Goal: Transaction & Acquisition: Purchase product/service

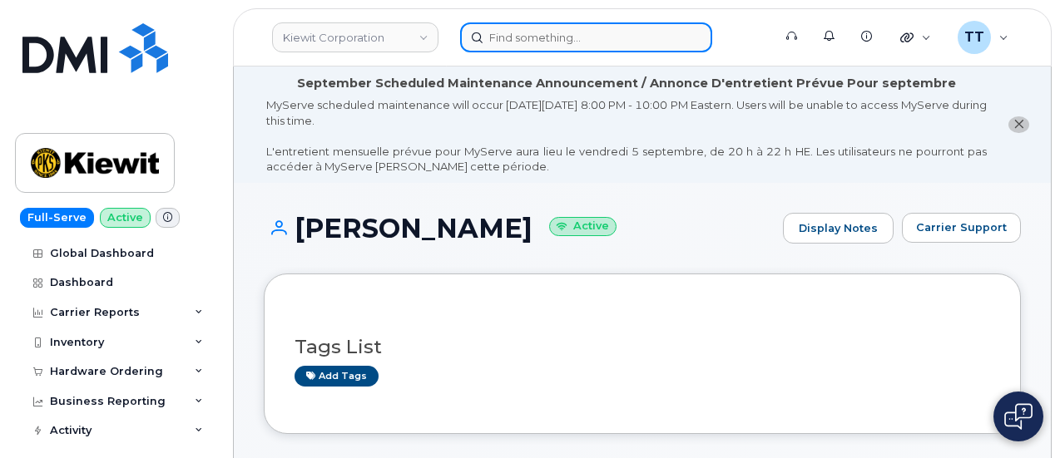
click at [536, 42] on input at bounding box center [586, 37] width 252 height 30
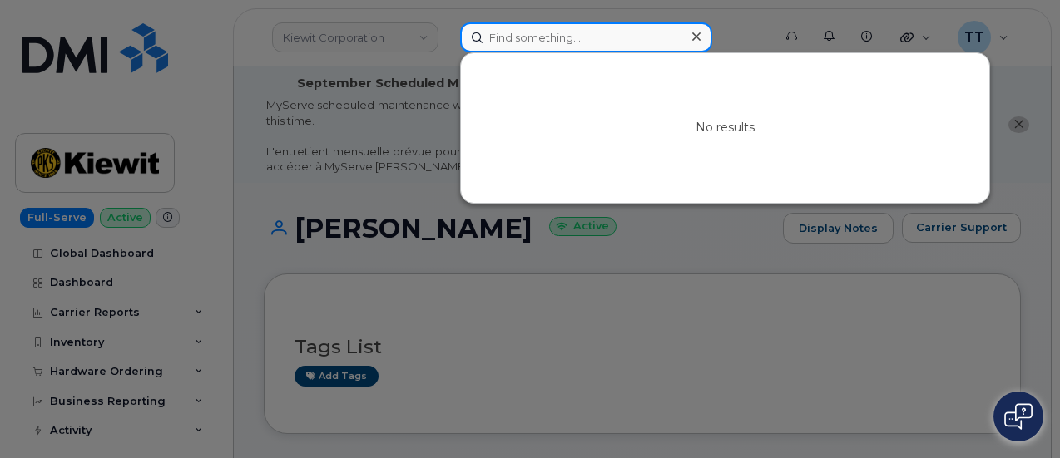
paste input "[PHONE_NUMBER]"
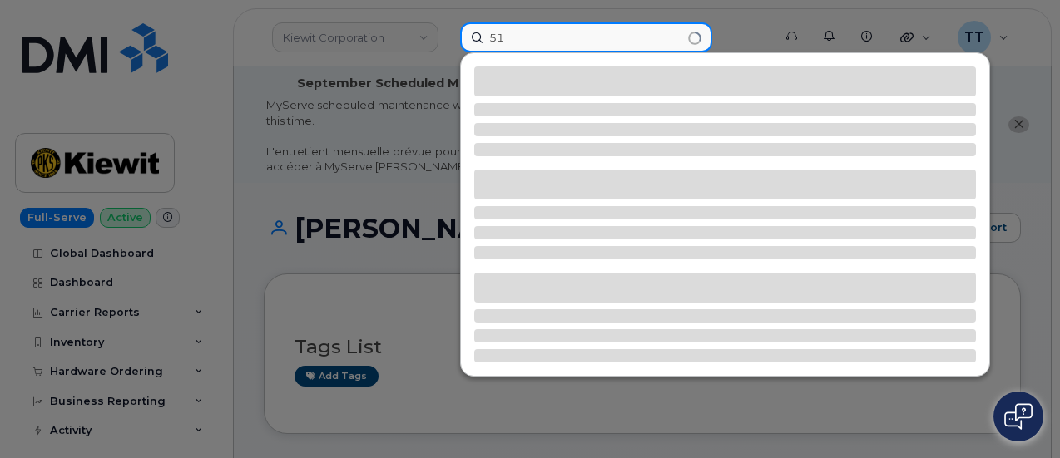
type input "5"
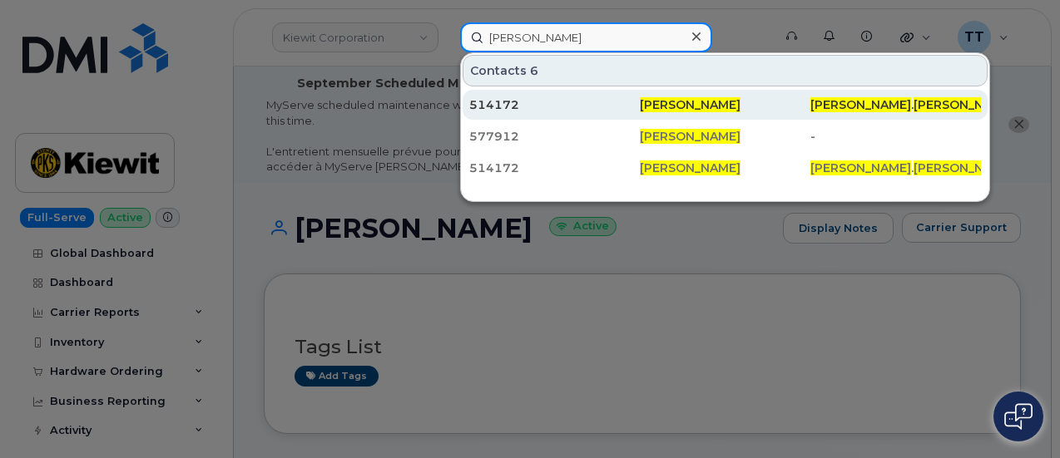
type input "[PERSON_NAME]"
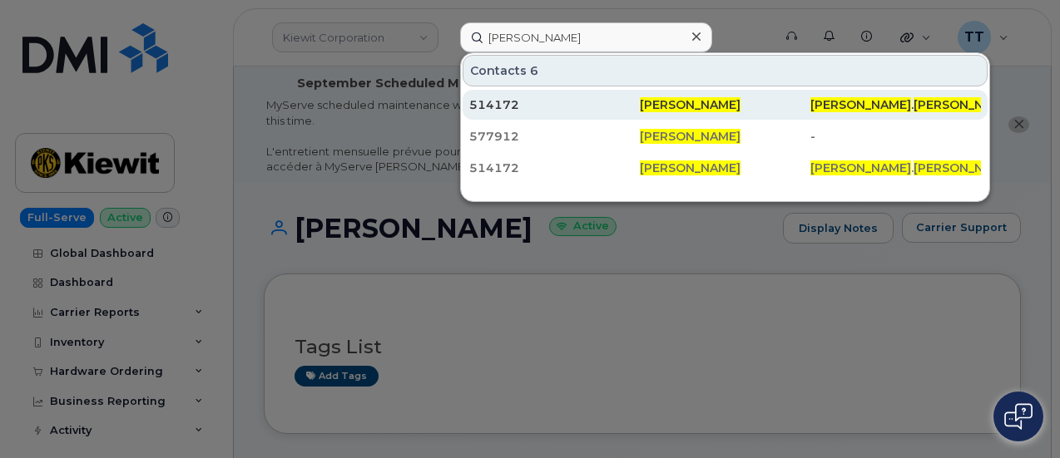
click at [500, 101] on div "514172" at bounding box center [554, 104] width 171 height 17
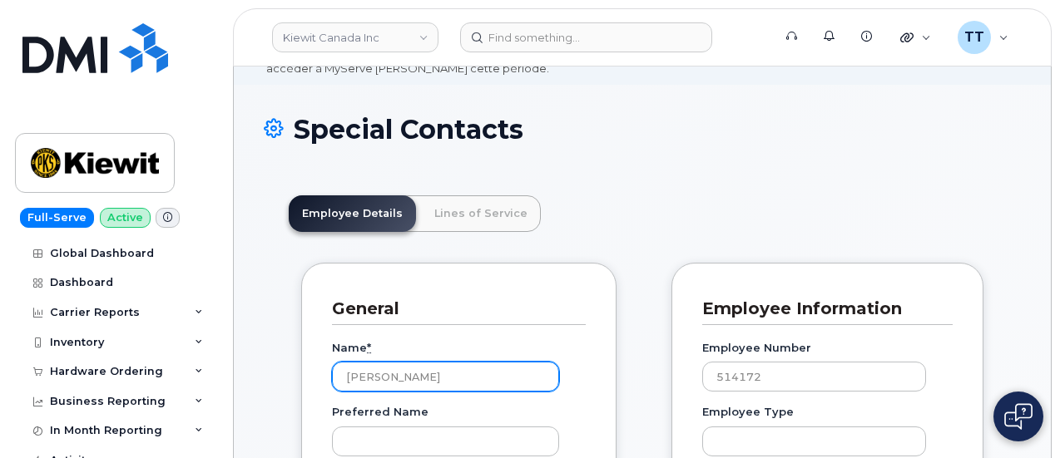
scroll to position [166, 0]
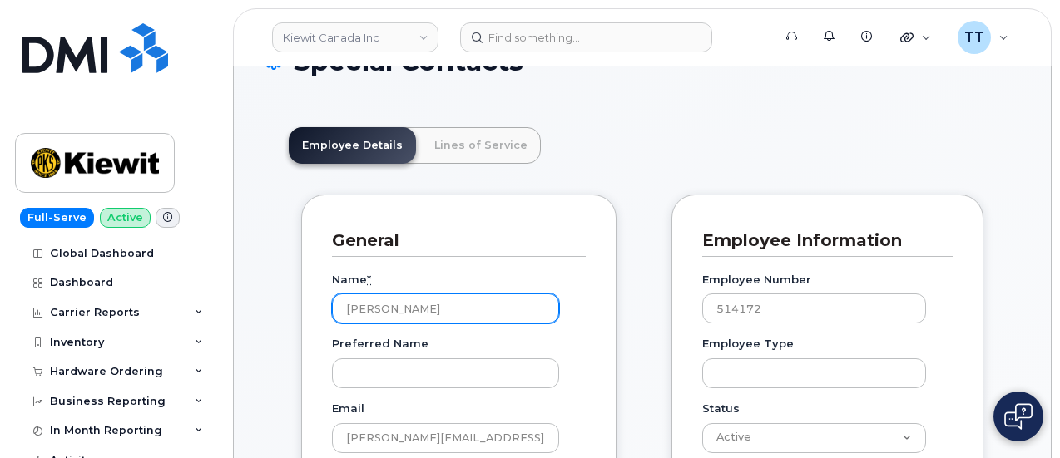
click at [384, 301] on input "[PERSON_NAME]" at bounding box center [445, 309] width 227 height 30
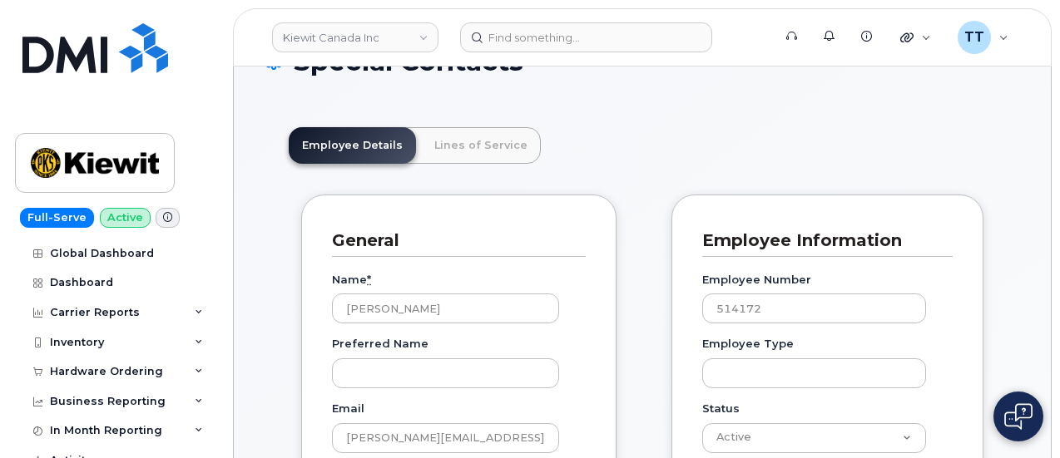
click at [519, 254] on div "General" at bounding box center [459, 241] width 254 height 32
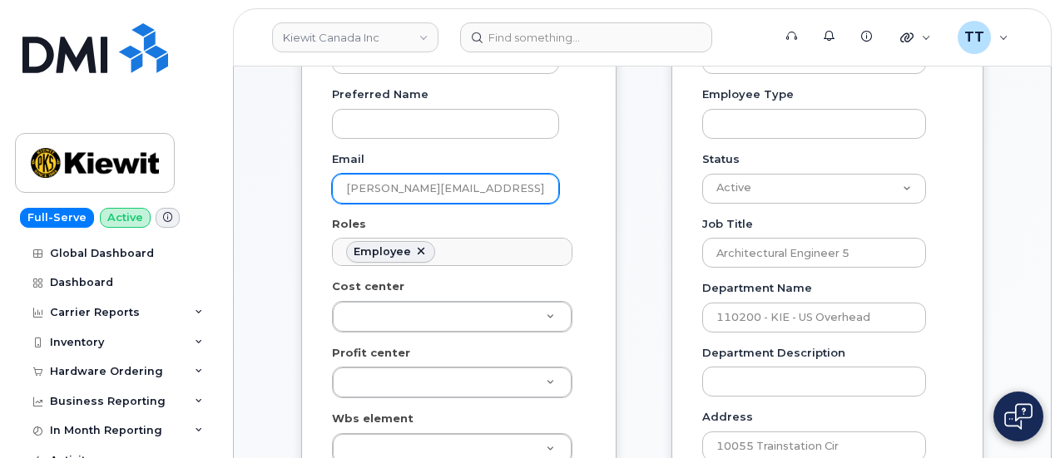
scroll to position [499, 0]
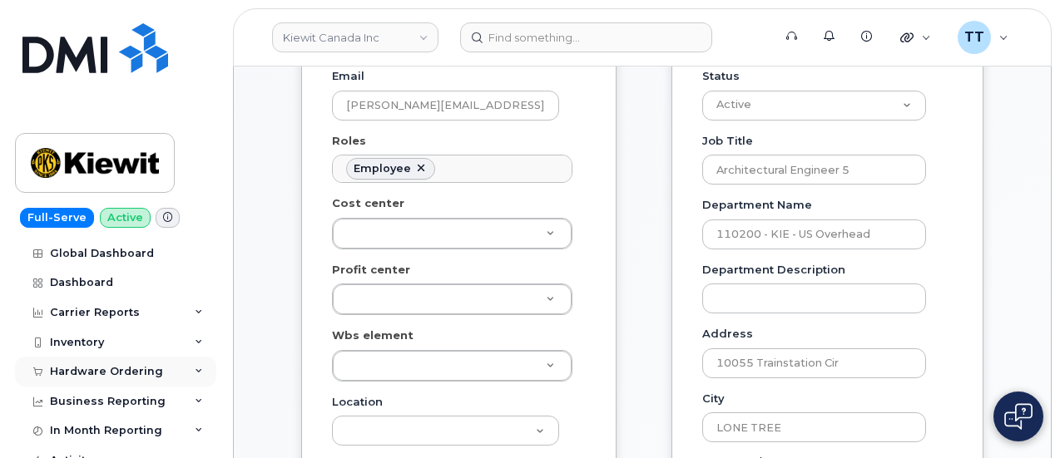
click at [96, 367] on div "Hardware Ordering" at bounding box center [106, 371] width 113 height 13
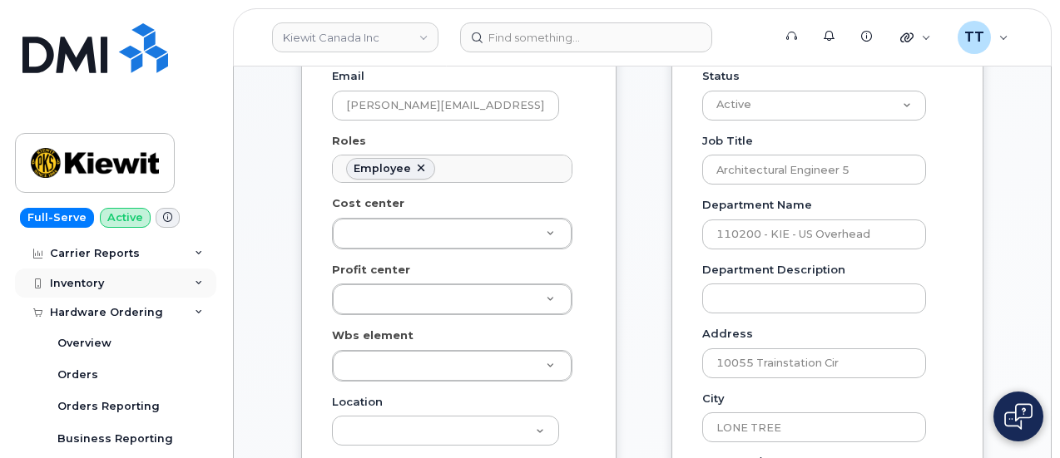
scroll to position [83, 0]
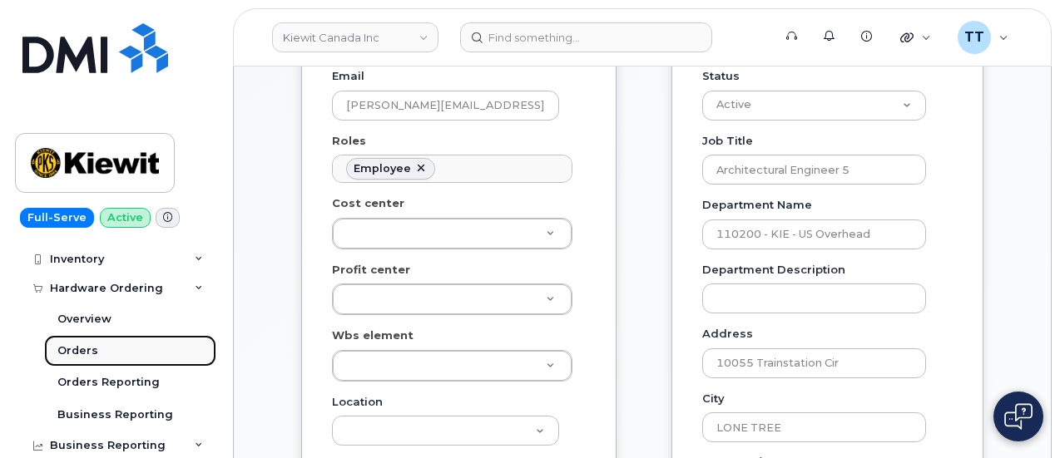
click at [110, 344] on link "Orders" at bounding box center [130, 351] width 172 height 32
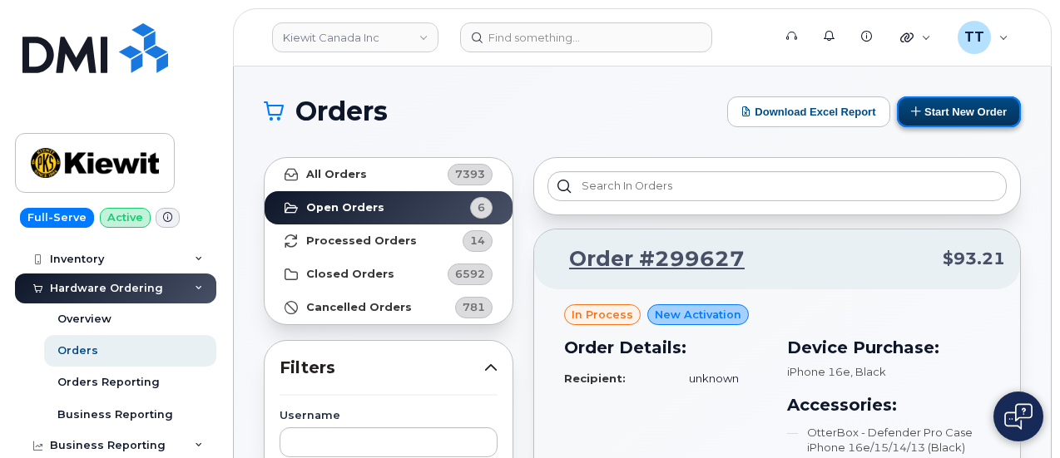
click at [948, 112] on button "Start New Order" at bounding box center [959, 111] width 124 height 31
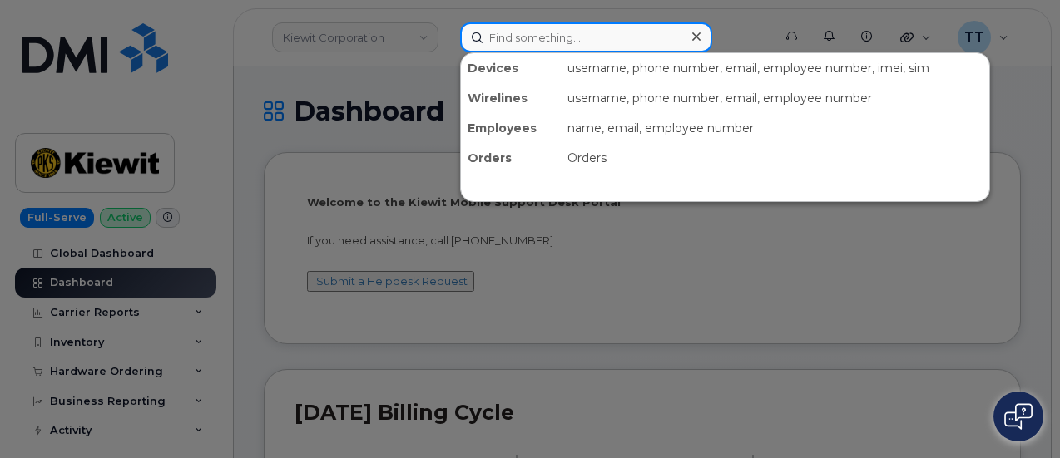
click at [549, 40] on input at bounding box center [586, 37] width 252 height 30
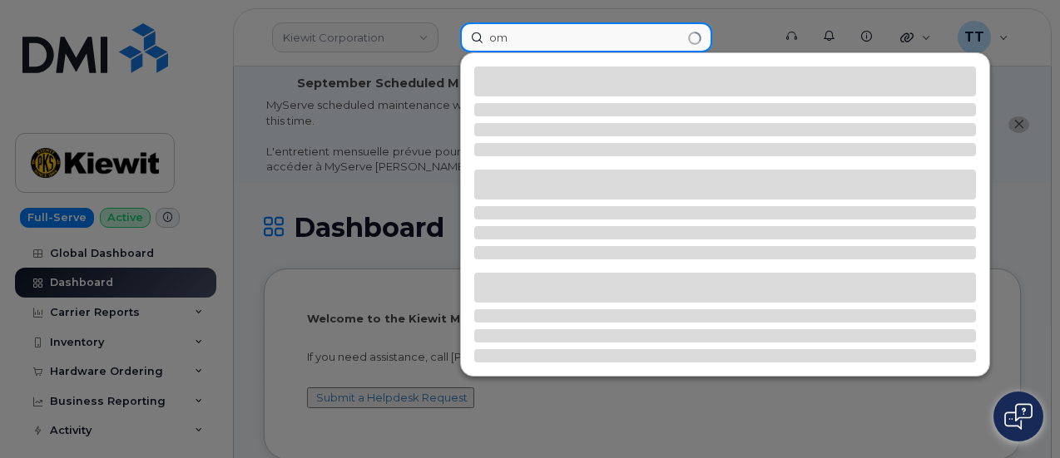
type input "o"
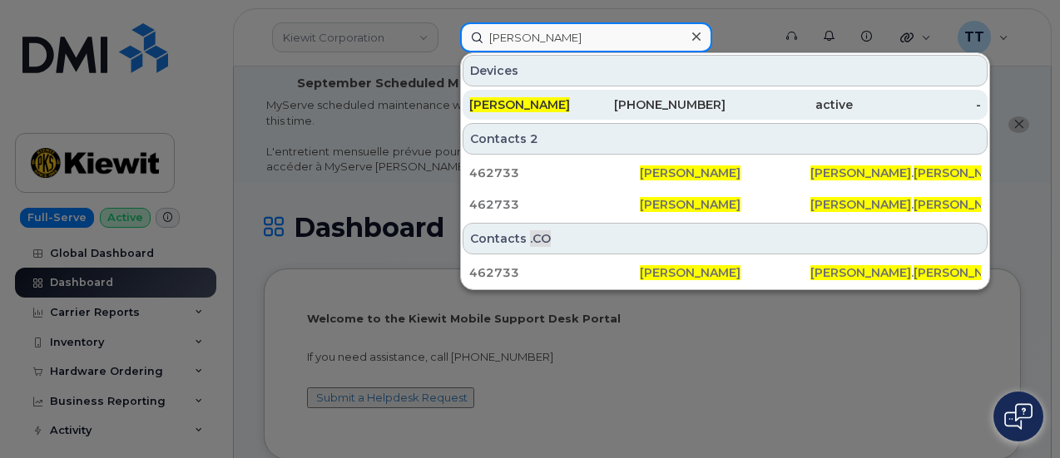
type input "paul ashworth"
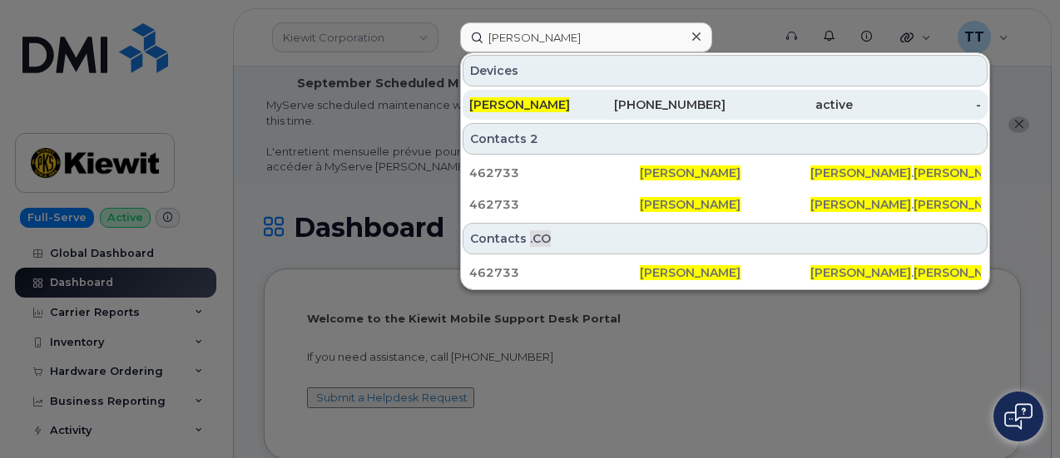
click at [554, 98] on span "Paul Ashworth" at bounding box center [519, 104] width 101 height 15
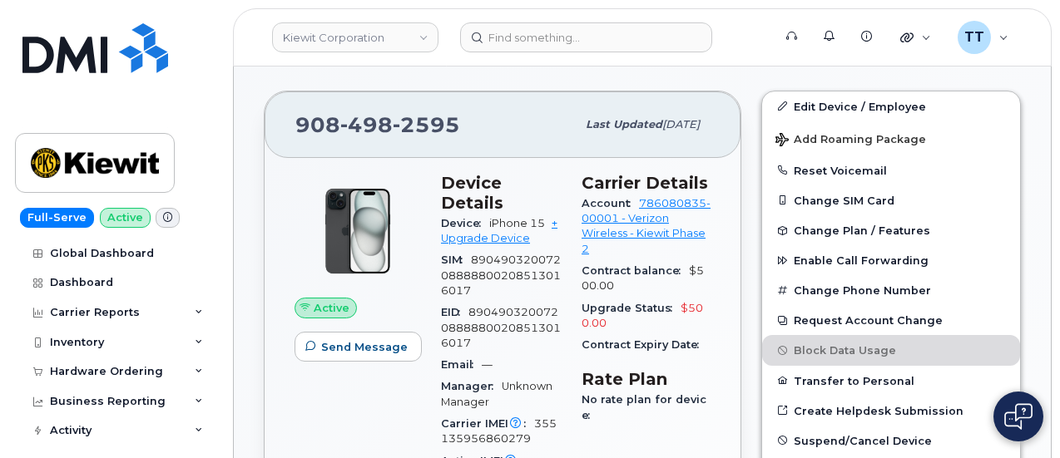
scroll to position [111, 0]
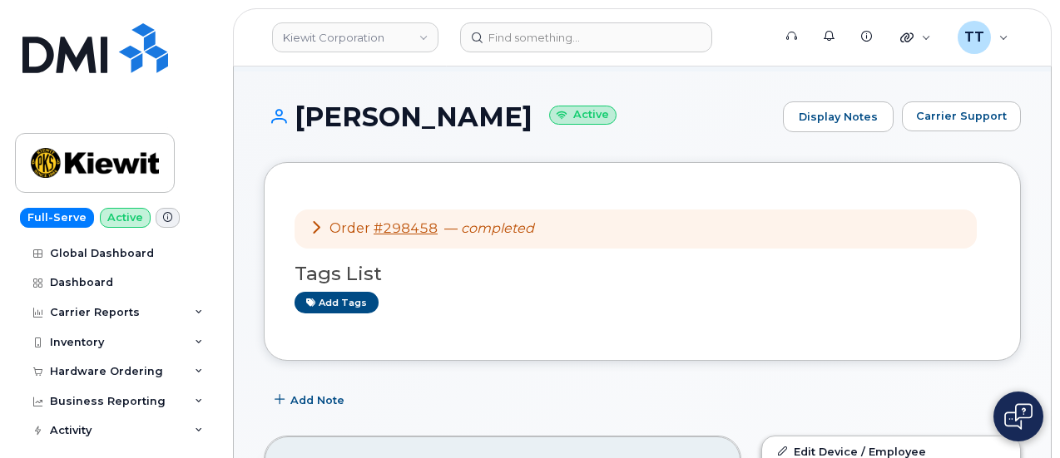
click at [389, 109] on h1 "Paul Ashworth Active" at bounding box center [519, 116] width 511 height 29
click at [389, 111] on h1 "Paul Ashworth Active" at bounding box center [519, 116] width 511 height 29
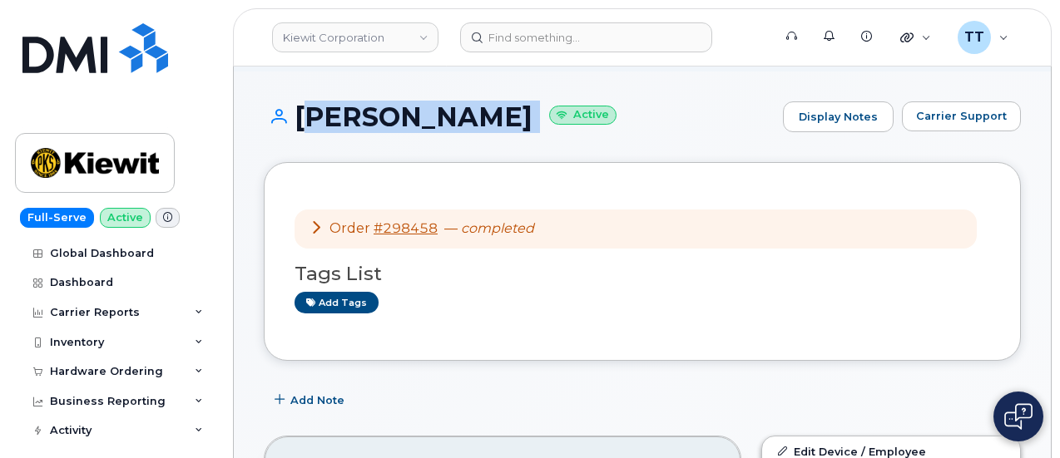
click at [389, 111] on h1 "Paul Ashworth Active" at bounding box center [519, 116] width 511 height 29
copy h1 "Paul Ashworth"
click at [420, 146] on div "Paul Ashworth Active Display Notes Carrier Support" at bounding box center [642, 132] width 757 height 62
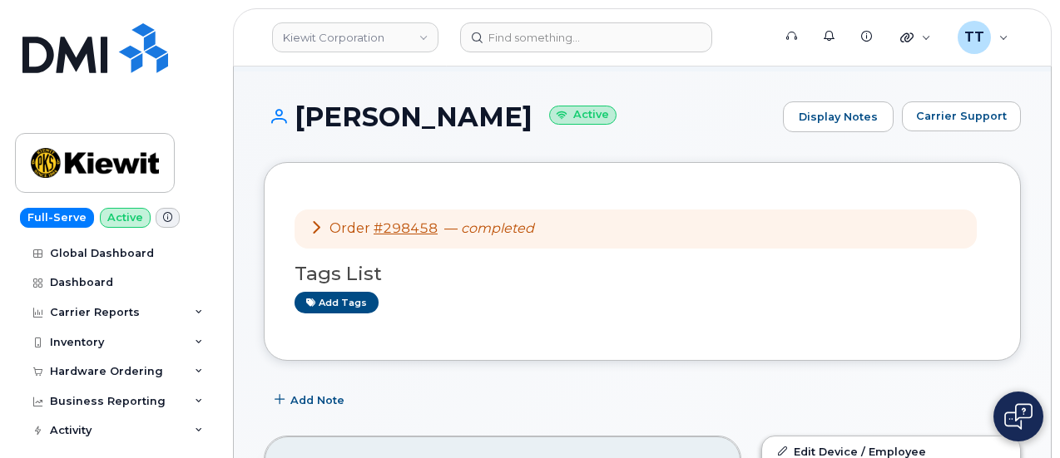
click at [423, 116] on h1 "Paul Ashworth Active" at bounding box center [519, 116] width 511 height 29
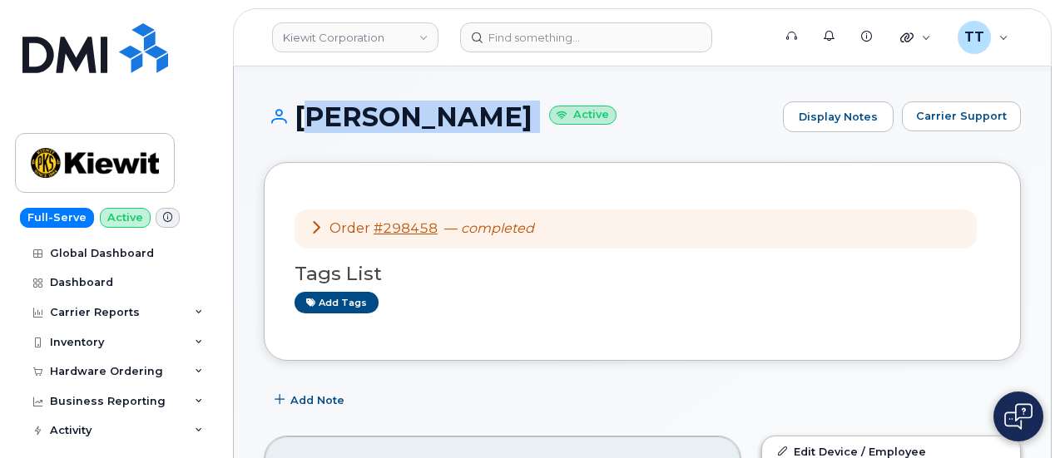
click at [423, 116] on h1 "Paul Ashworth Active" at bounding box center [519, 116] width 511 height 29
copy h1 "Paul Ashworth"
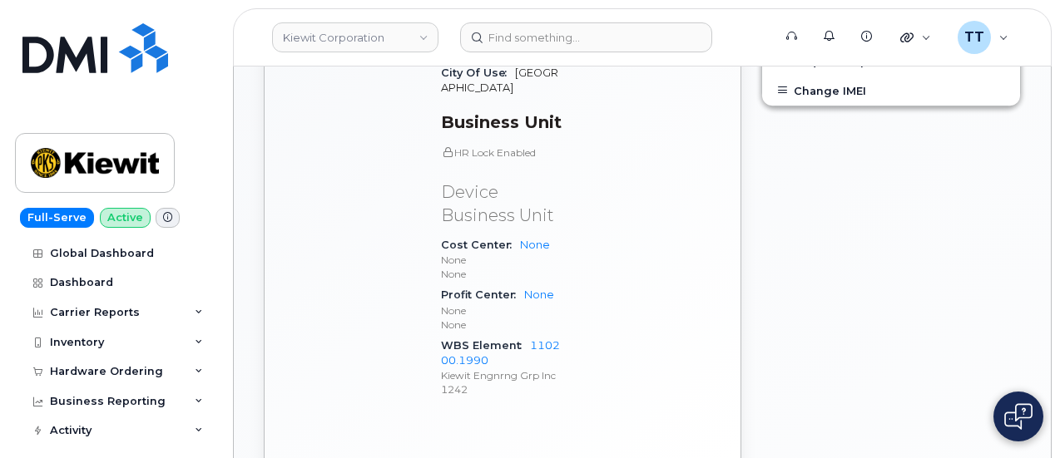
scroll to position [1026, 0]
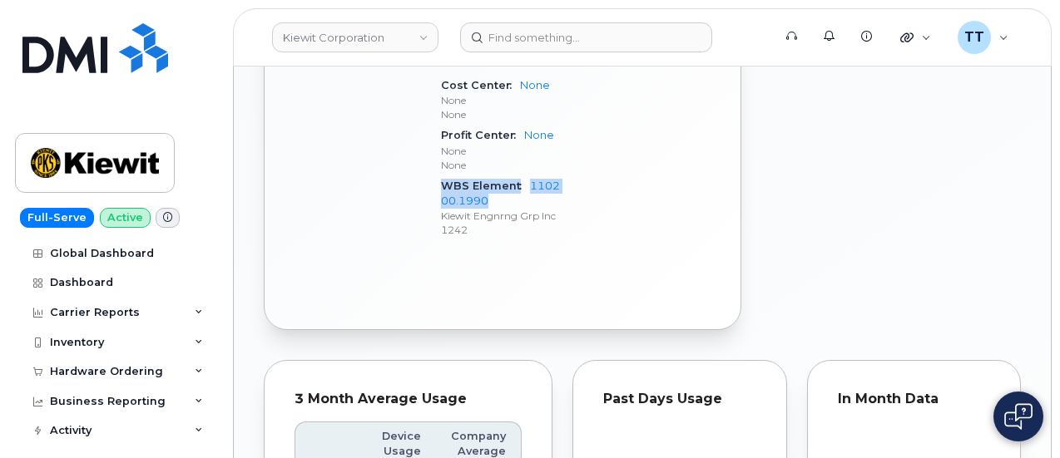
drag, startPoint x: 443, startPoint y: 162, endPoint x: 499, endPoint y: 177, distance: 58.5
click at [499, 177] on div "WBS Element 110200.1990 Kiewit Engnrng Grp Inc 1242" at bounding box center [501, 209] width 121 height 66
copy div "WBS Element 110200.1990"
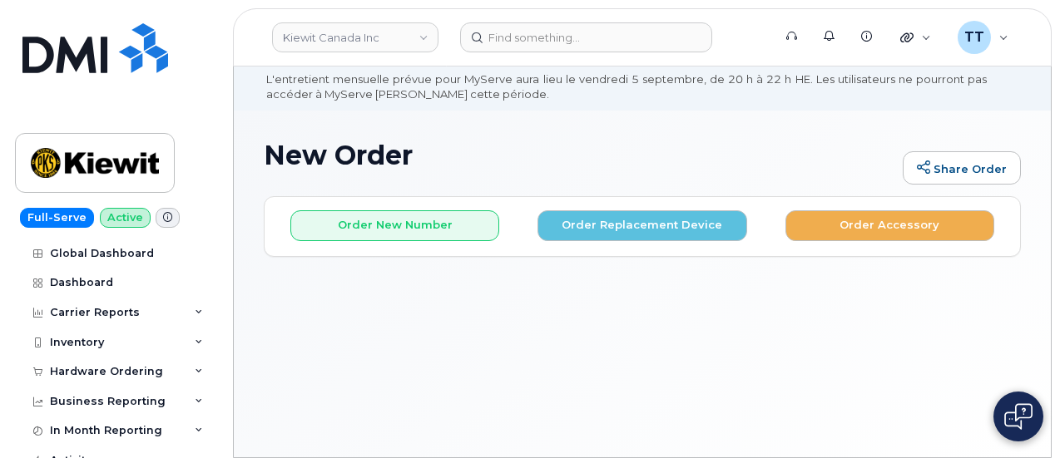
scroll to position [124, 0]
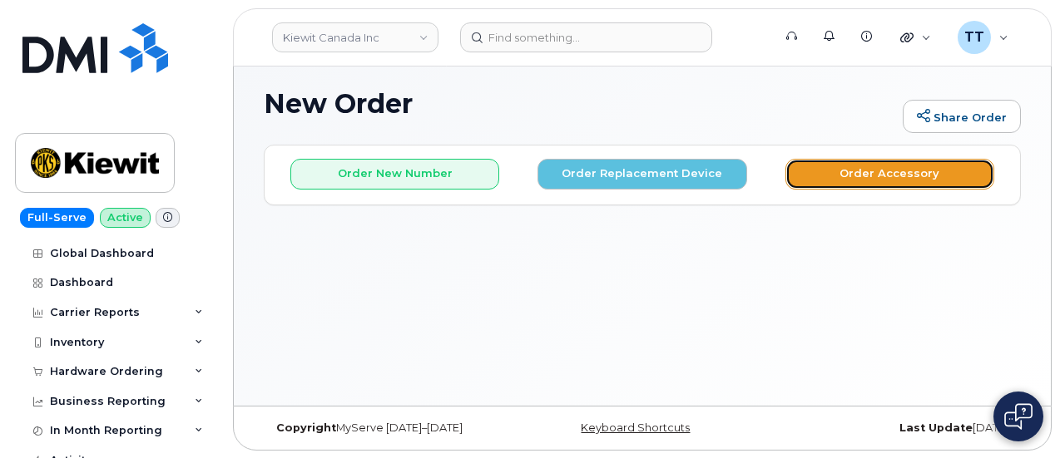
click at [842, 159] on button "Order Accessory" at bounding box center [889, 174] width 209 height 31
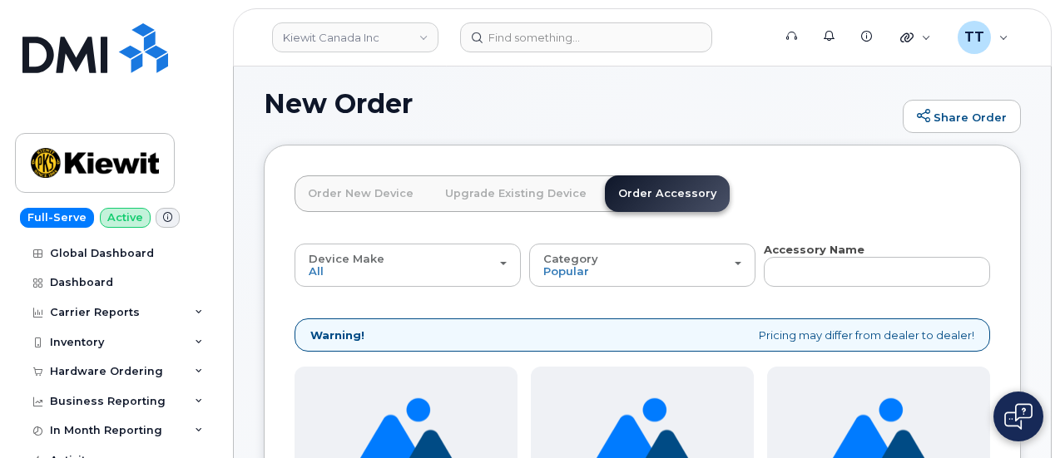
click at [344, 200] on link "Order New Device" at bounding box center [360, 194] width 132 height 37
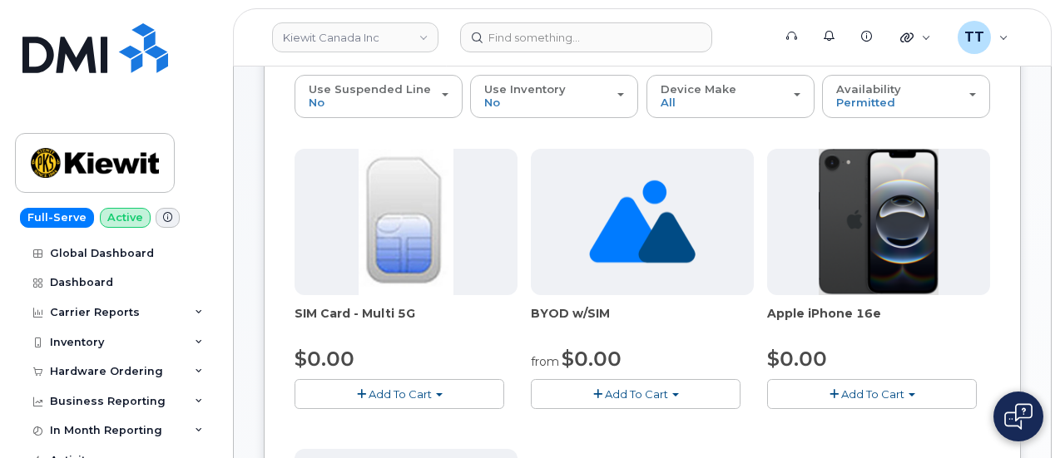
scroll to position [290, 0]
click at [841, 393] on span "Add To Cart" at bounding box center [872, 394] width 63 height 13
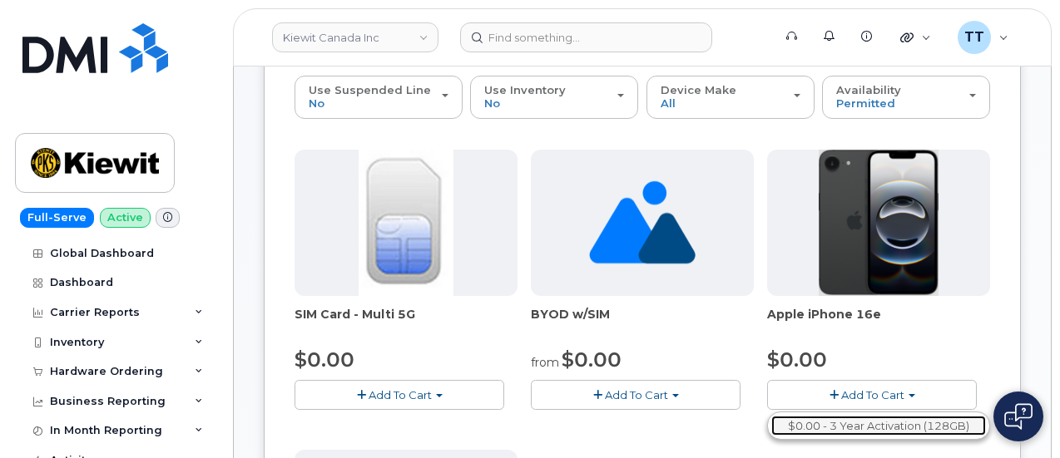
click at [771, 420] on link "$0.00 - 3 Year Activation (128GB)" at bounding box center [878, 426] width 215 height 21
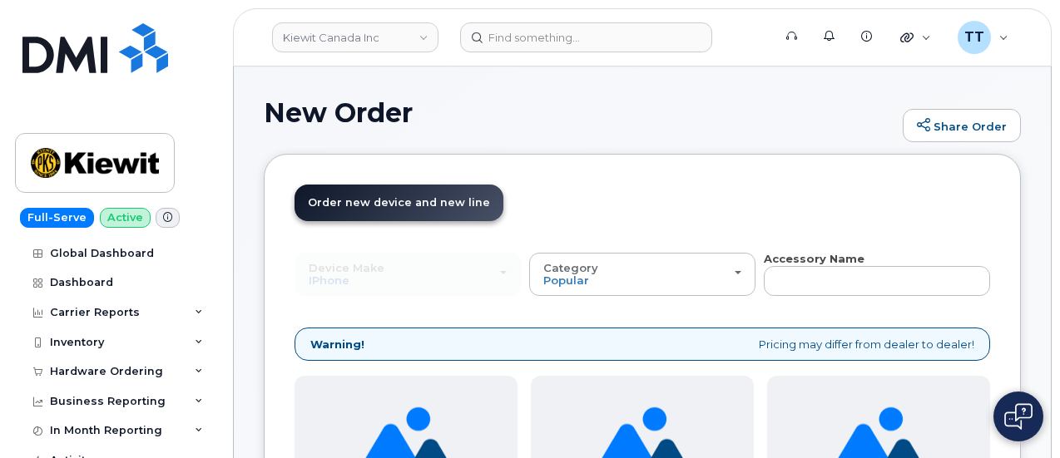
scroll to position [60, 0]
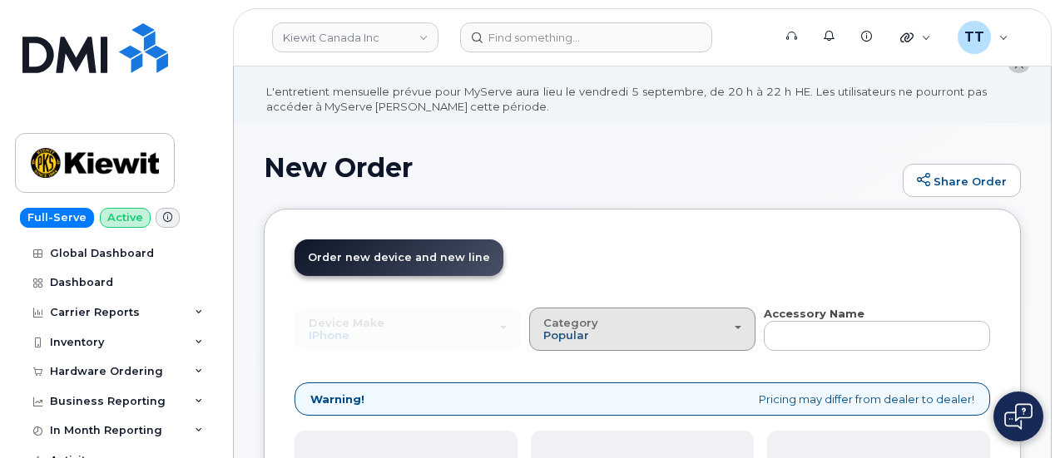
click at [543, 329] on span "Popular" at bounding box center [566, 335] width 46 height 13
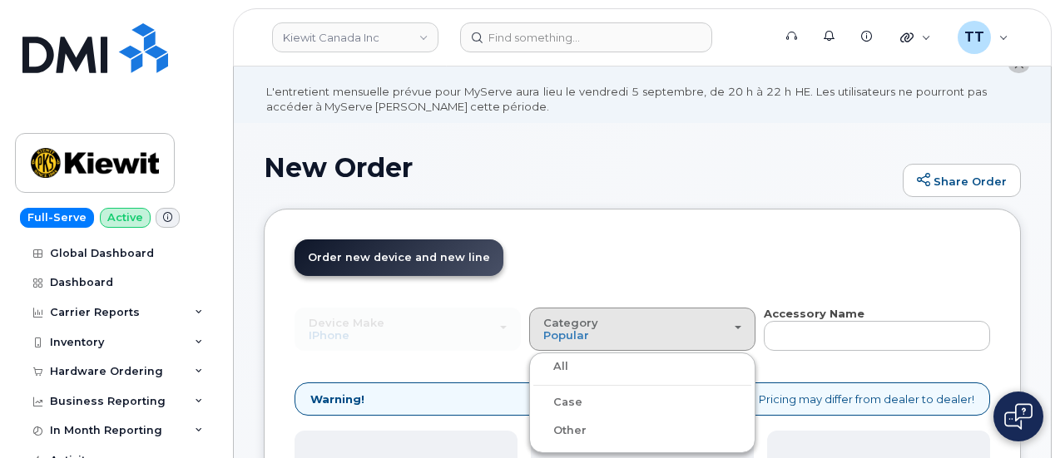
click at [533, 404] on label "Case" at bounding box center [557, 403] width 49 height 20
click at [0, 0] on input "Case" at bounding box center [0, 0] width 0 height 0
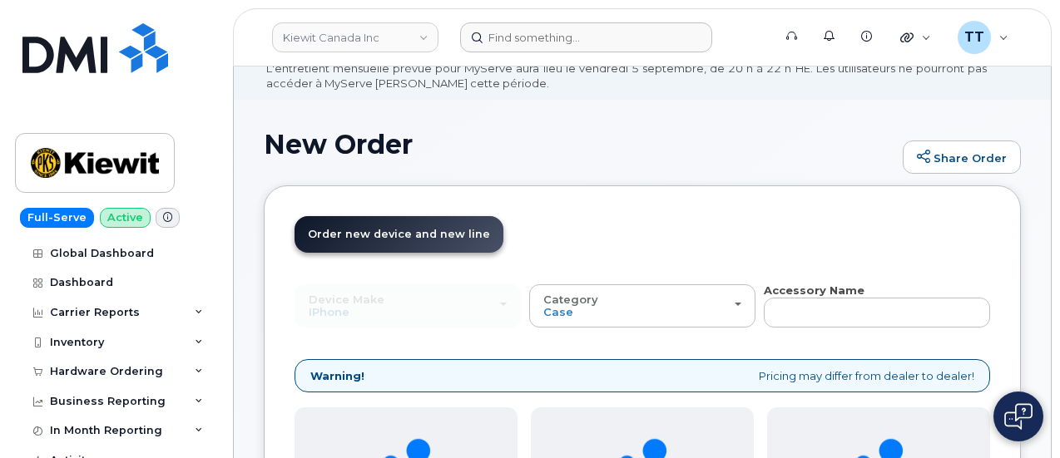
scroll to position [83, 0]
click at [374, 47] on link "Kiewit Canada Inc" at bounding box center [355, 37] width 166 height 30
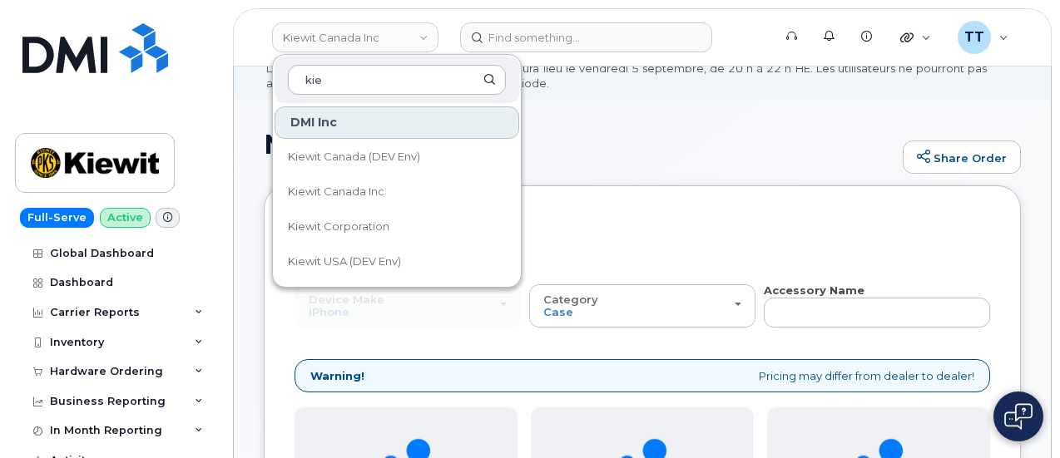
type input "kie"
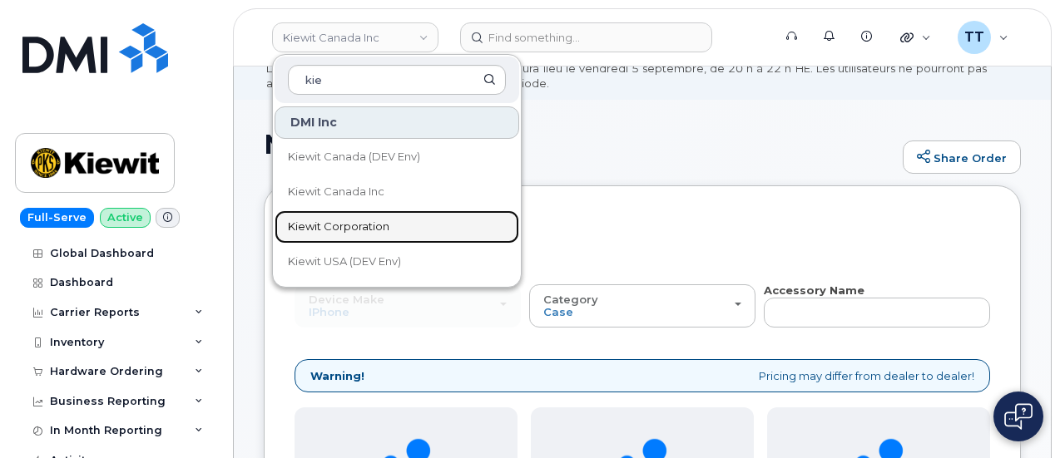
click at [383, 231] on span "Kiewit Corporation" at bounding box center [338, 227] width 101 height 17
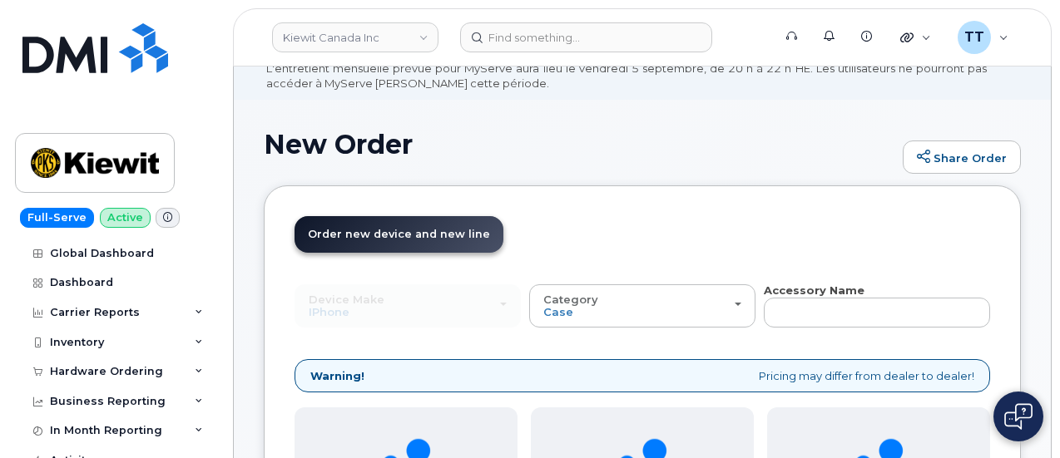
scroll to position [0, 0]
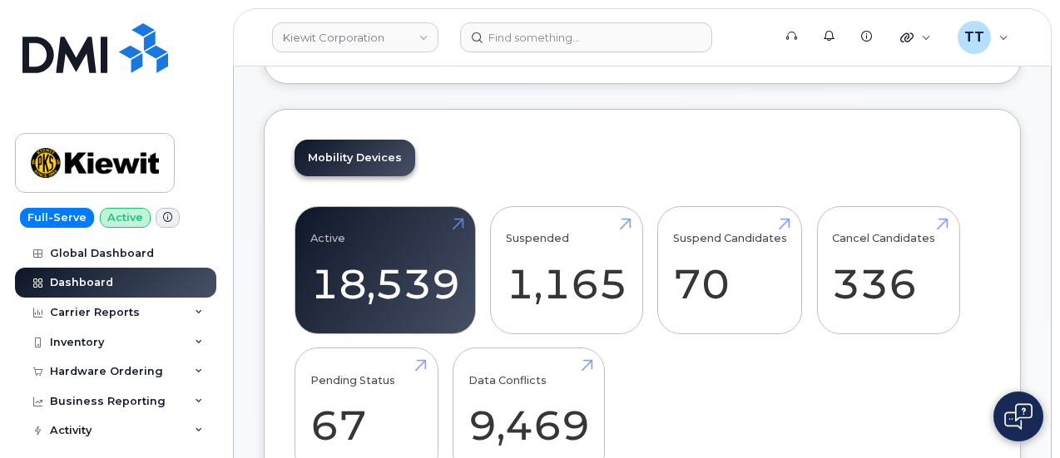
scroll to position [499, 0]
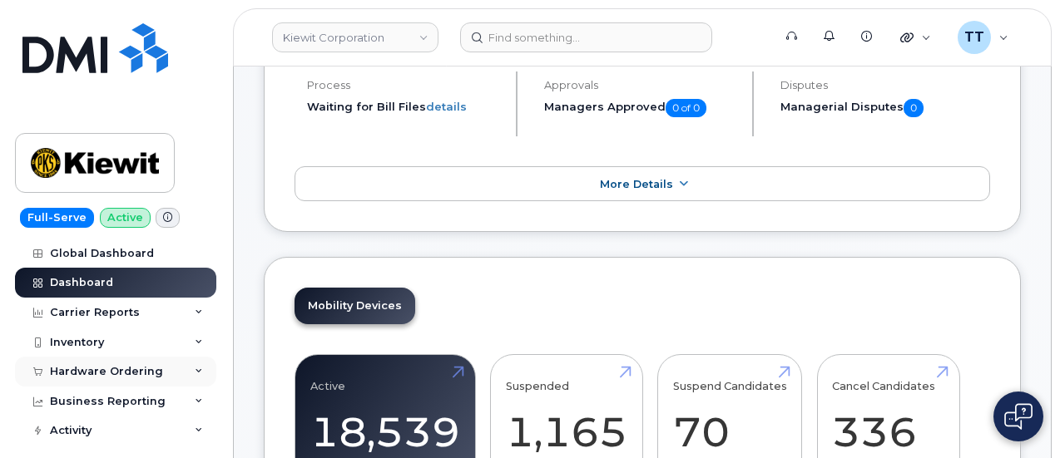
click at [133, 360] on div "Hardware Ordering" at bounding box center [115, 372] width 201 height 30
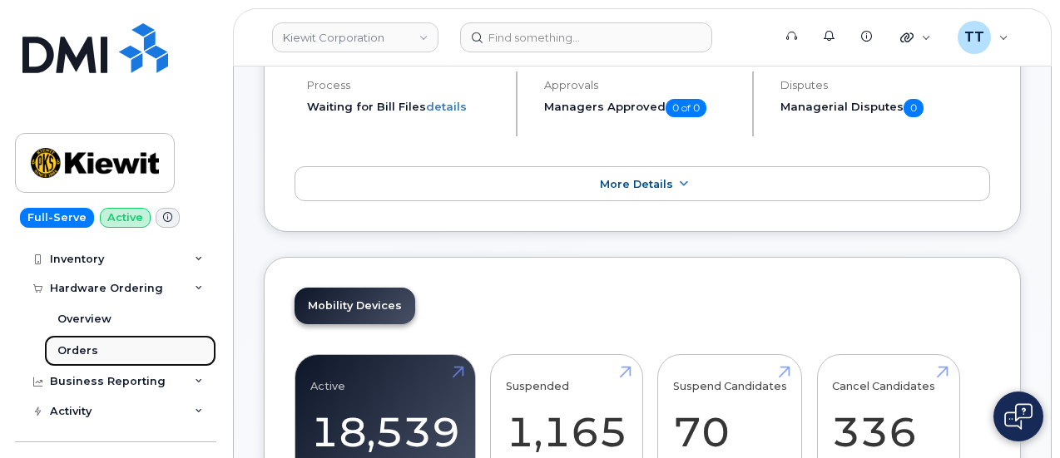
click at [96, 348] on link "Orders" at bounding box center [130, 351] width 172 height 32
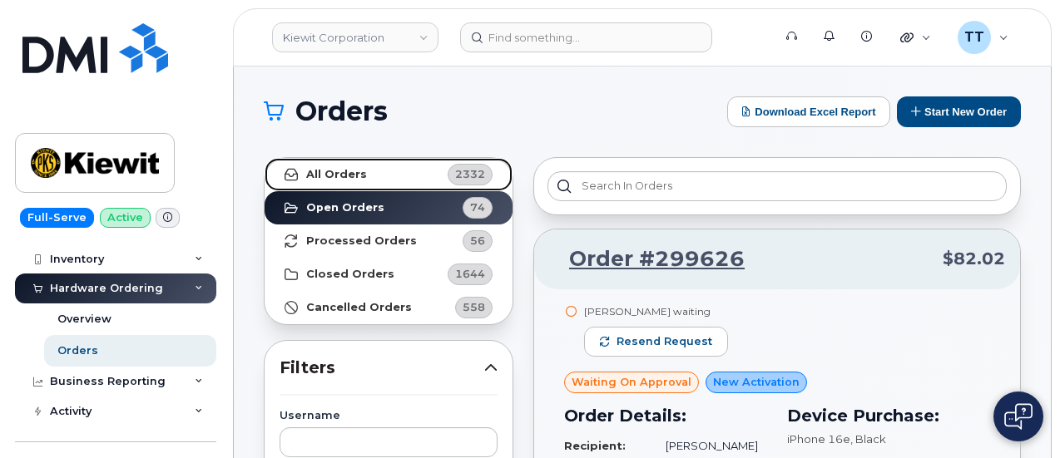
click at [415, 179] on link "All Orders 2332" at bounding box center [389, 174] width 248 height 33
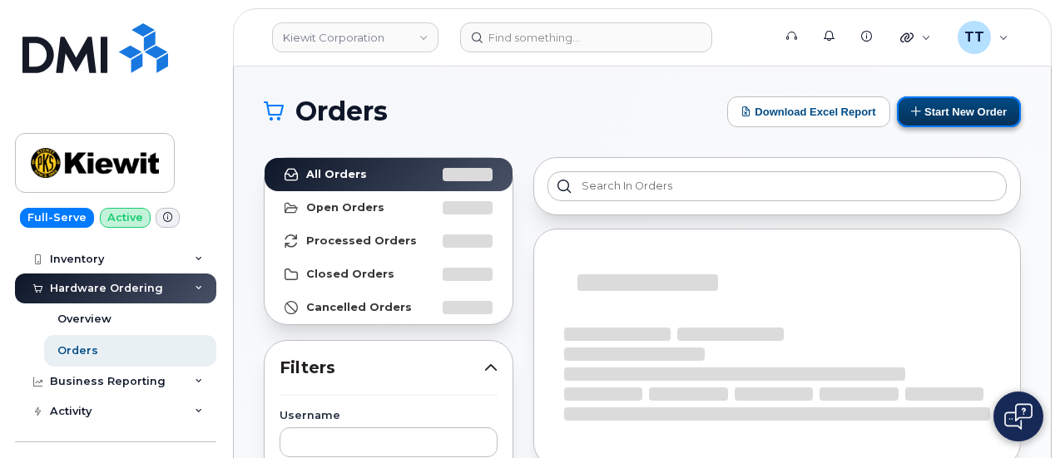
click at [945, 105] on button "Start New Order" at bounding box center [959, 111] width 124 height 31
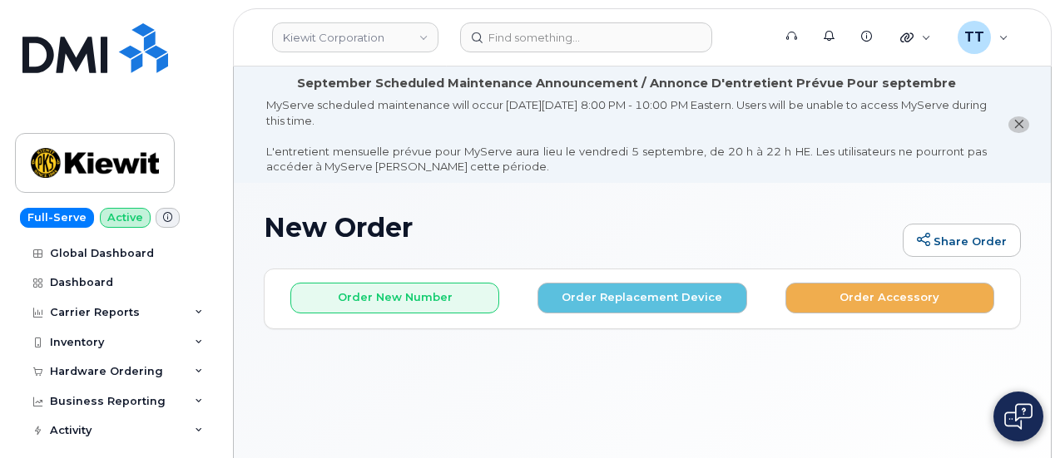
scroll to position [124, 0]
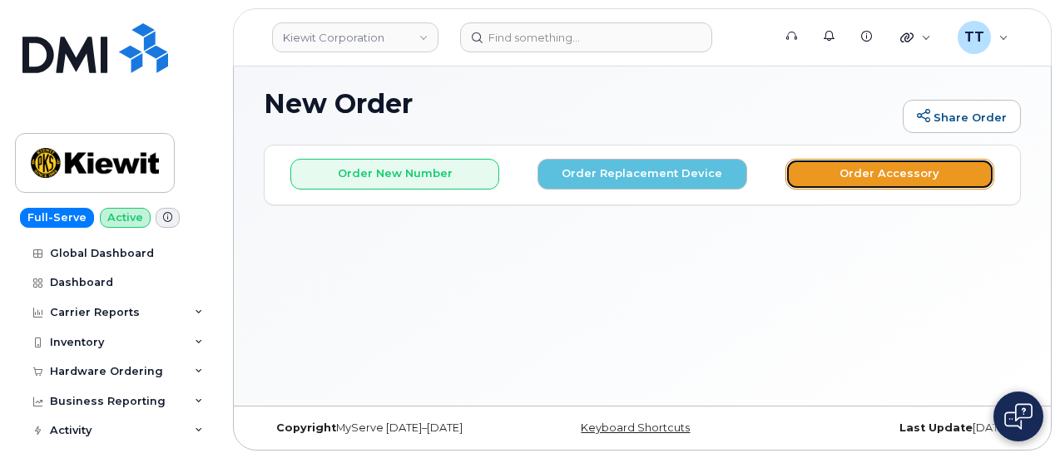
click at [853, 178] on button "Order Accessory" at bounding box center [889, 174] width 209 height 31
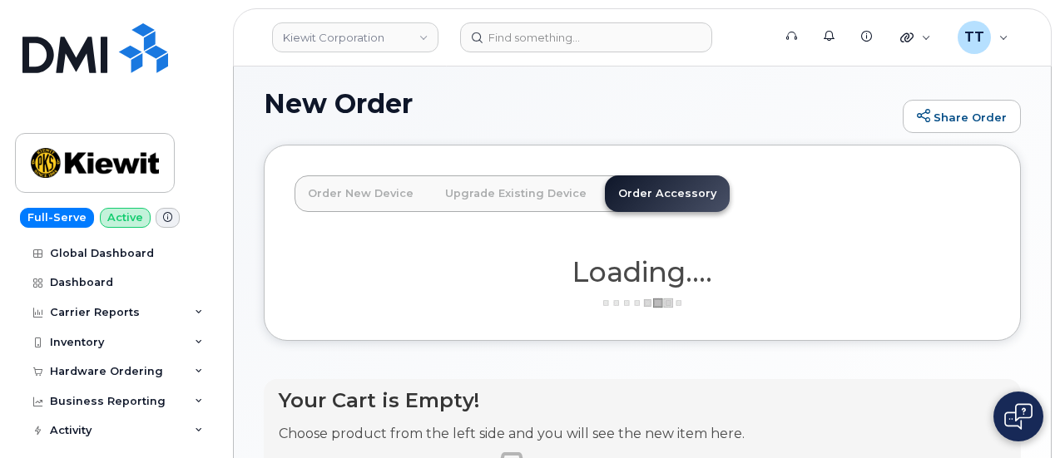
click at [349, 200] on link "Order New Device" at bounding box center [360, 194] width 132 height 37
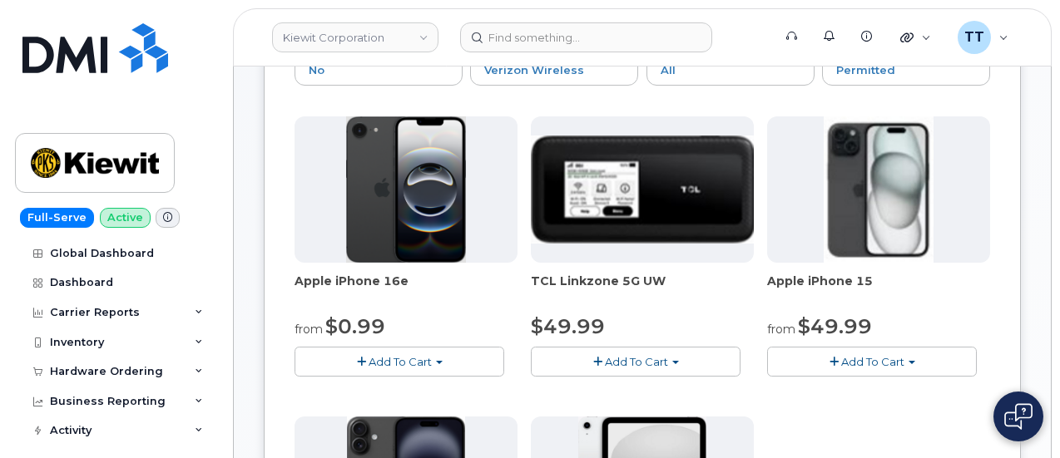
scroll to position [373, 0]
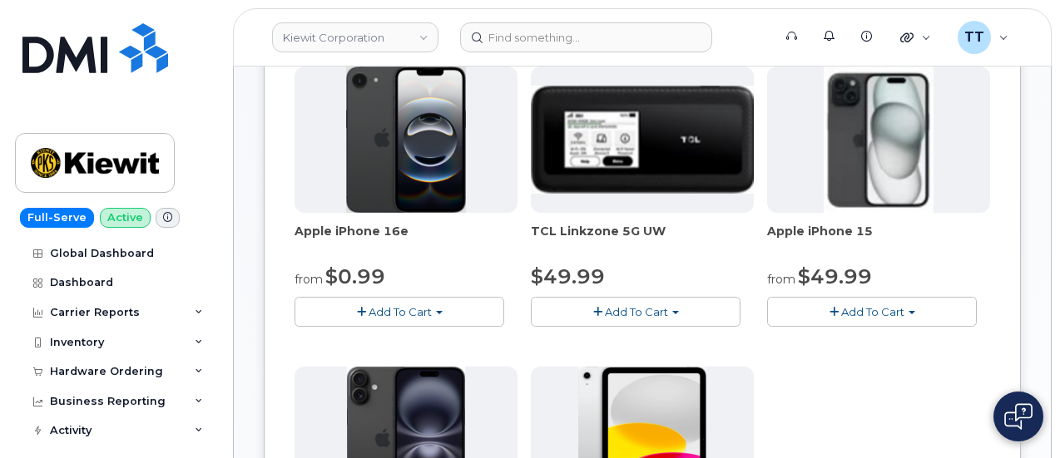
click at [368, 319] on span "Add To Cart" at bounding box center [399, 311] width 63 height 13
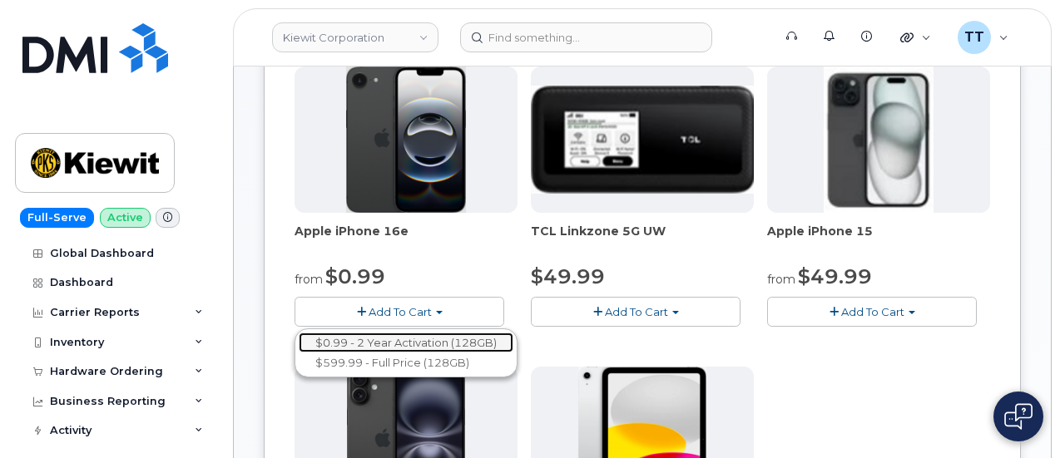
click at [373, 354] on link "$0.99 - 2 Year Activation (128GB)" at bounding box center [406, 343] width 215 height 21
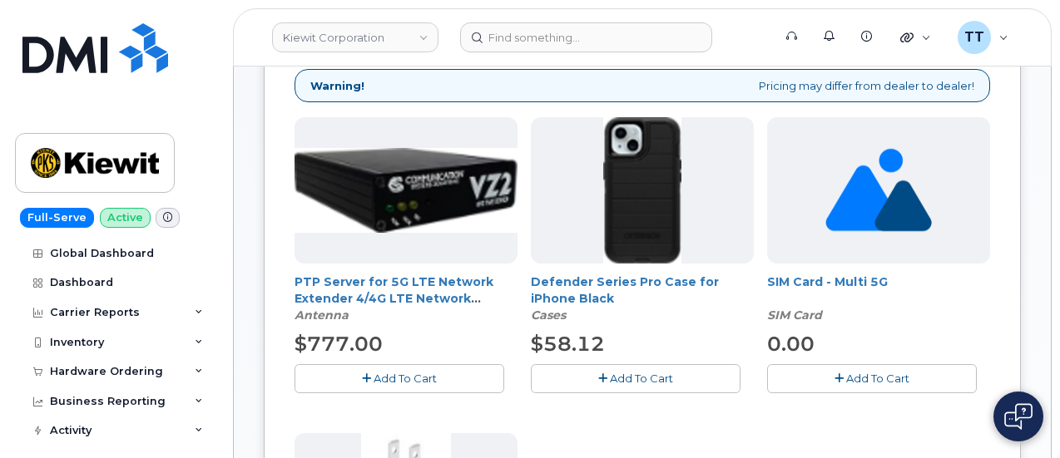
click at [610, 372] on span "Add To Cart" at bounding box center [641, 378] width 63 height 13
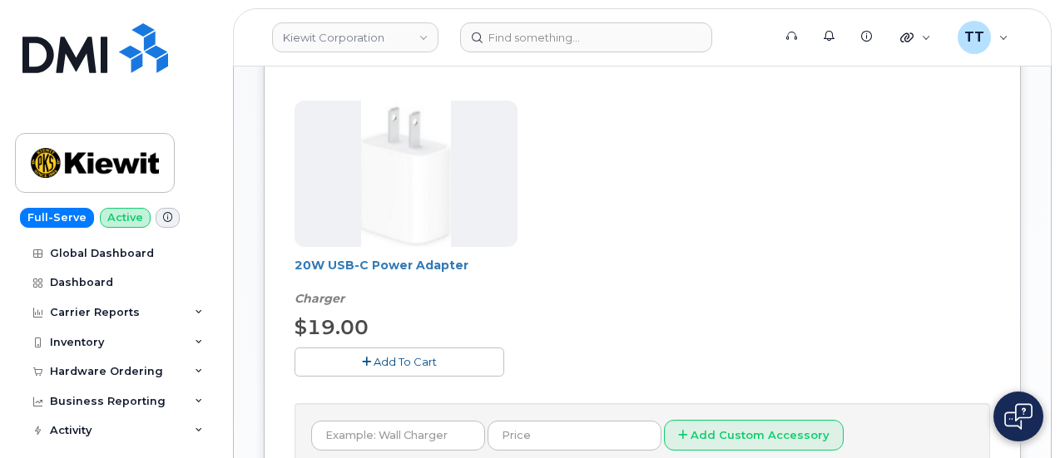
click at [373, 360] on span "Add To Cart" at bounding box center [404, 361] width 63 height 13
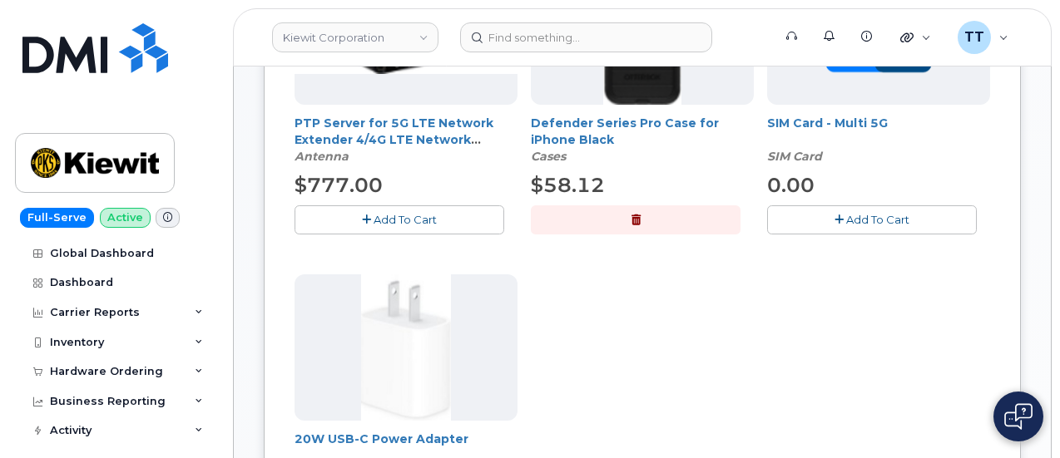
scroll to position [540, 0]
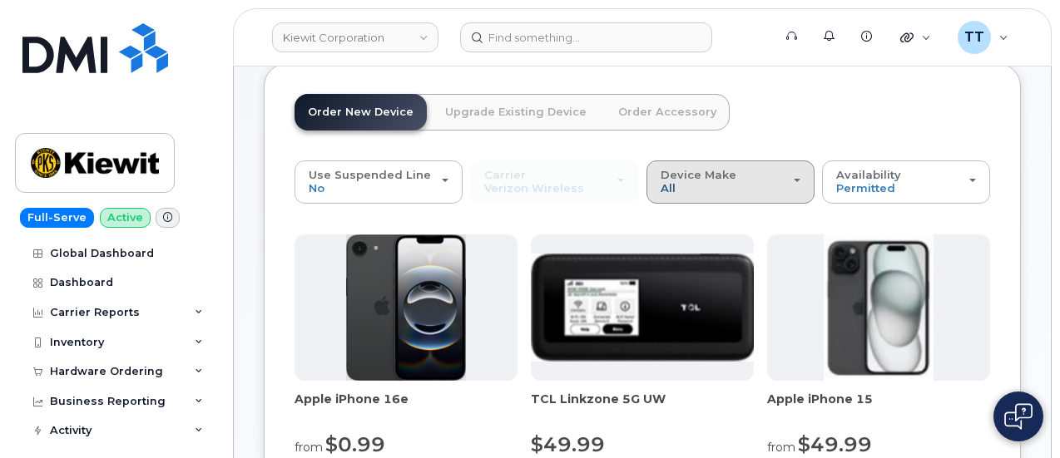
scroll to position [260, 0]
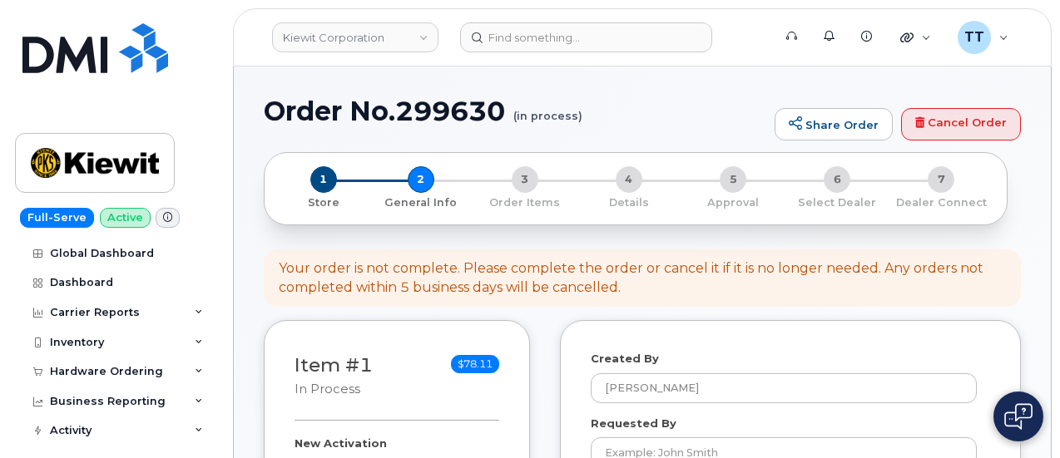
select select
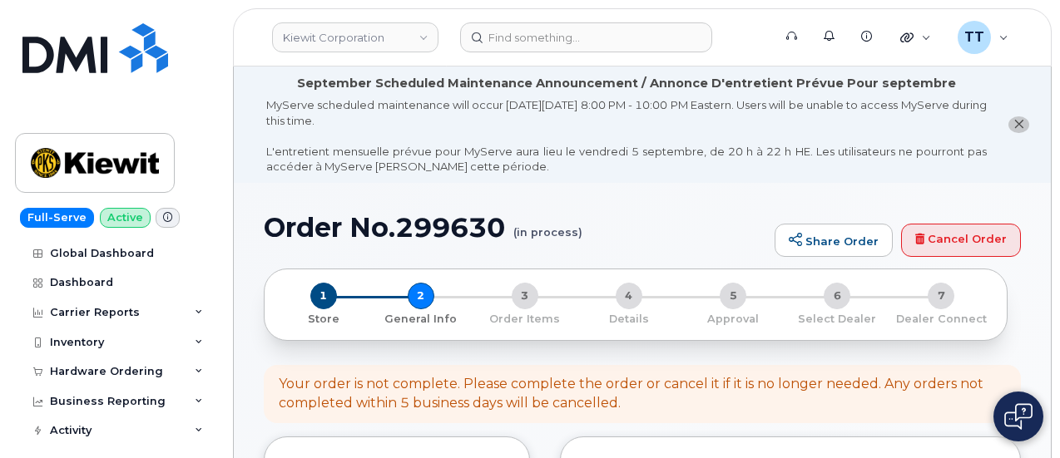
scroll to position [333, 0]
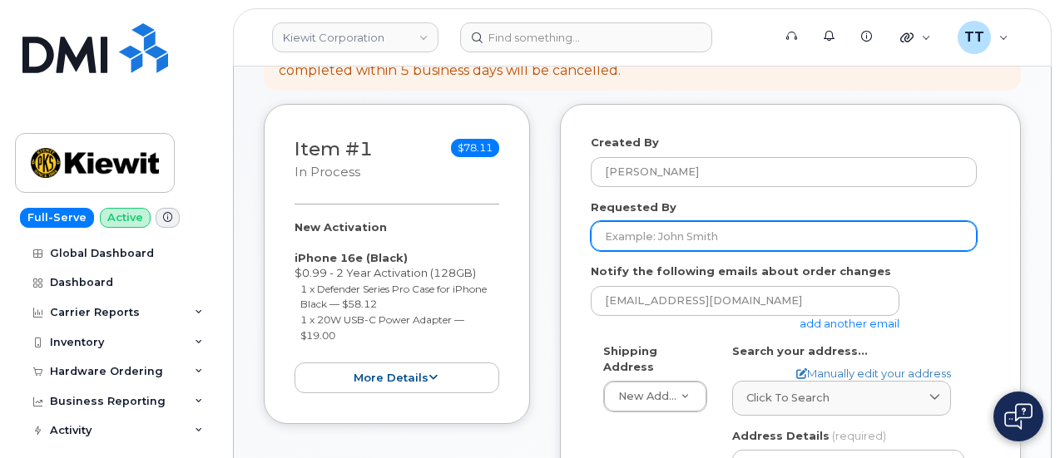
click at [655, 230] on input "Requested By" at bounding box center [784, 236] width 386 height 30
paste input "[PERSON_NAME]"
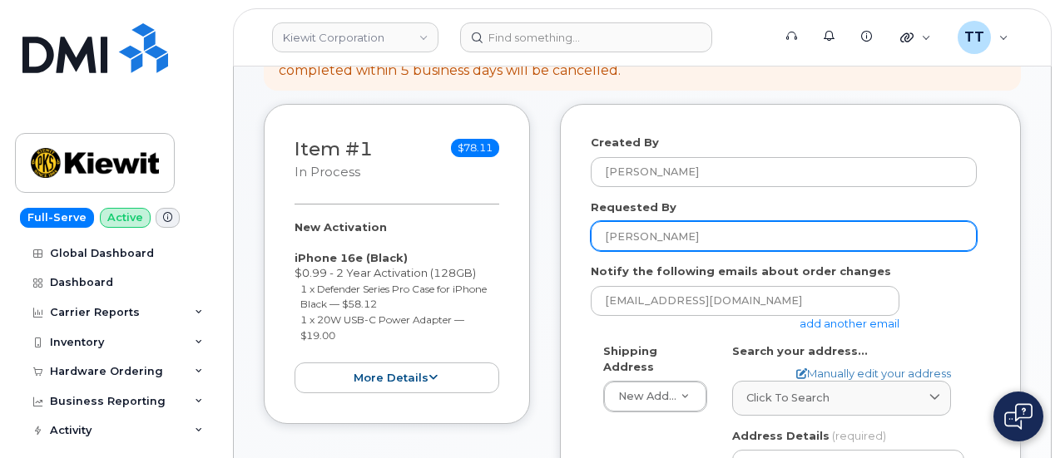
type input "[PERSON_NAME]"
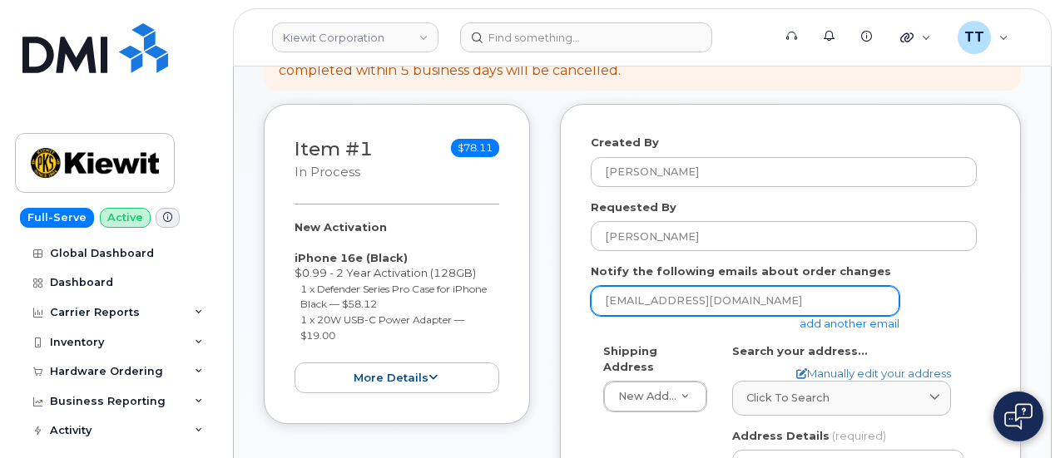
click at [657, 295] on input "[EMAIL_ADDRESS][DOMAIN_NAME]" at bounding box center [745, 301] width 309 height 30
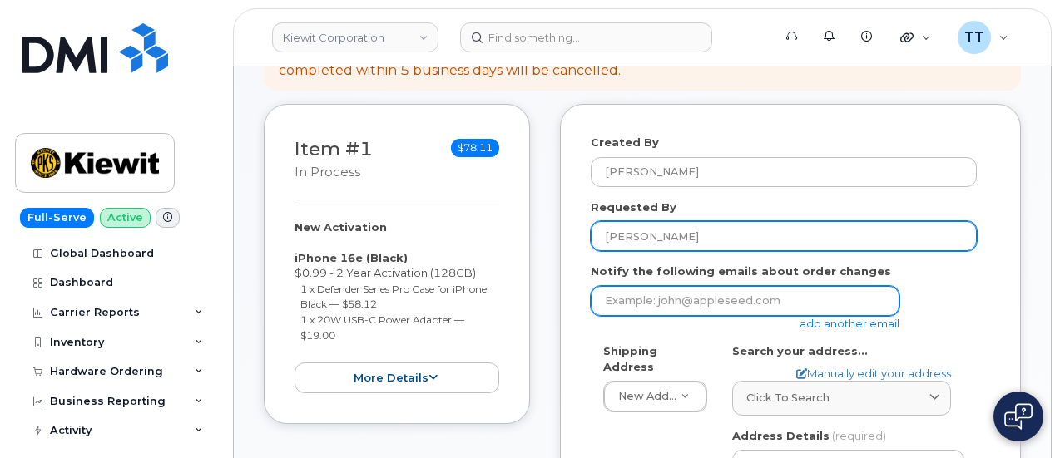
drag, startPoint x: 659, startPoint y: 292, endPoint x: 672, endPoint y: 244, distance: 50.0
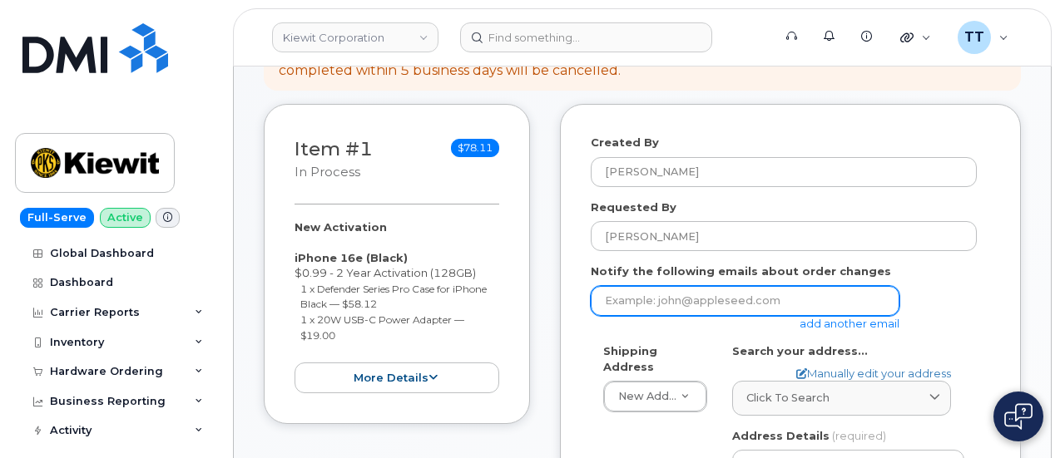
drag, startPoint x: 672, startPoint y: 244, endPoint x: 630, endPoint y: 299, distance: 68.9
paste input "[PERSON_NAME][EMAIL_ADDRESS][PERSON_NAME][PERSON_NAME][DOMAIN_NAME]"
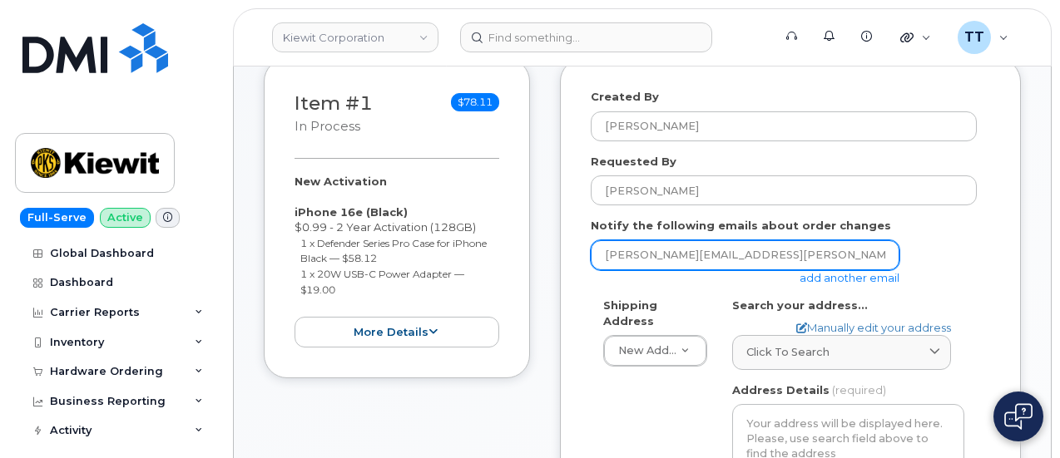
scroll to position [416, 0]
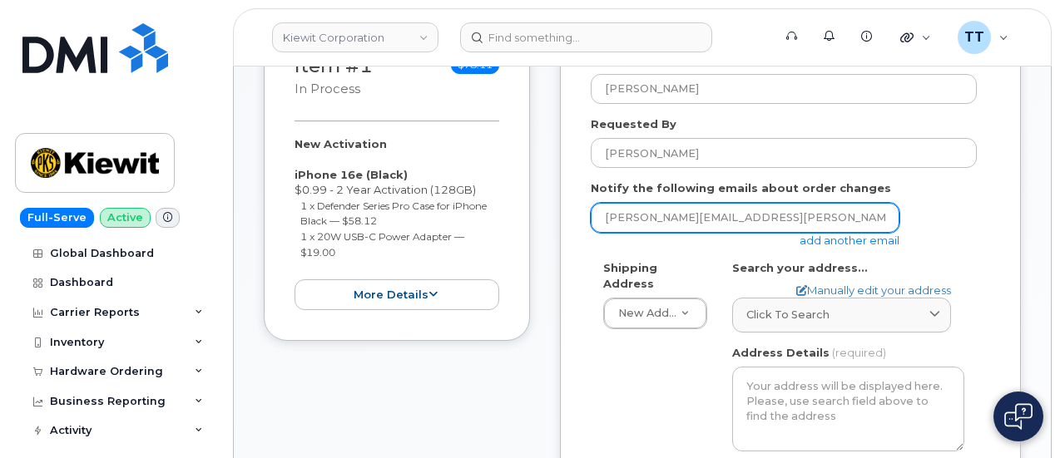
type input "[PERSON_NAME][EMAIL_ADDRESS][PERSON_NAME][PERSON_NAME][DOMAIN_NAME]"
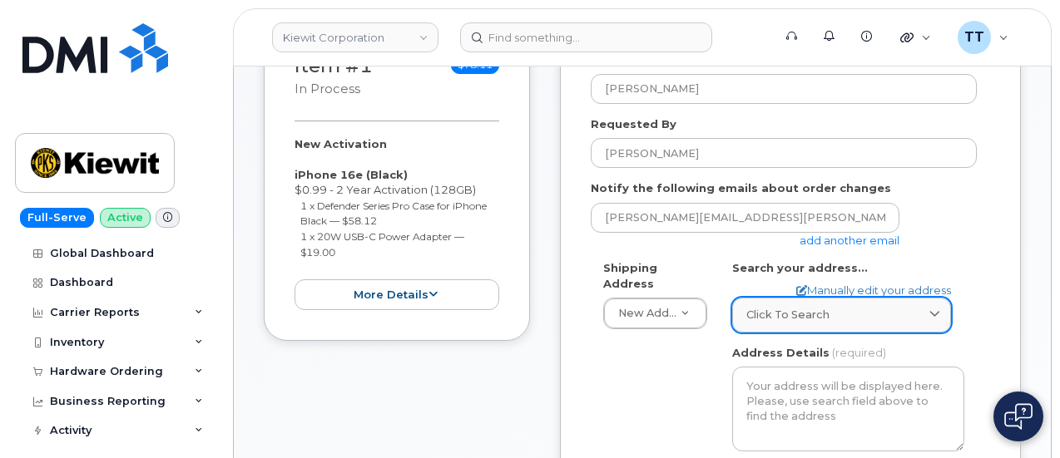
click at [765, 319] on span "Click to search" at bounding box center [787, 315] width 83 height 16
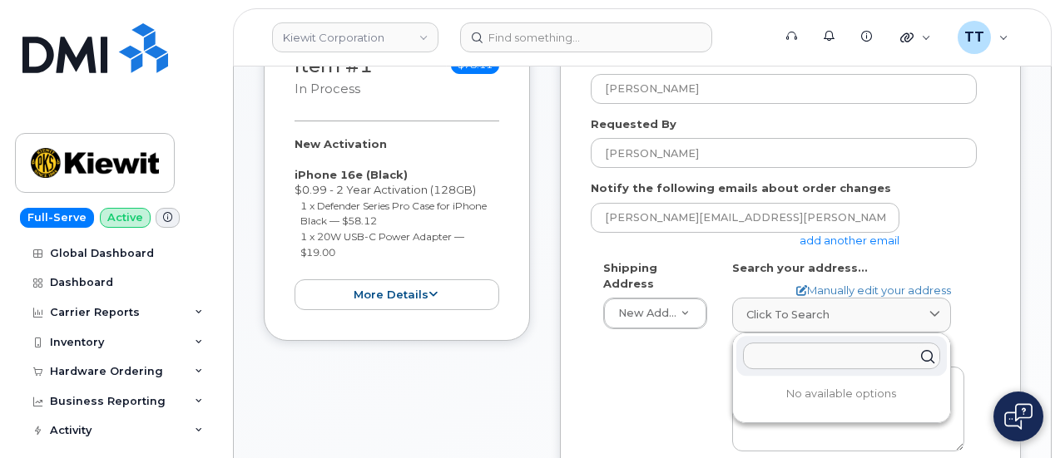
paste input "474 haworth avenue haworth nj 07641"
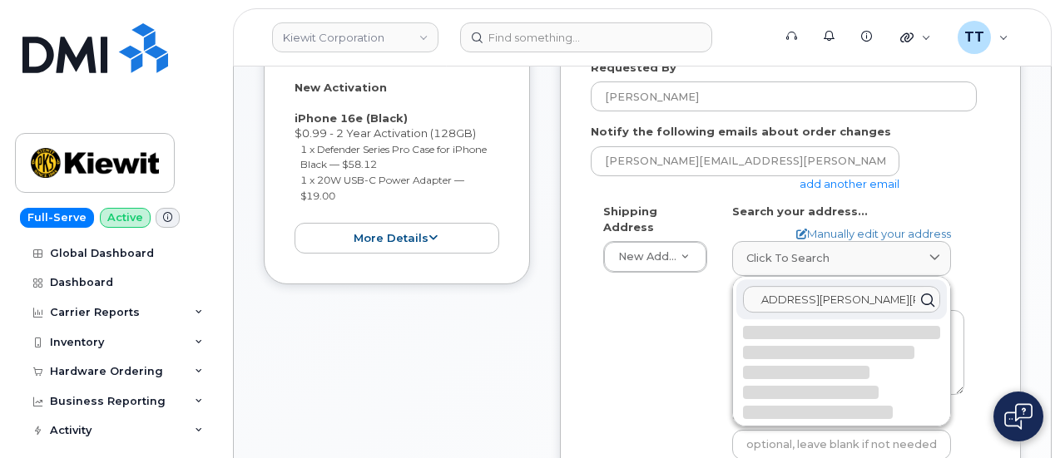
scroll to position [499, 0]
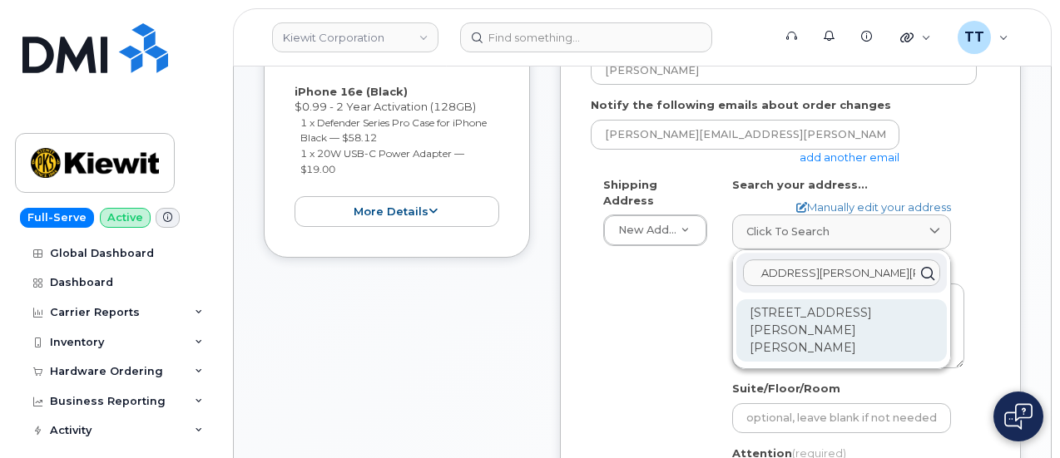
type input "474 haworth avenue haworth nj 07641"
click at [870, 323] on div "474 Haworth Ave Haworth NJ 07641-1614" at bounding box center [841, 330] width 210 height 62
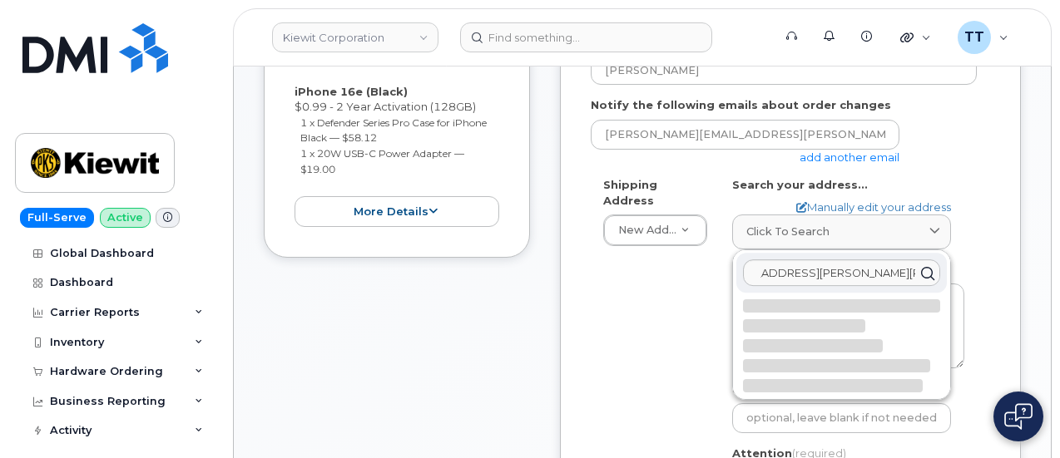
scroll to position [0, 0]
select select
type textarea "474 Haworth Ave HAWORTH NJ 07641-1614 UNITED STATES"
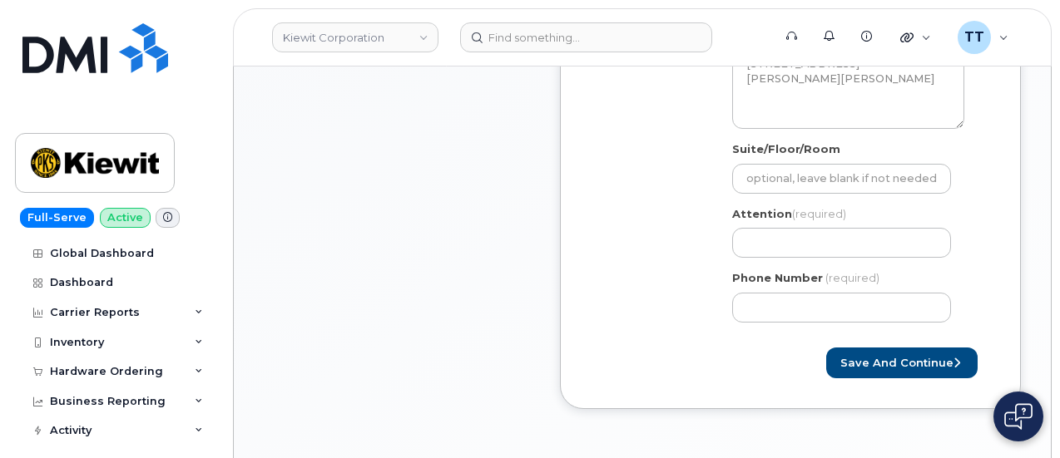
scroll to position [749, 0]
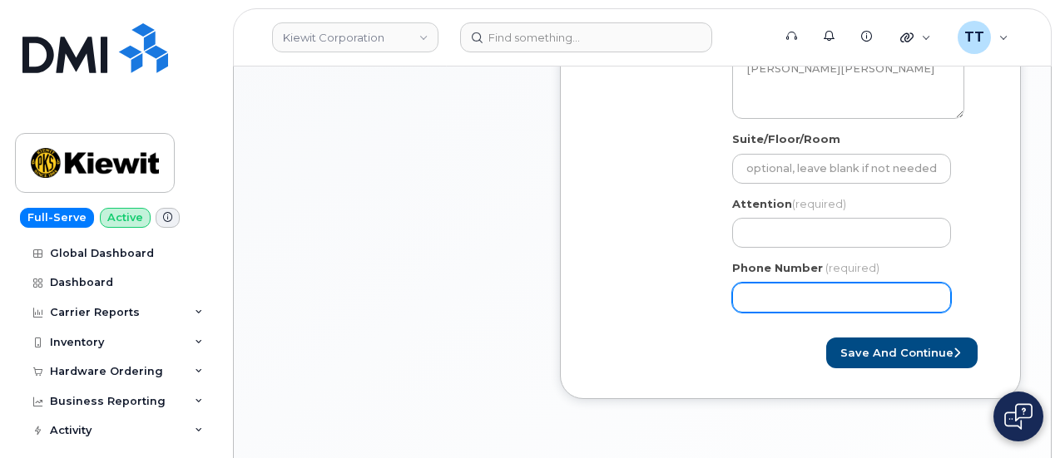
click at [817, 293] on input "Phone Number" at bounding box center [841, 298] width 219 height 30
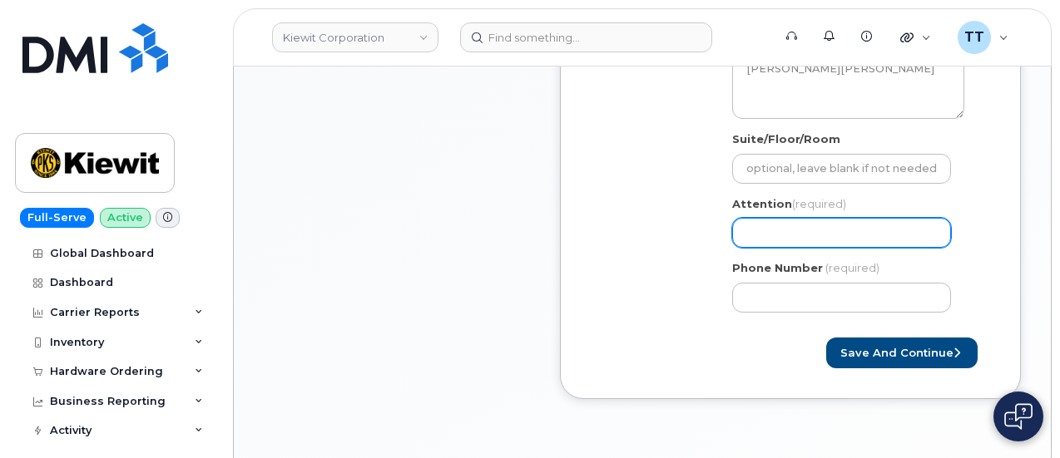
click at [779, 227] on input "Attention (required)" at bounding box center [841, 233] width 219 height 30
drag, startPoint x: 779, startPoint y: 227, endPoint x: 770, endPoint y: 229, distance: 8.5
click at [770, 229] on input "Attention (required)" at bounding box center [841, 233] width 219 height 30
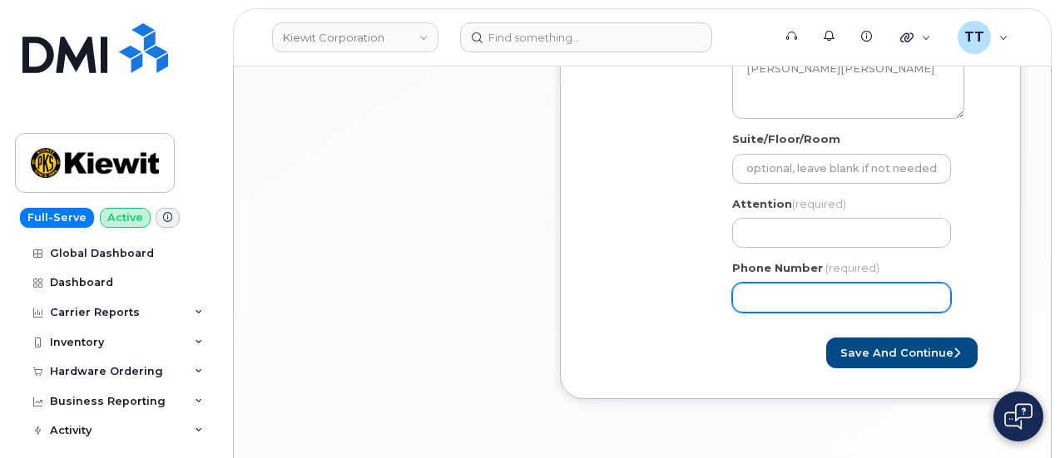
click at [907, 299] on input "Phone Number" at bounding box center [841, 298] width 219 height 30
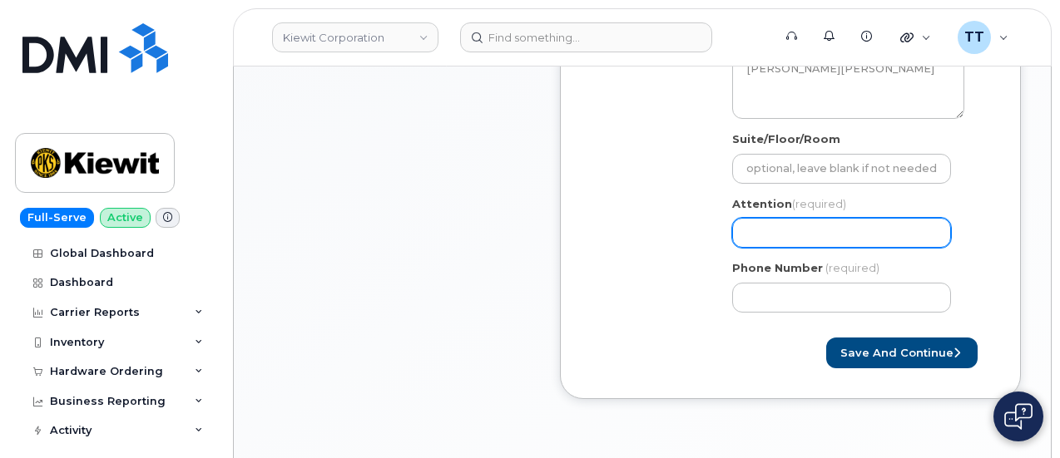
click at [794, 235] on input "Attention (required)" at bounding box center [841, 233] width 219 height 30
paste input "CS0790193"
select select
type input "CS0790193"
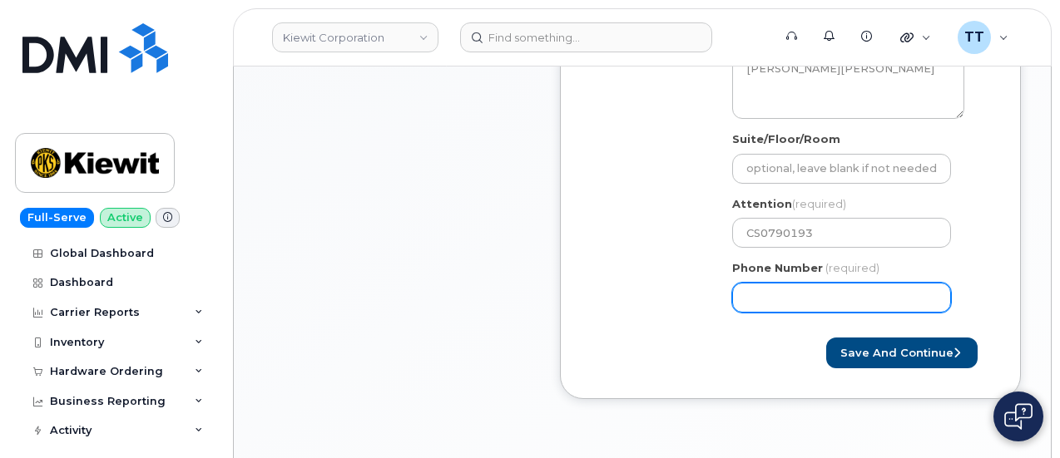
click at [833, 304] on input "Phone Number" at bounding box center [841, 298] width 219 height 30
paste input "5163857234"
click at [800, 297] on input "Phone Number" at bounding box center [841, 298] width 219 height 30
select select
type input "5163857234"
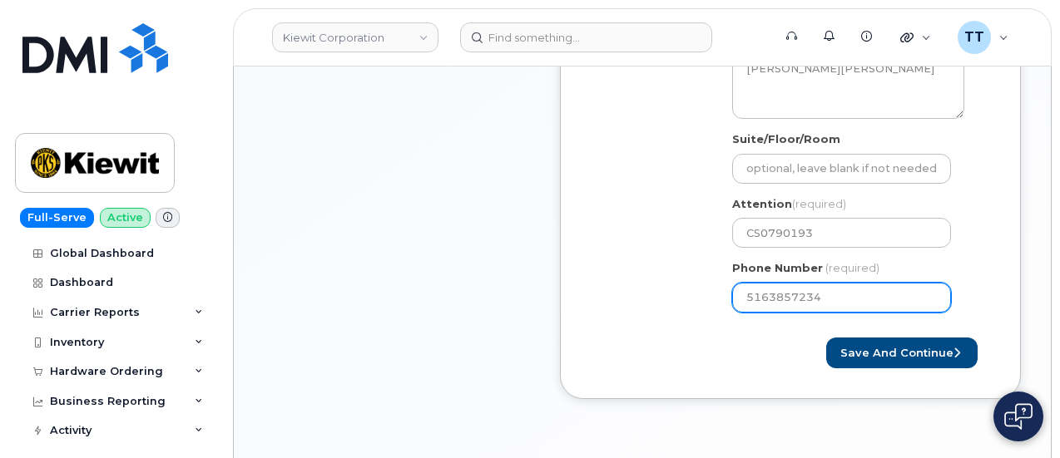
select select
type input "5163857235"
select select
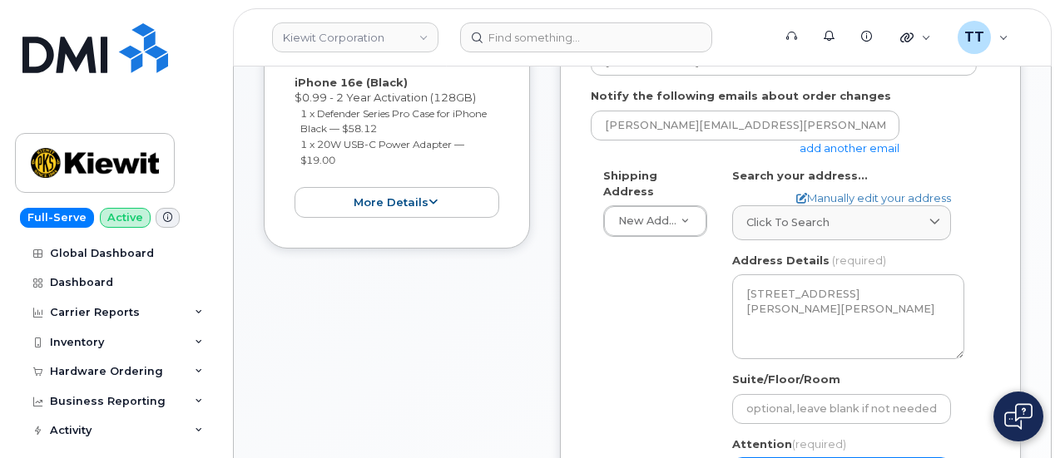
scroll to position [665, 0]
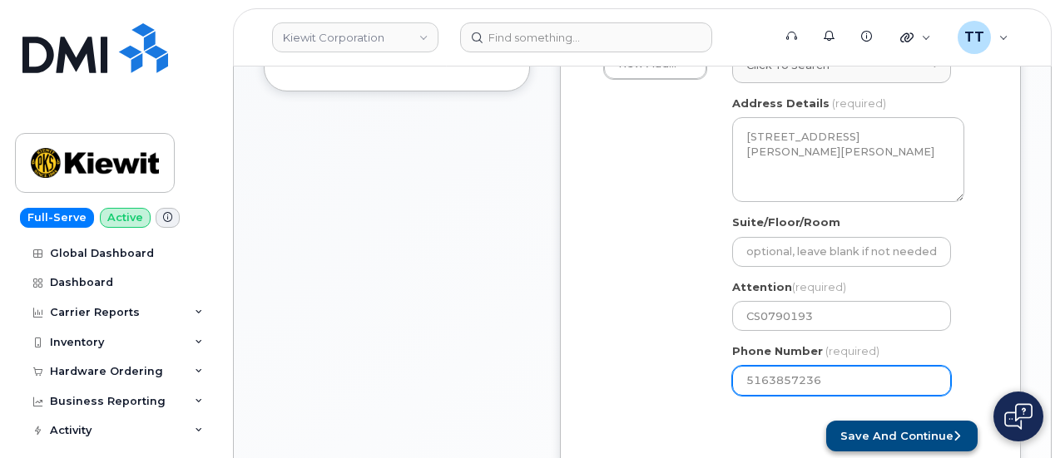
type input "5163857236"
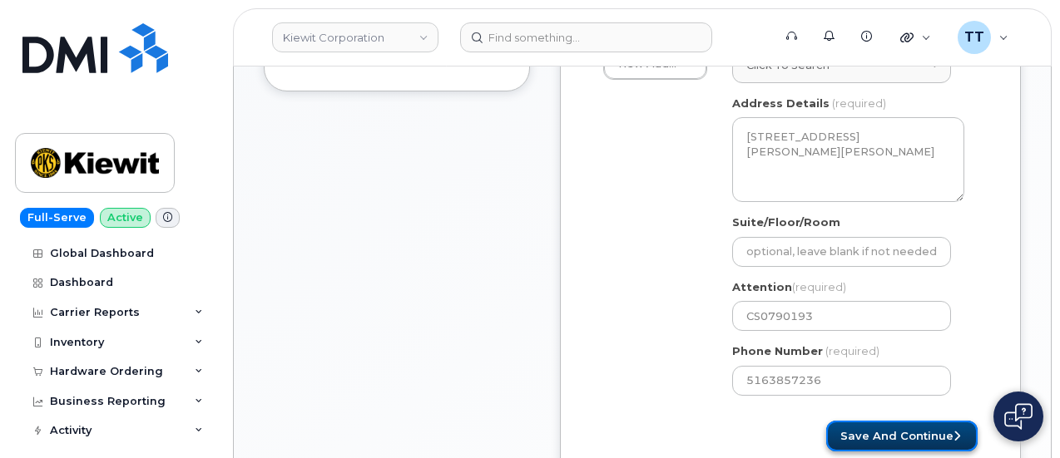
click at [902, 437] on button "Save and Continue" at bounding box center [901, 436] width 151 height 31
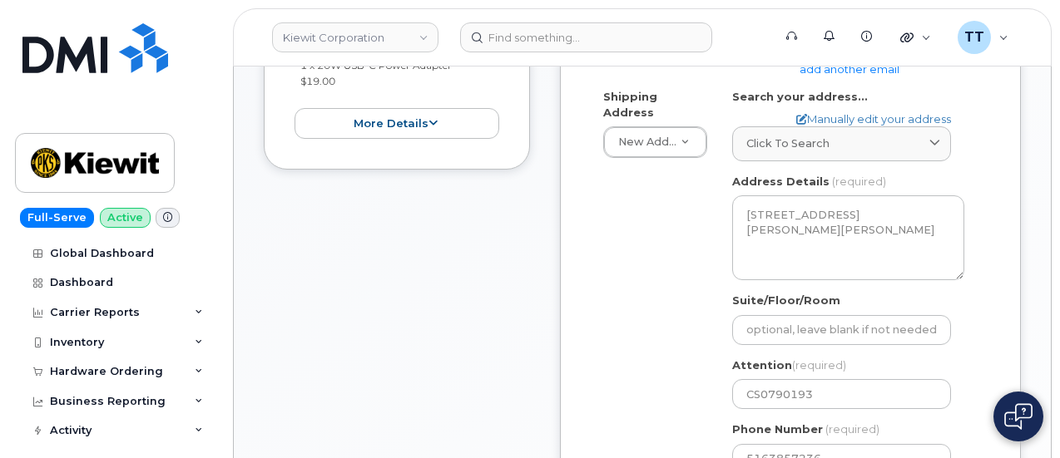
scroll to position [499, 0]
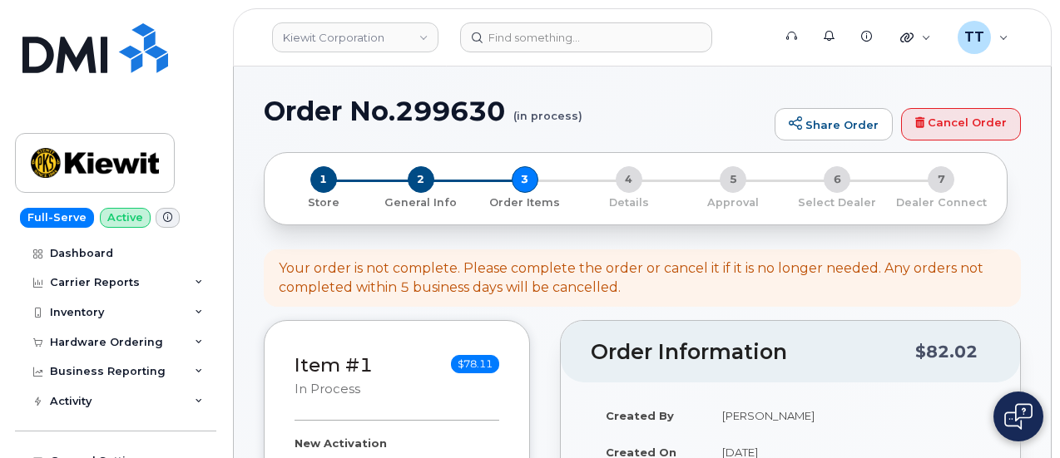
select select
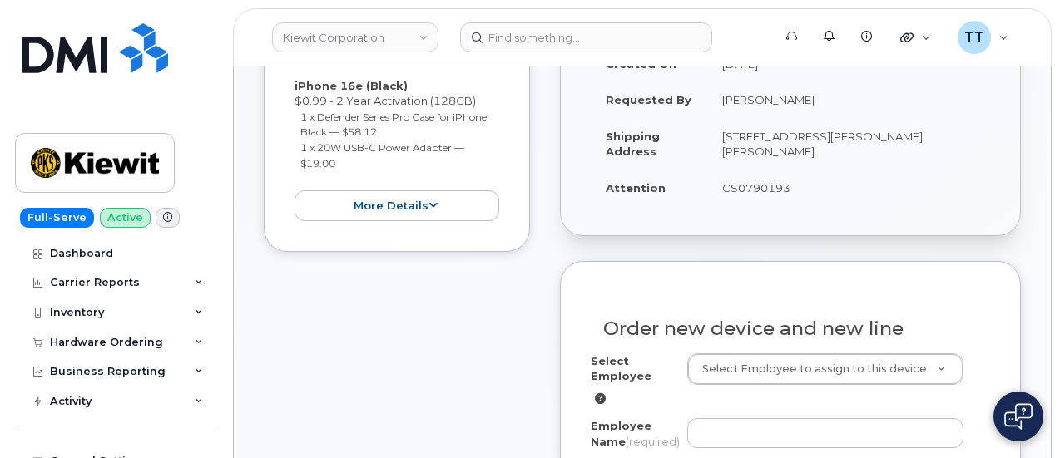
scroll to position [416, 0]
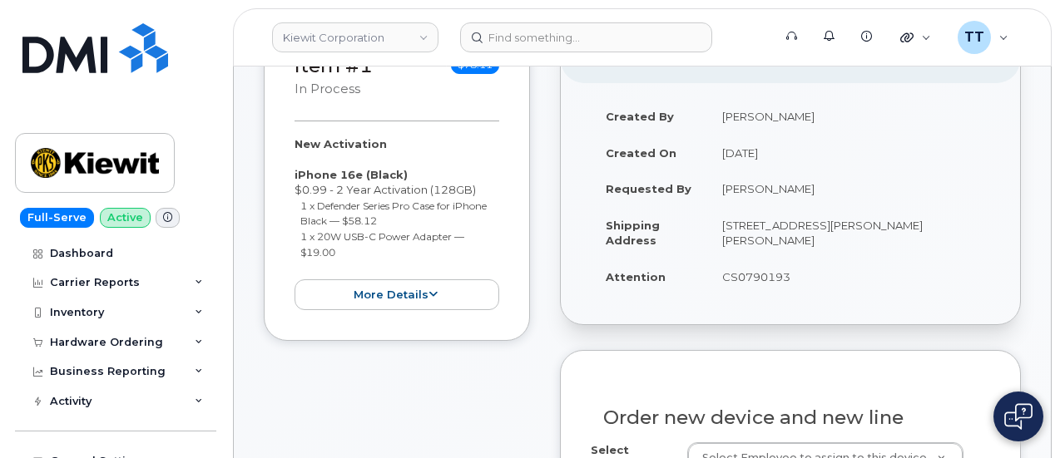
click at [752, 189] on td "[PERSON_NAME]" at bounding box center [848, 189] width 283 height 37
copy tbody "[PERSON_NAME]"
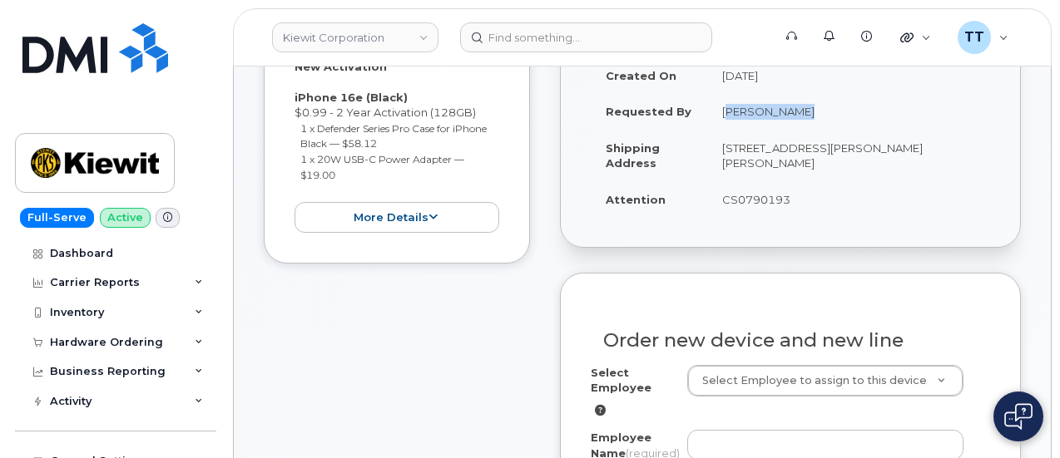
scroll to position [749, 0]
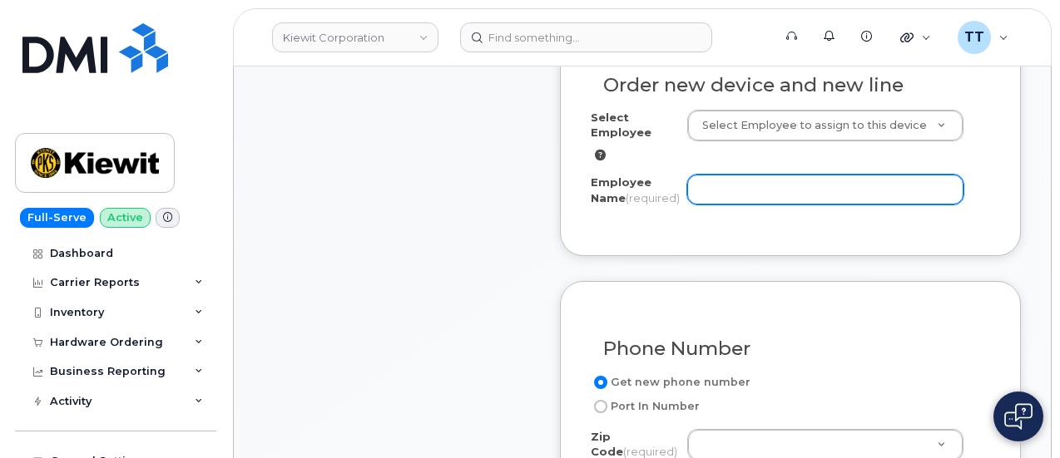
click at [738, 183] on input "Employee Name (required)" at bounding box center [825, 190] width 276 height 30
paste input "[PERSON_NAME]"
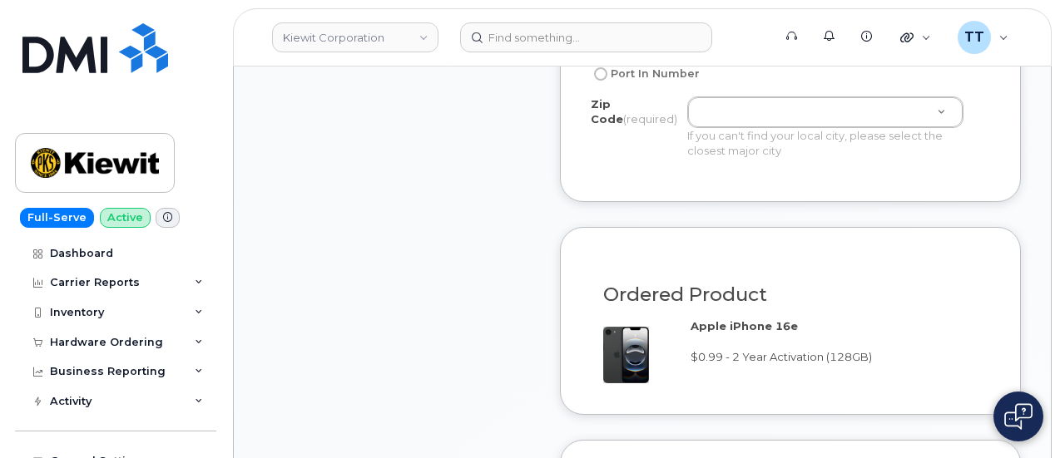
scroll to position [998, 0]
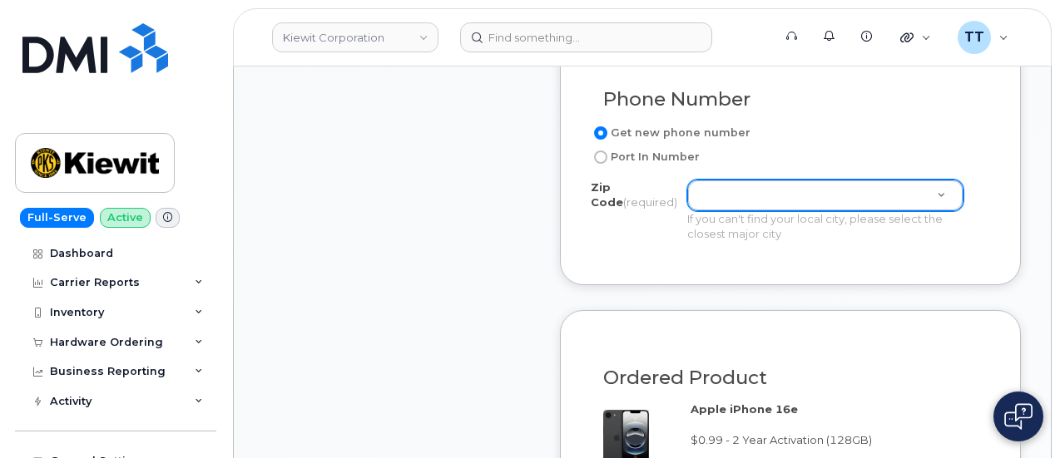
type input "[PERSON_NAME]"
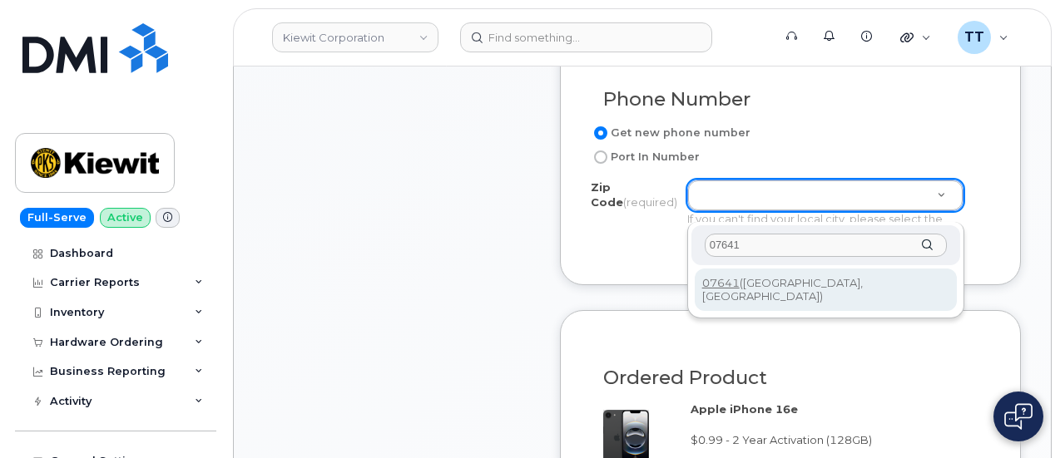
type input "07641"
type input "07641 (Haworth, NJ)"
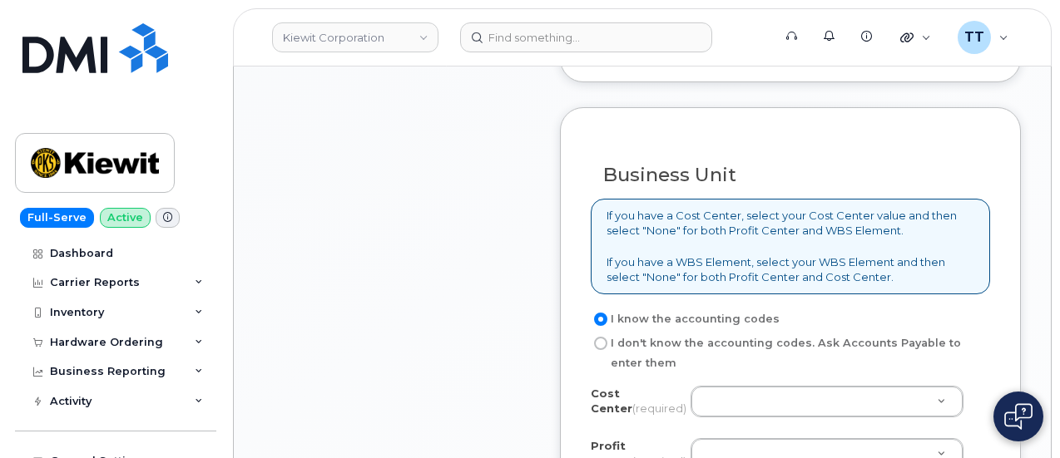
scroll to position [1664, 0]
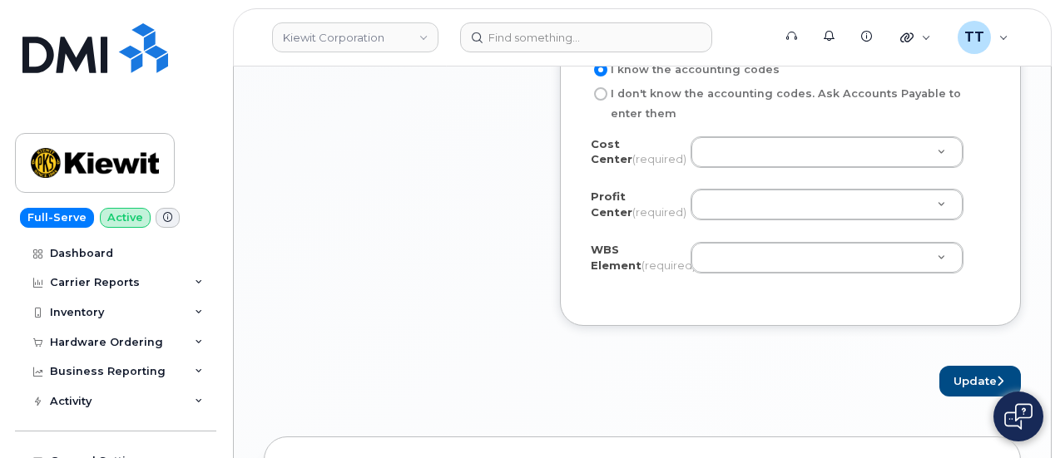
click at [736, 238] on div "Cost Center (required) Unknown Profit Center (required) None - None - None WBS …" at bounding box center [790, 215] width 399 height 159
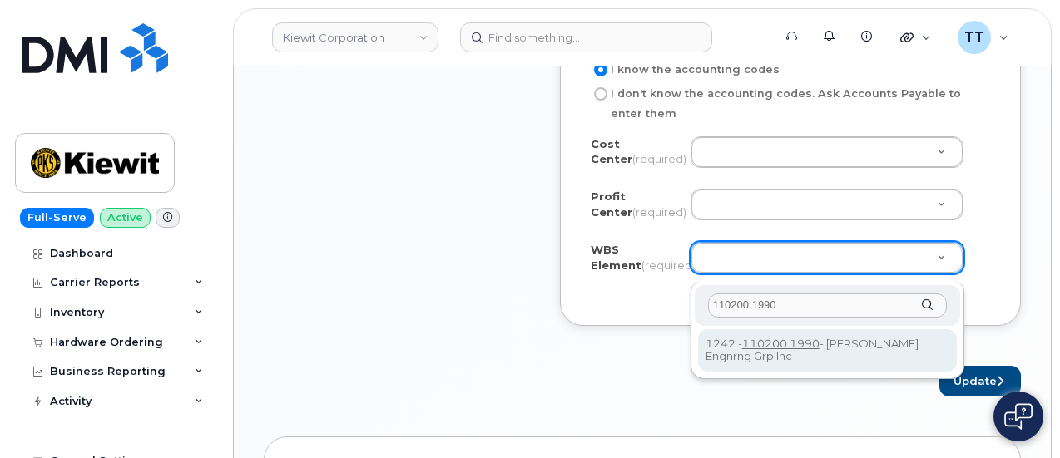
type input "110200.1990"
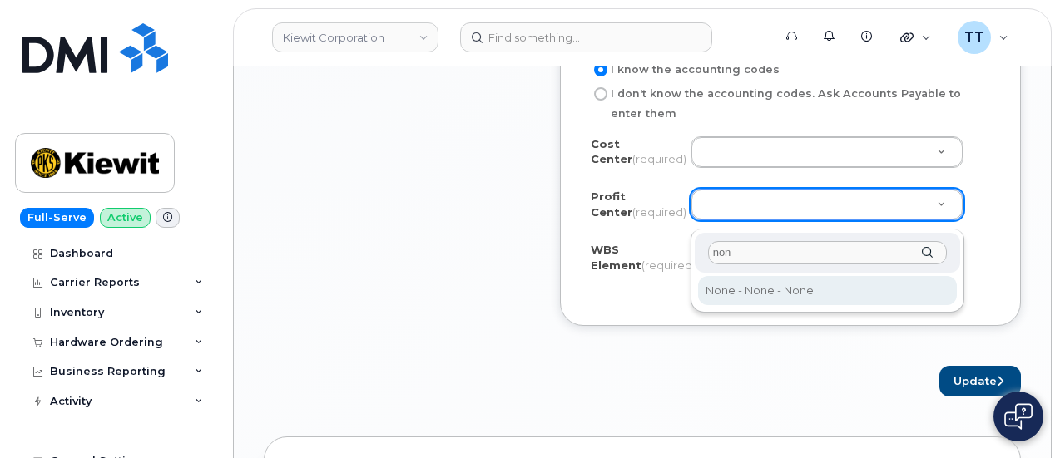
type input "non"
select select "None"
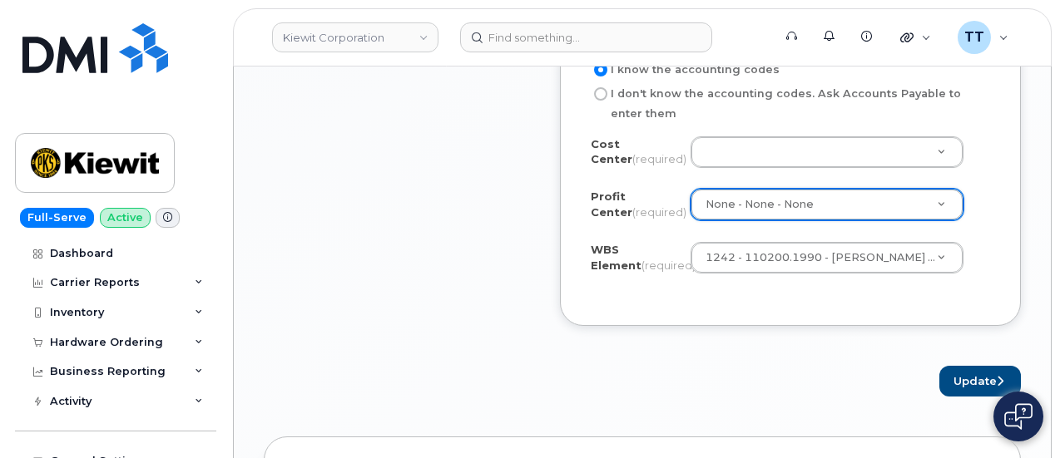
drag, startPoint x: 739, startPoint y: 171, endPoint x: 789, endPoint y: 142, distance: 56.6
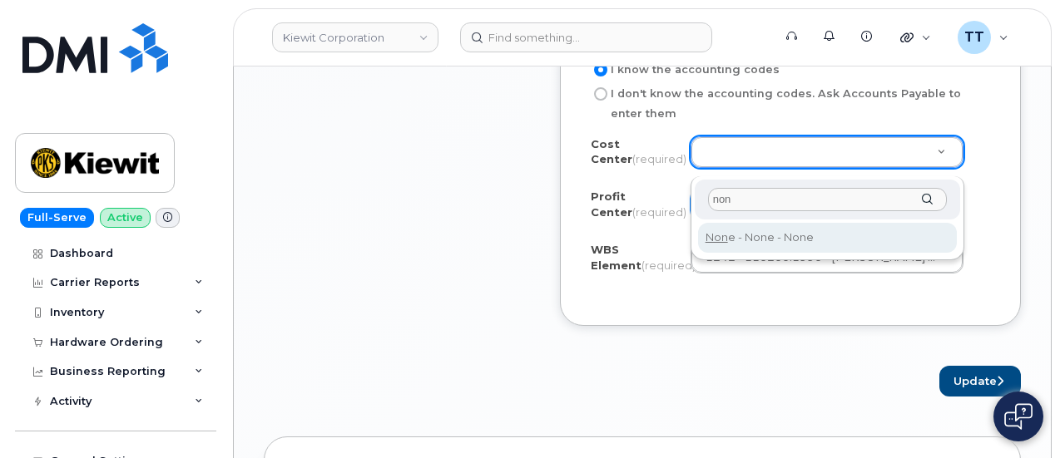
type input "non"
type input "None"
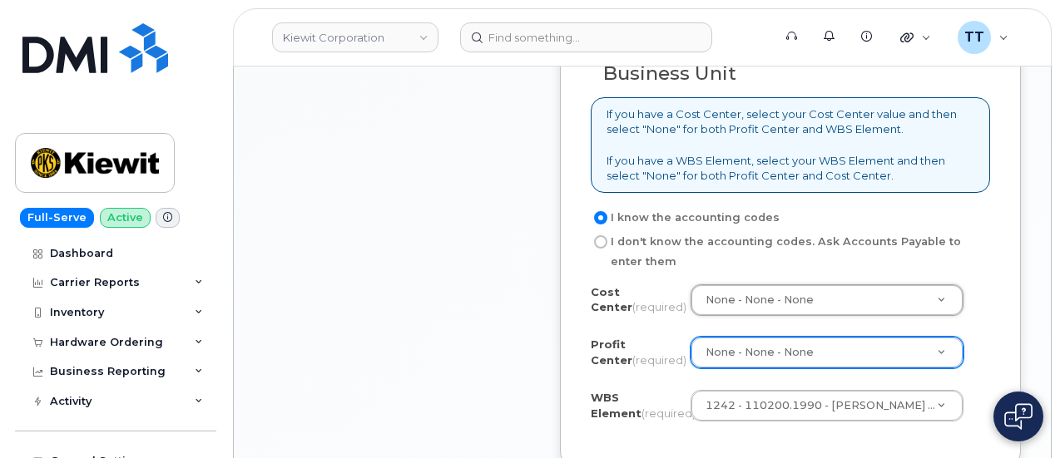
scroll to position [1747, 0]
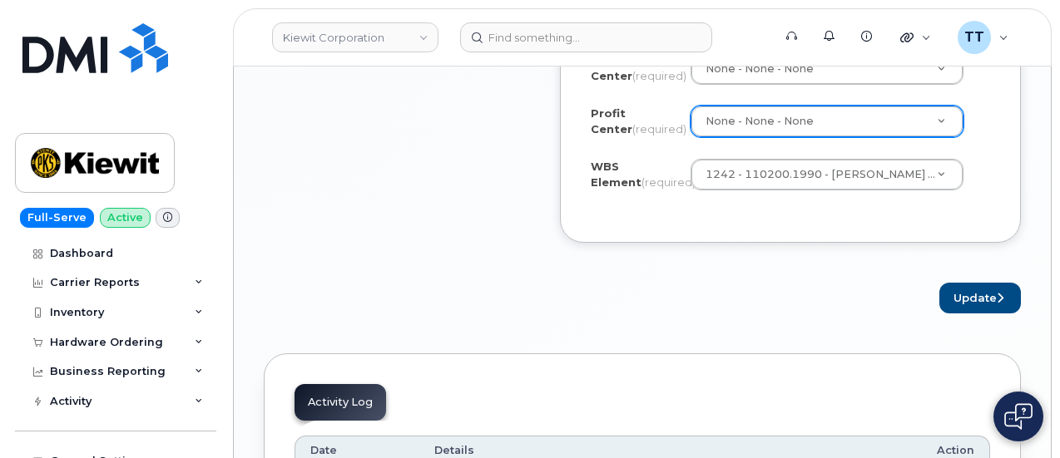
click at [932, 294] on div "Update" at bounding box center [790, 298] width 461 height 31
click at [951, 301] on button "Update" at bounding box center [980, 298] width 82 height 31
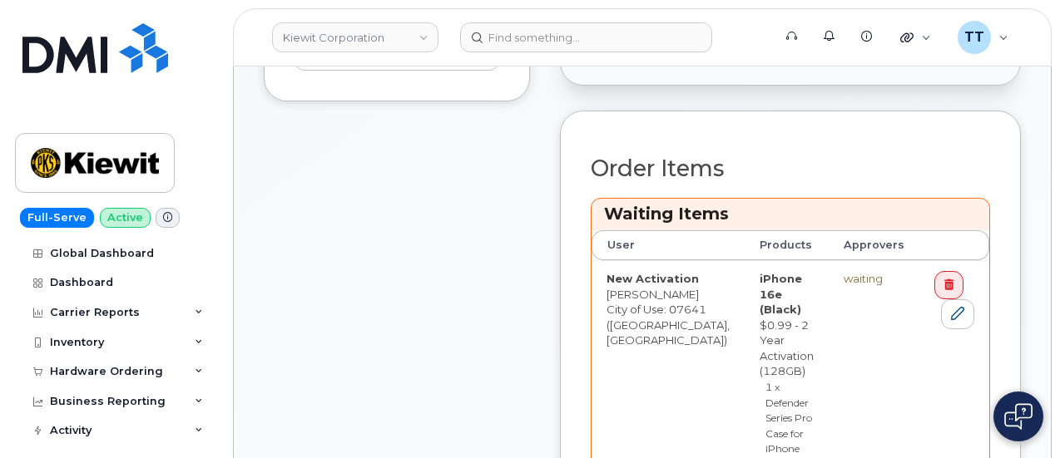
scroll to position [915, 0]
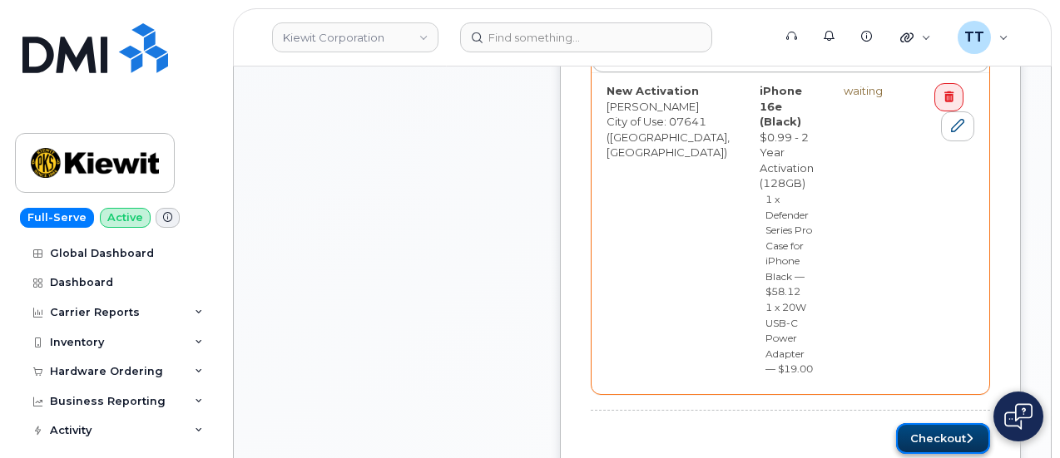
click at [948, 423] on button "Checkout" at bounding box center [943, 438] width 94 height 31
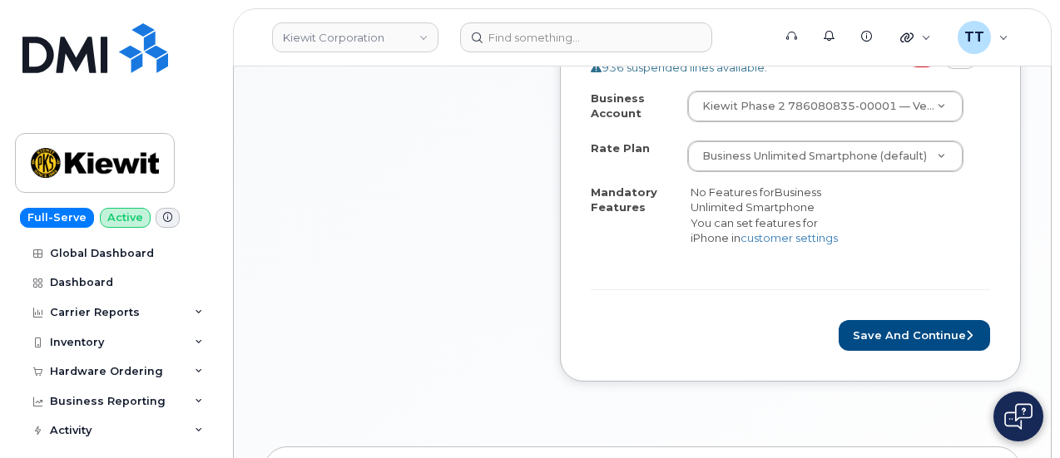
scroll to position [781, 0]
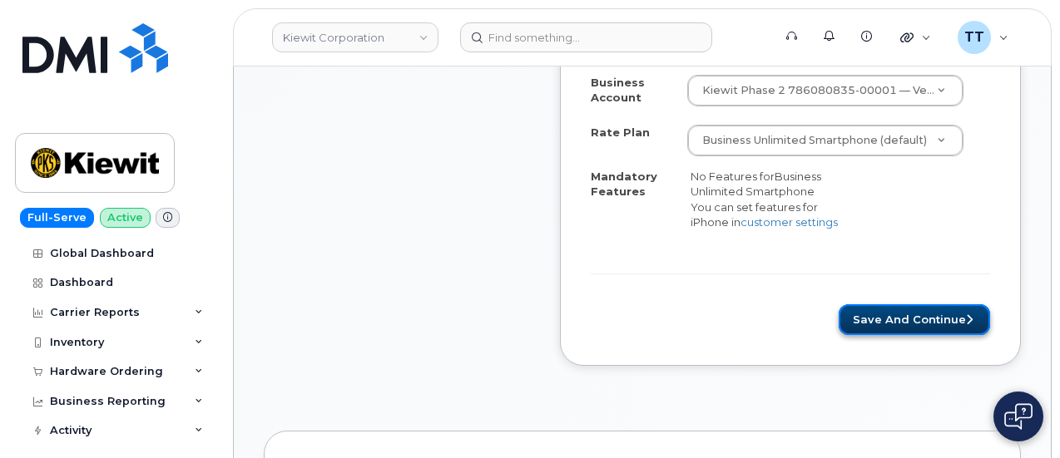
click at [910, 321] on button "Save and Continue" at bounding box center [913, 319] width 151 height 31
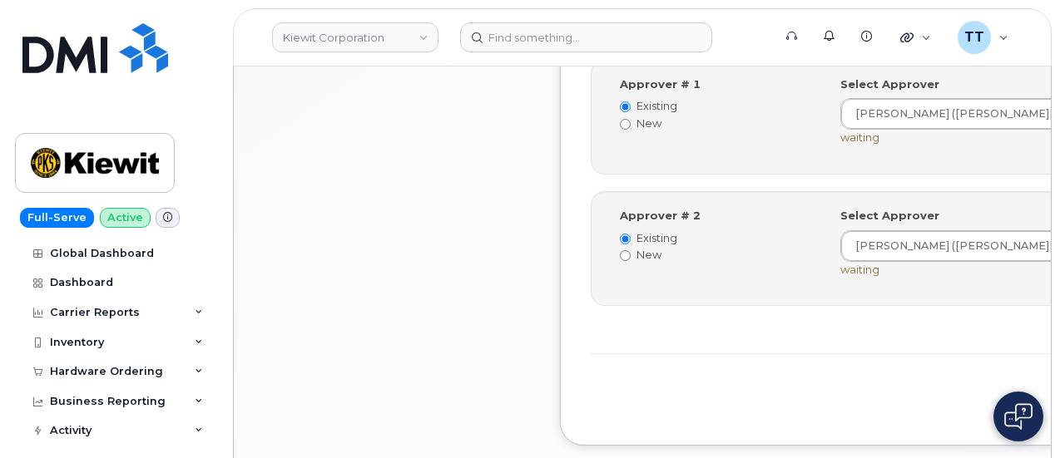
scroll to position [832, 0]
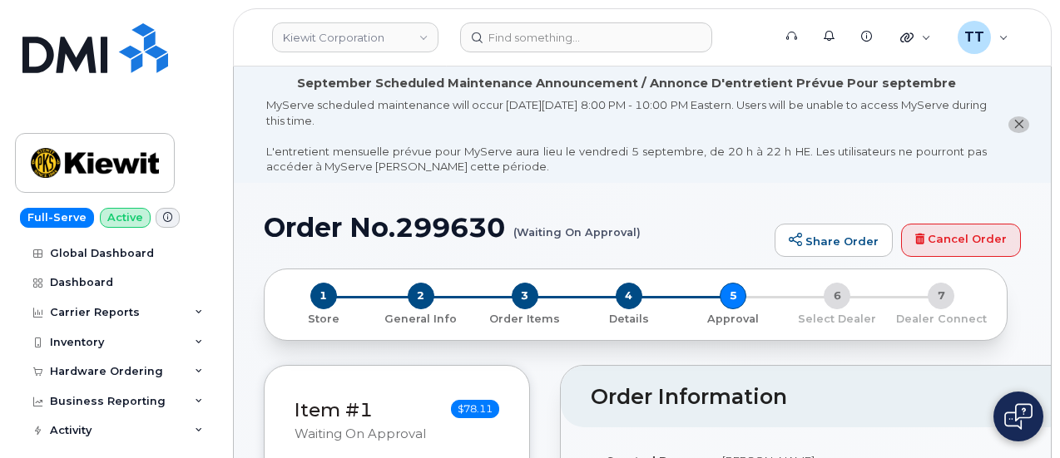
click at [384, 217] on h1 "Order No.299630 (Waiting On Approval)" at bounding box center [515, 227] width 502 height 29
click at [383, 219] on h1 "Order No.299630 (Waiting On Approval)" at bounding box center [515, 227] width 502 height 29
click at [383, 214] on h1 "Order No.299630 (Waiting On Approval)" at bounding box center [515, 227] width 502 height 29
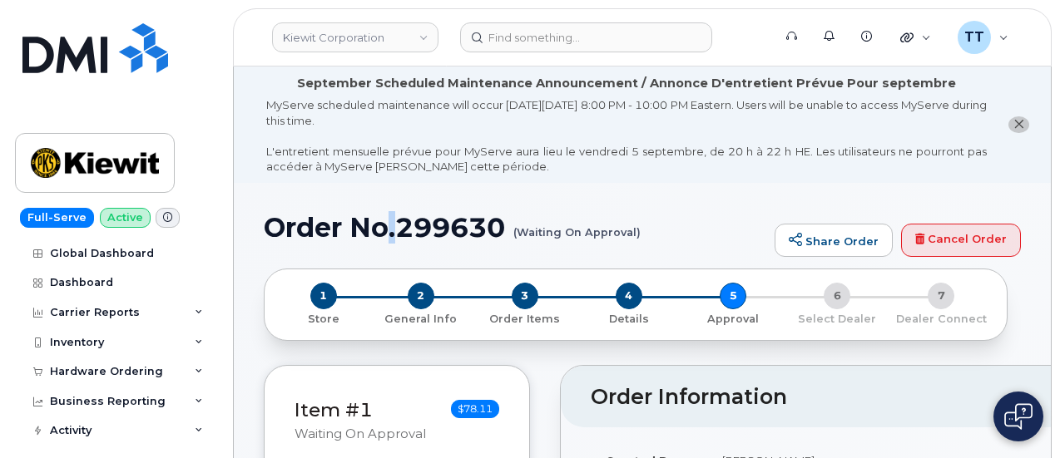
click at [383, 214] on h1 "Order No.299630 (Waiting On Approval)" at bounding box center [515, 227] width 502 height 29
click at [377, 223] on h1 "Order No.299630 (Waiting On Approval)" at bounding box center [515, 227] width 502 height 29
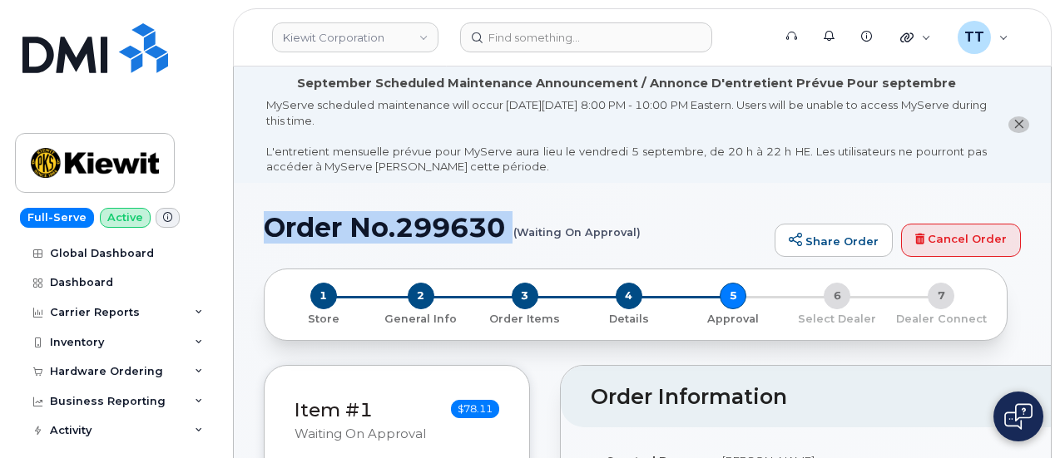
click at [377, 223] on h1 "Order No.299630 (Waiting On Approval)" at bounding box center [515, 227] width 502 height 29
copy h1 "Order No.299630"
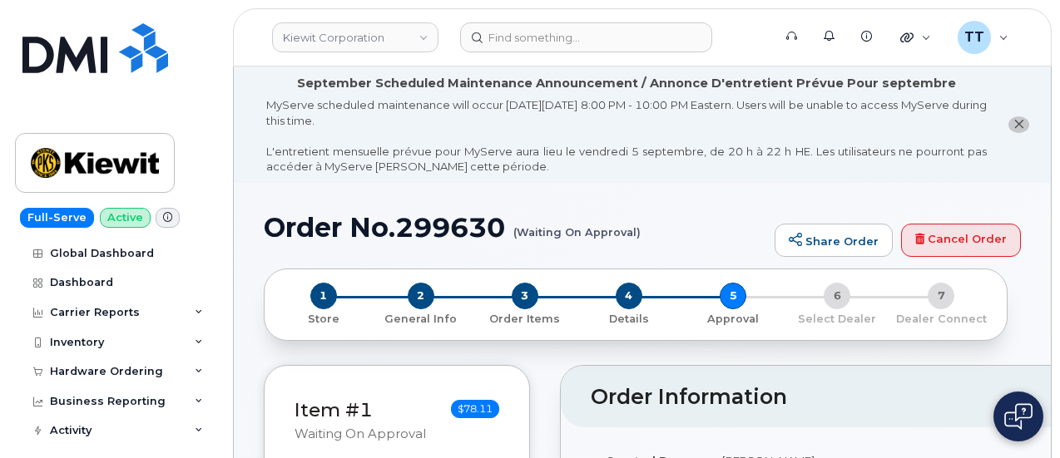
click at [629, 214] on small "(Waiting On Approval)" at bounding box center [576, 226] width 127 height 26
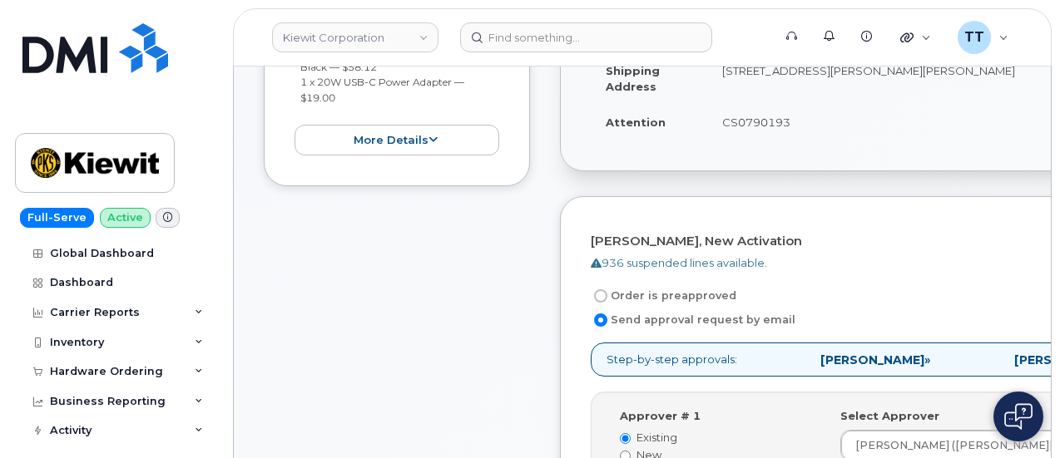
scroll to position [915, 0]
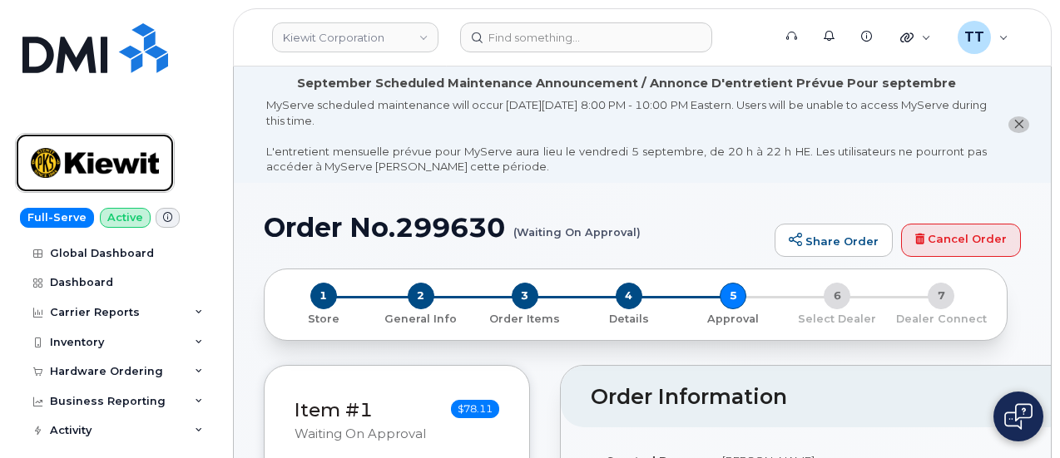
click at [98, 163] on img at bounding box center [95, 163] width 128 height 48
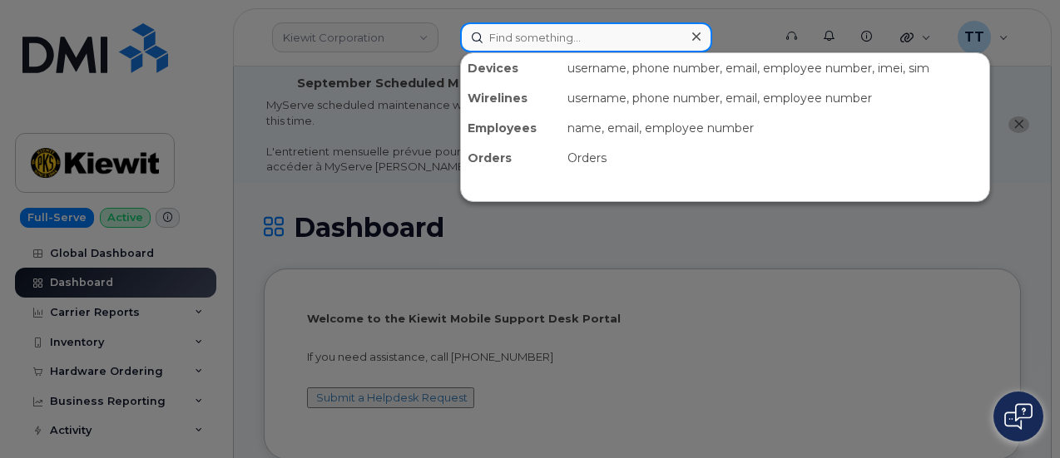
paste input "[PHONE_NUMBER]"
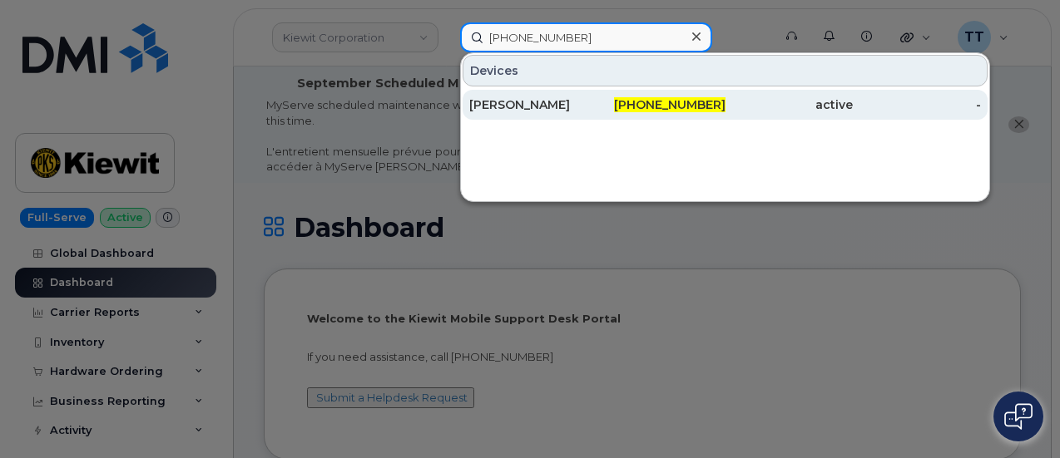
type input "839-839-3322"
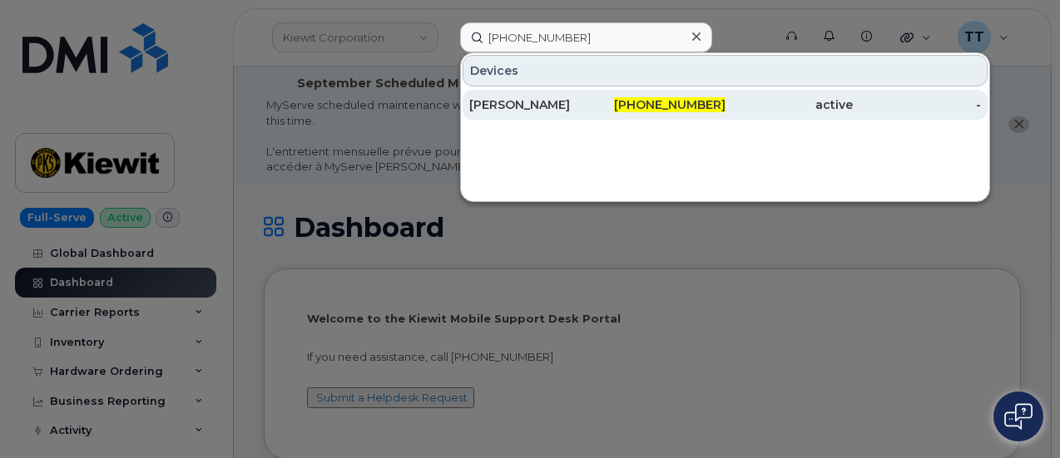
click at [561, 102] on div "MCKENZIE TANKERSLEY" at bounding box center [533, 104] width 128 height 17
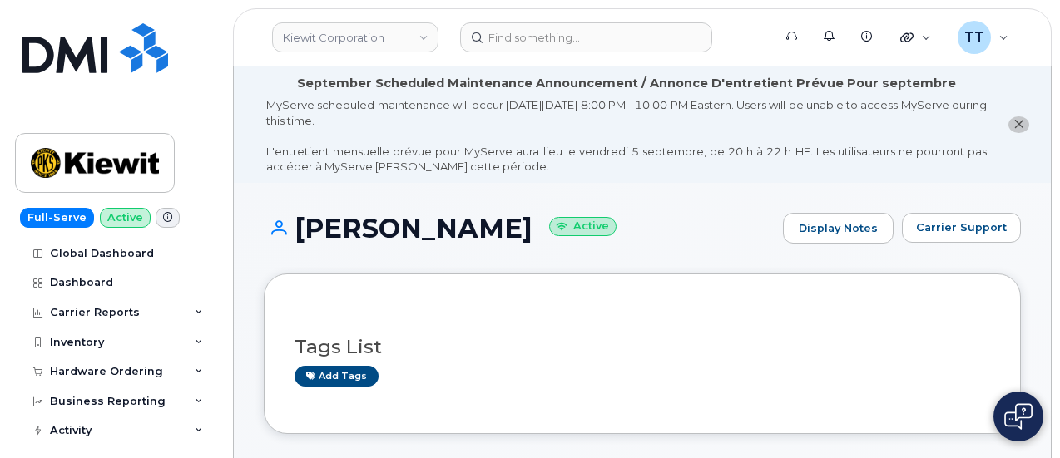
click at [403, 231] on h1 "MCKENZIE TANKERSLEY Active" at bounding box center [519, 228] width 511 height 29
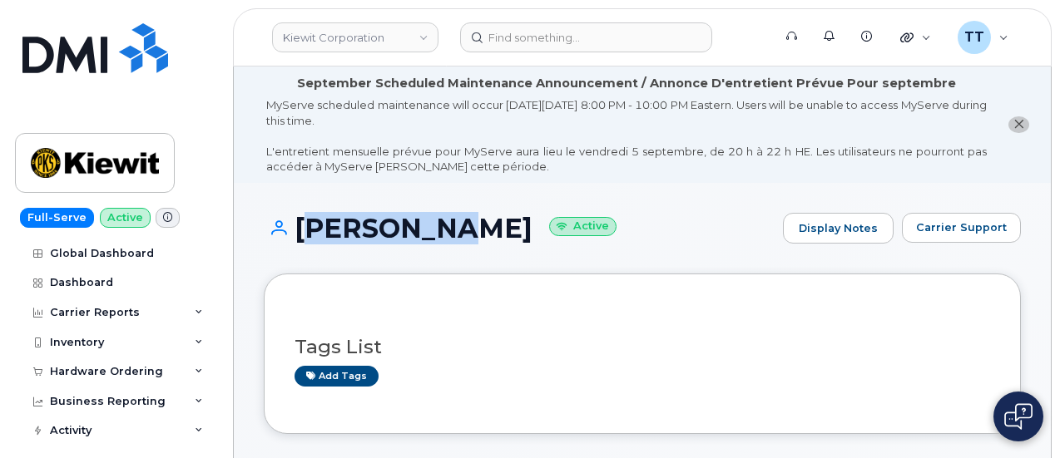
click at [403, 231] on h1 "MCKENZIE TANKERSLEY Active" at bounding box center [519, 228] width 511 height 29
copy h1 "MCKENZIE TANKERSLEY"
click at [476, 265] on div "MCKENZIE TANKERSLEY Active Display Notes Carrier Support" at bounding box center [642, 244] width 757 height 62
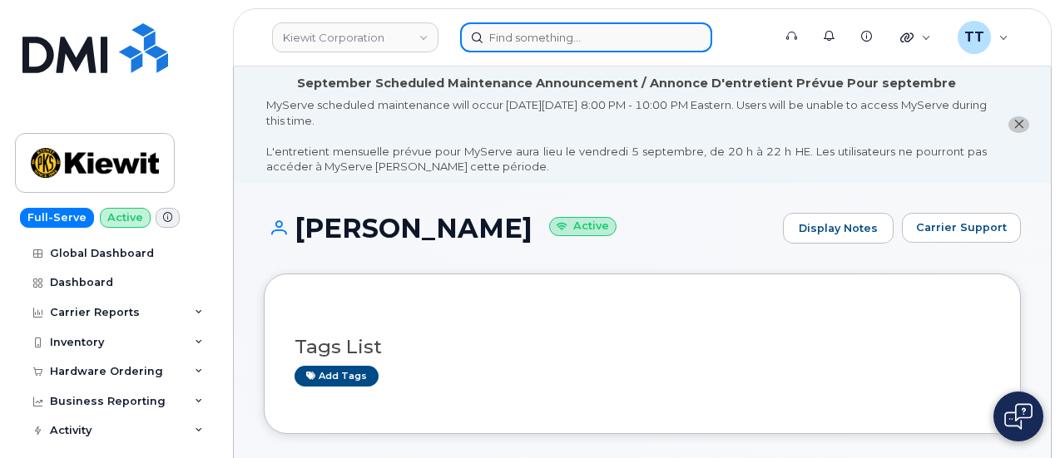
click at [550, 36] on input at bounding box center [586, 37] width 252 height 30
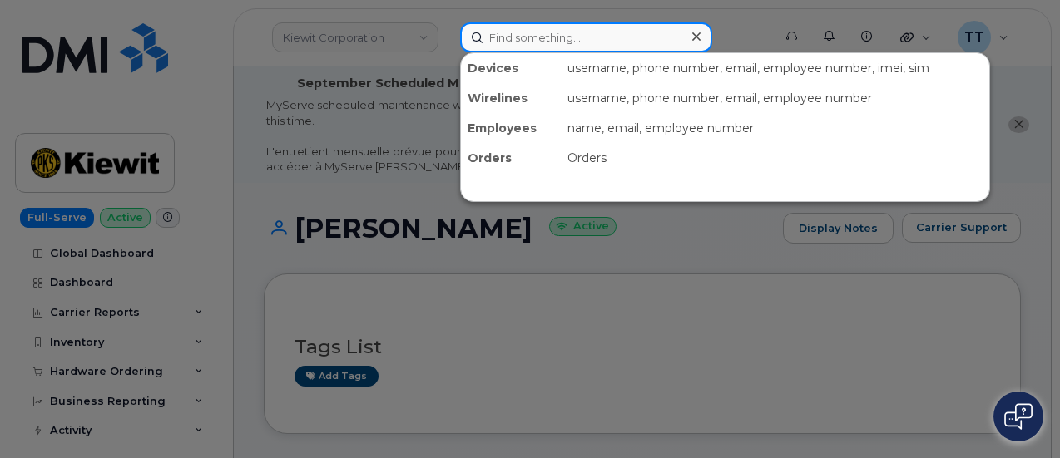
paste input "905-630-5876"
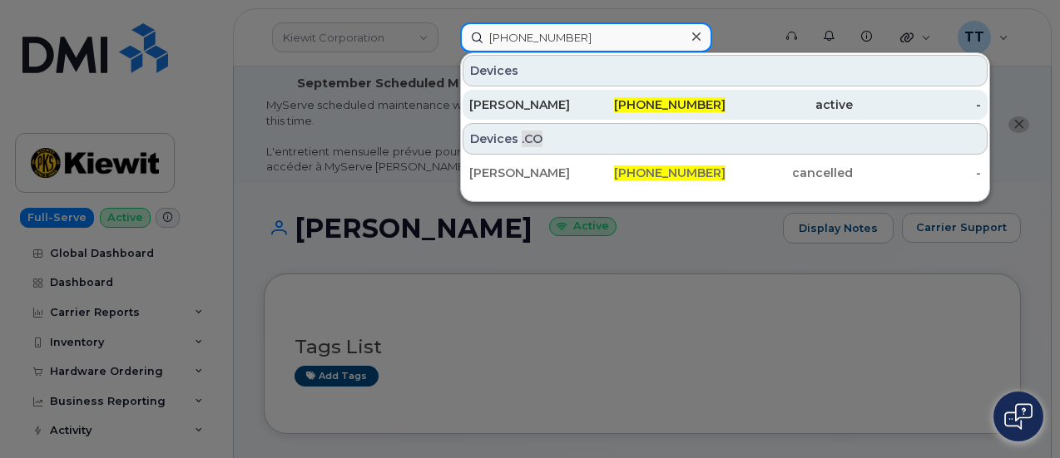
type input "905-630-5876"
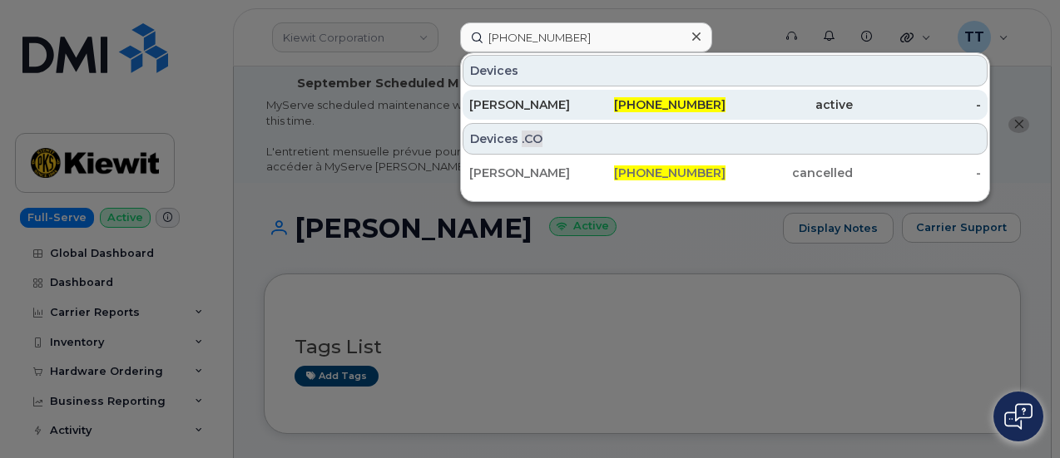
click at [597, 94] on div "Nelson Doseixo" at bounding box center [661, 105] width 128 height 30
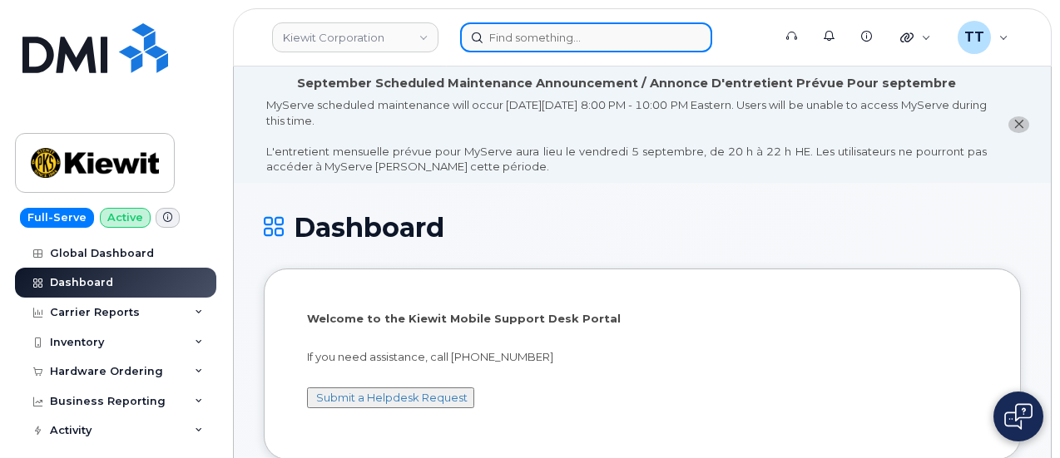
click at [549, 41] on input at bounding box center [586, 37] width 252 height 30
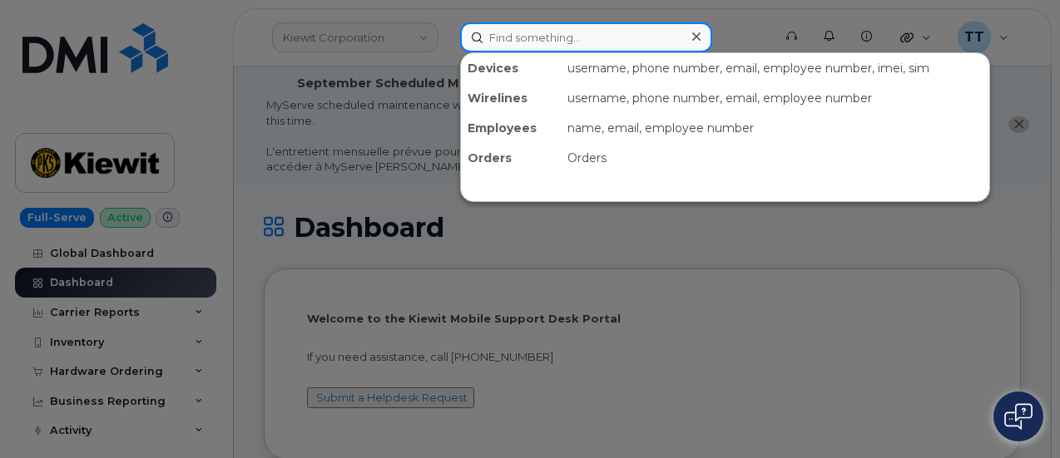
paste input "298853"
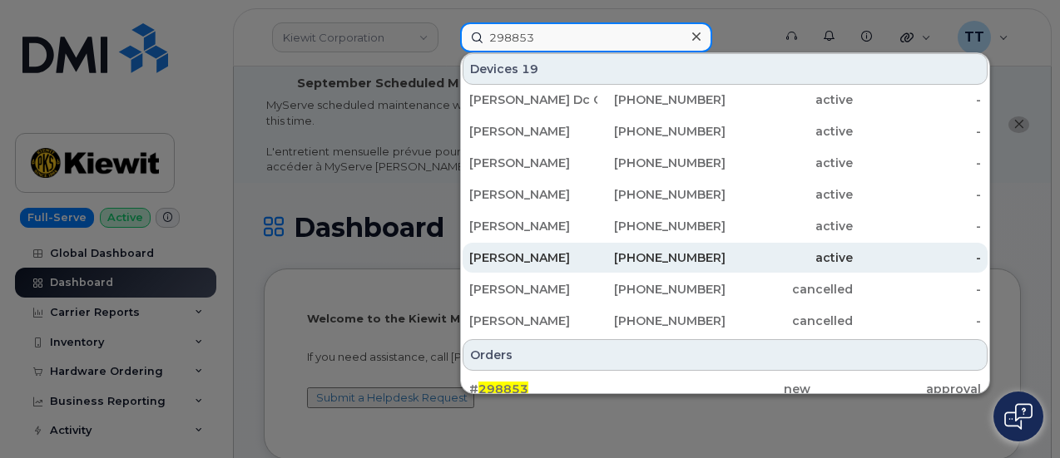
scroll to position [363, 0]
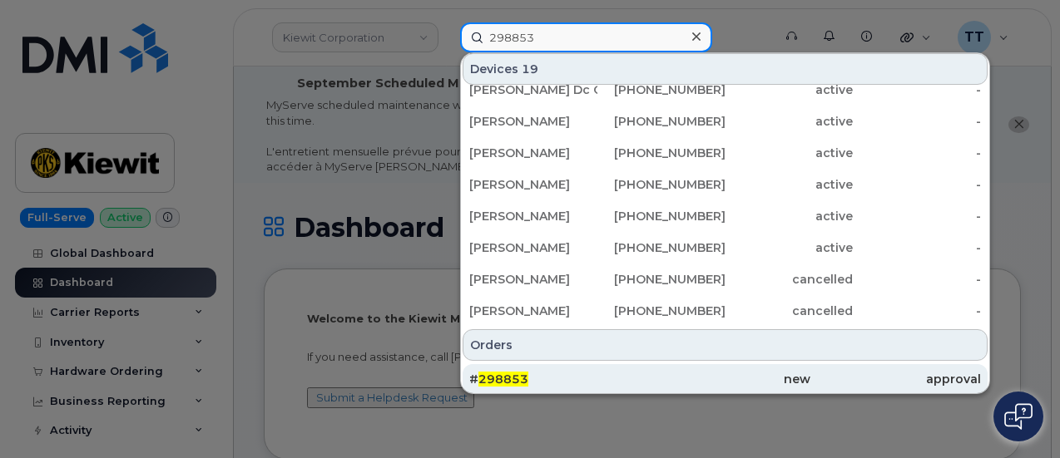
type input "298853"
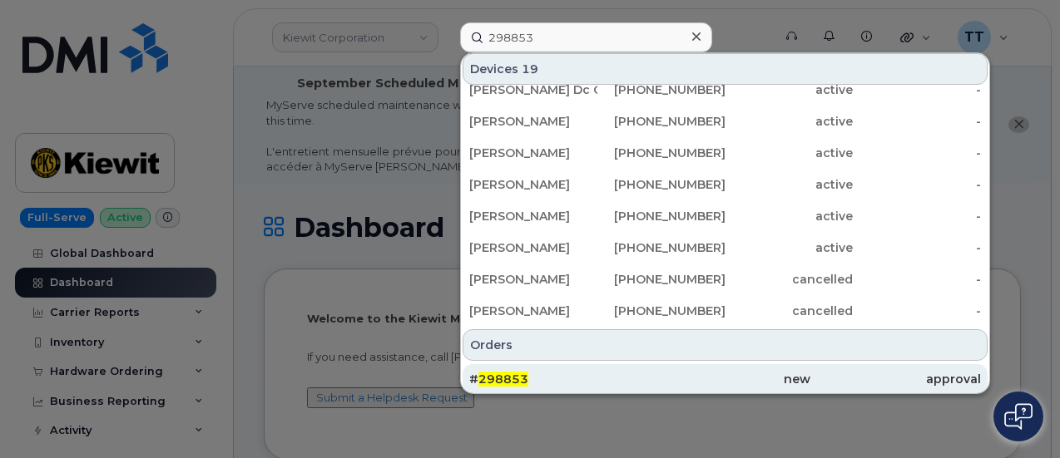
click at [507, 373] on span "298853" at bounding box center [503, 379] width 50 height 15
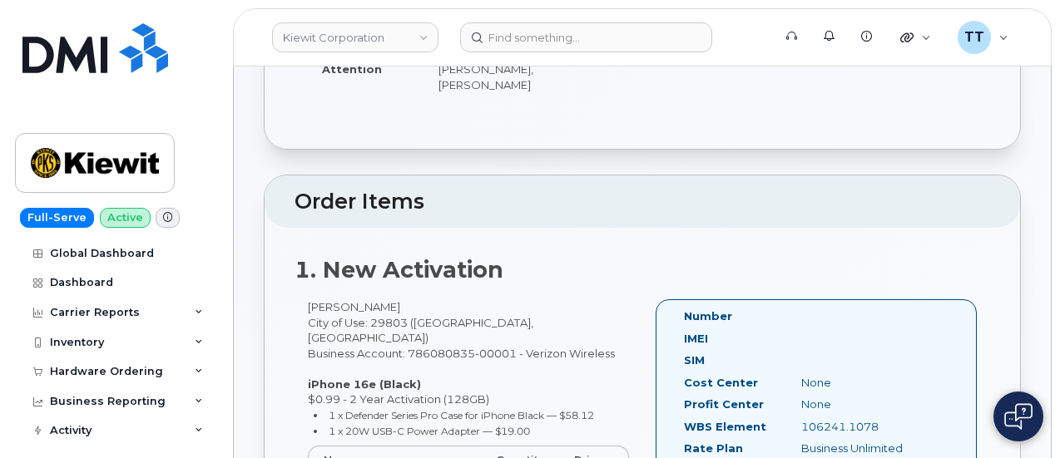
scroll to position [333, 0]
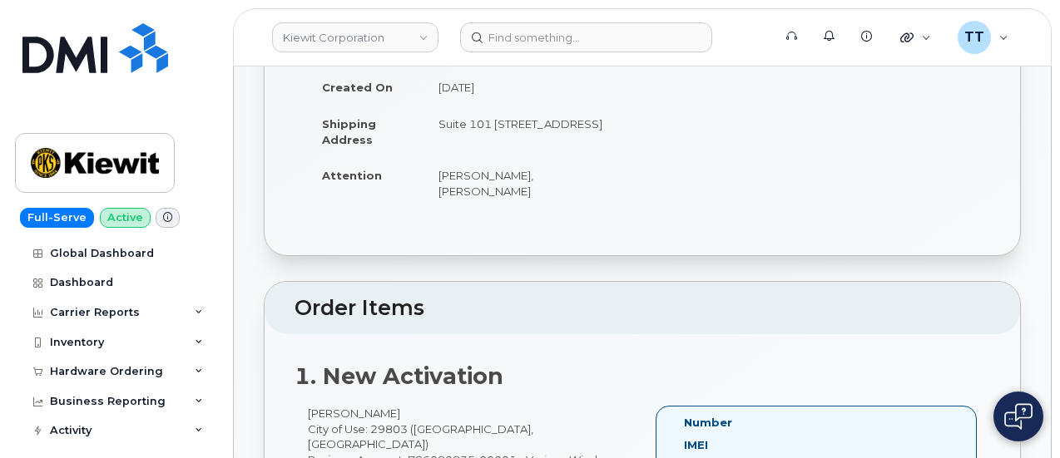
click at [986, 282] on header "Order Items" at bounding box center [642, 308] width 755 height 53
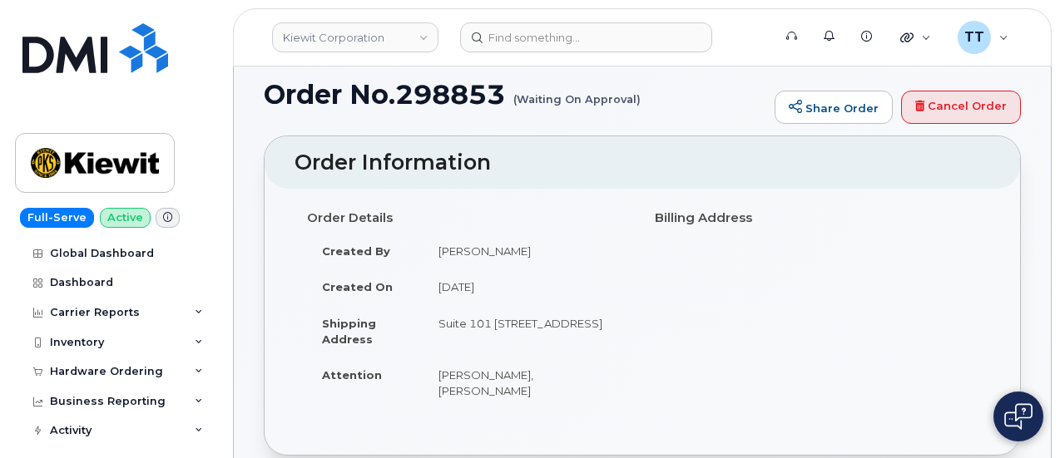
scroll to position [166, 0]
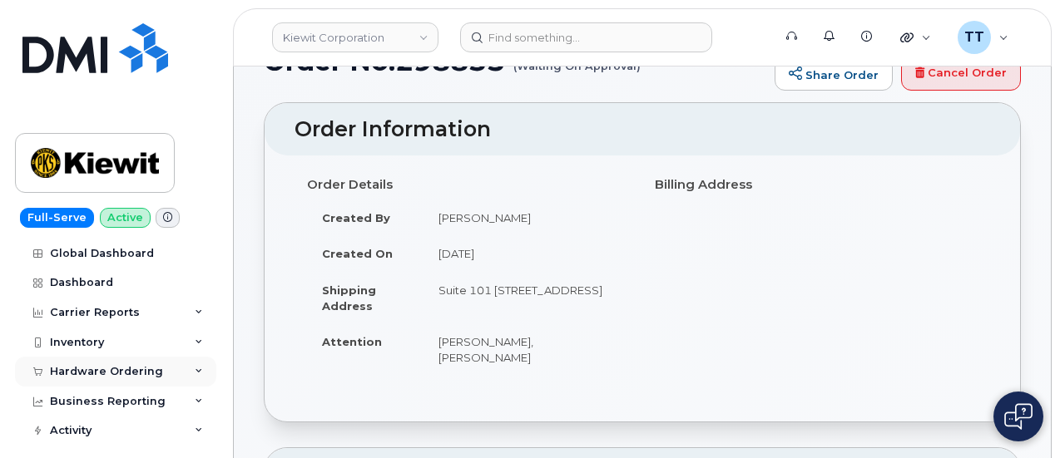
click at [114, 368] on div "Hardware Ordering" at bounding box center [106, 371] width 113 height 13
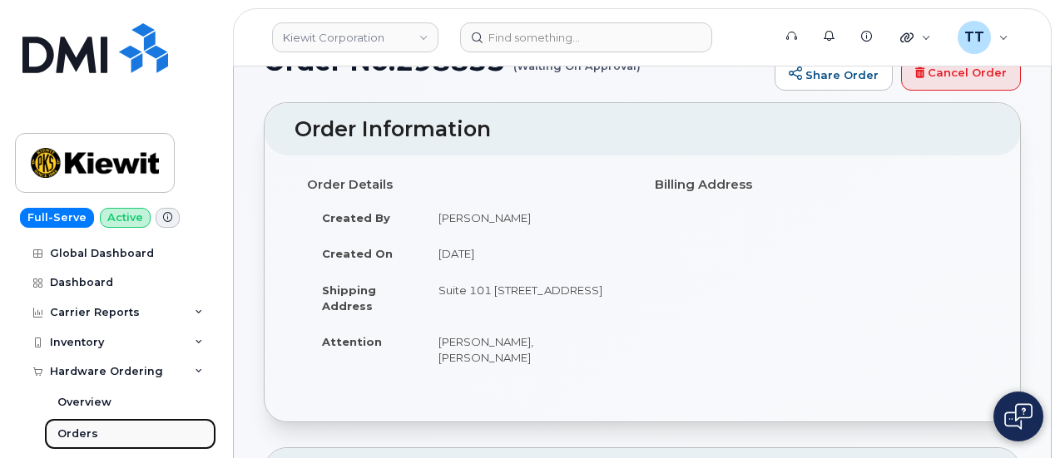
click at [76, 440] on div "Orders" at bounding box center [77, 434] width 41 height 15
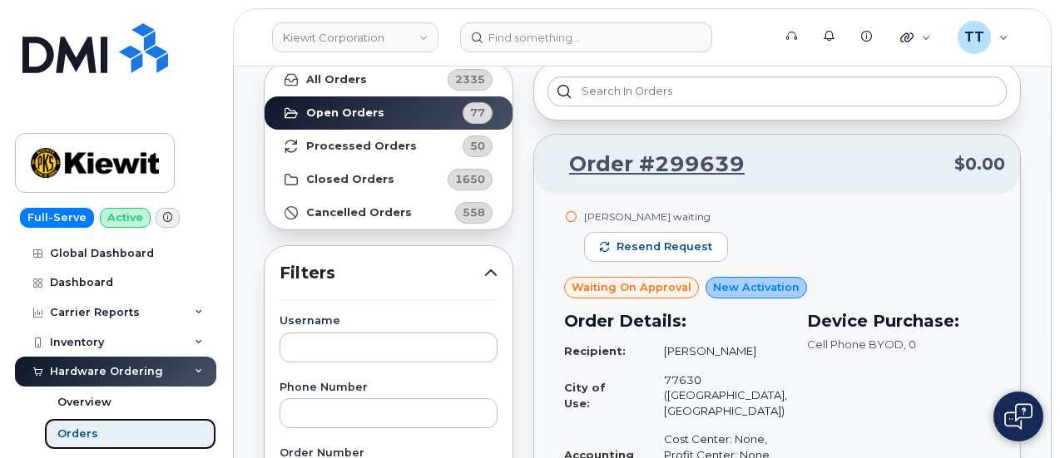
scroll to position [250, 0]
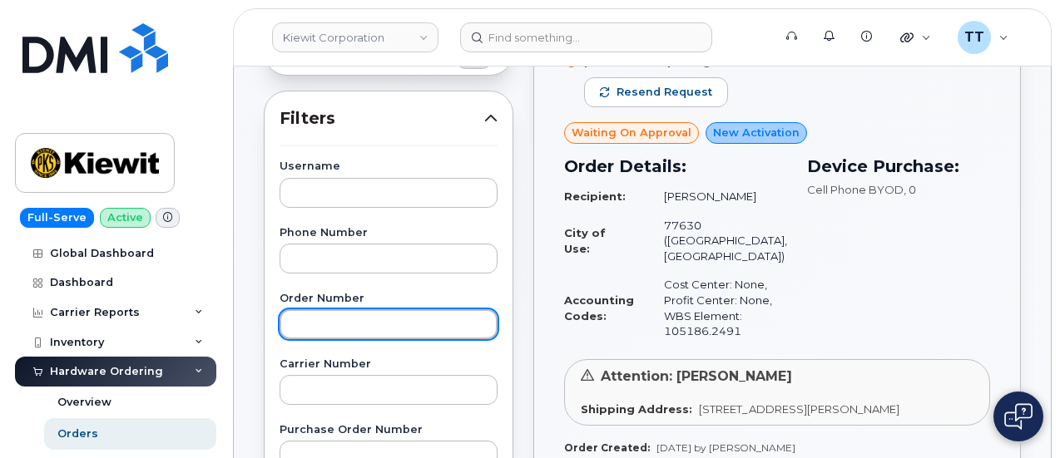
click at [343, 320] on input "text" at bounding box center [388, 324] width 218 height 30
paste input "298853"
click at [294, 324] on input "298853" at bounding box center [388, 324] width 218 height 30
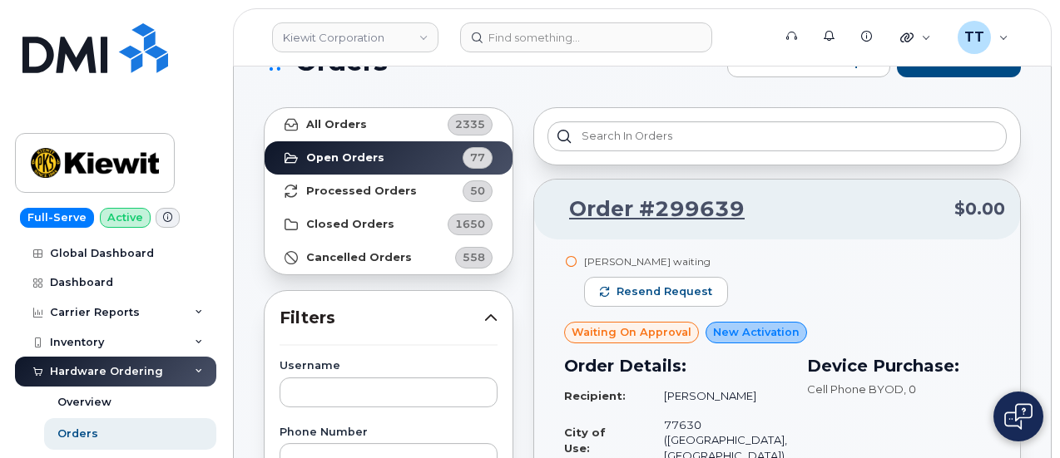
scroll to position [166, 0]
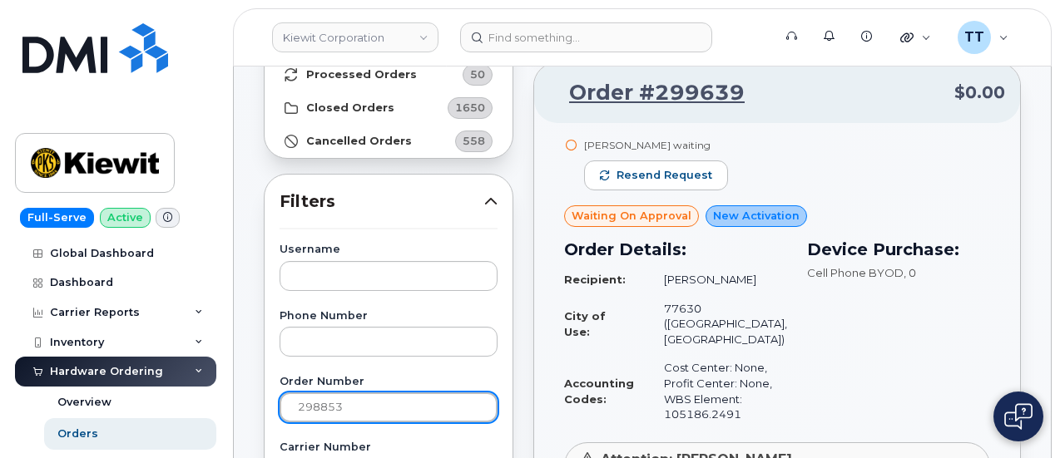
click at [370, 404] on input "298853" at bounding box center [388, 408] width 218 height 30
type input "298853"
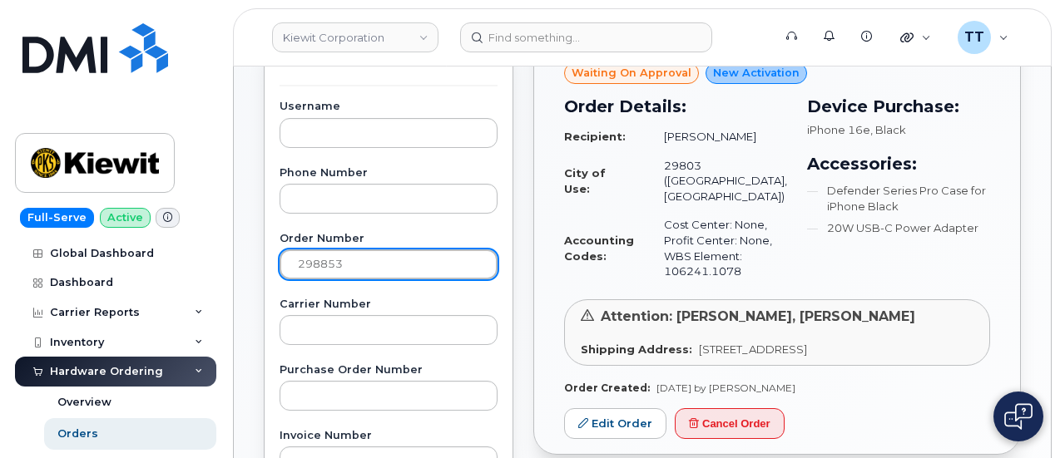
scroll to position [333, 0]
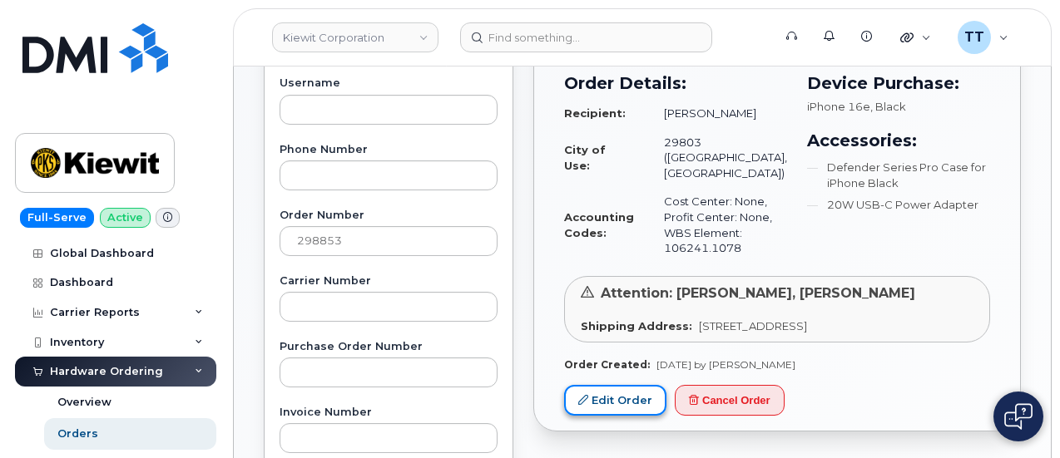
click at [606, 385] on link "Edit Order" at bounding box center [615, 400] width 102 height 31
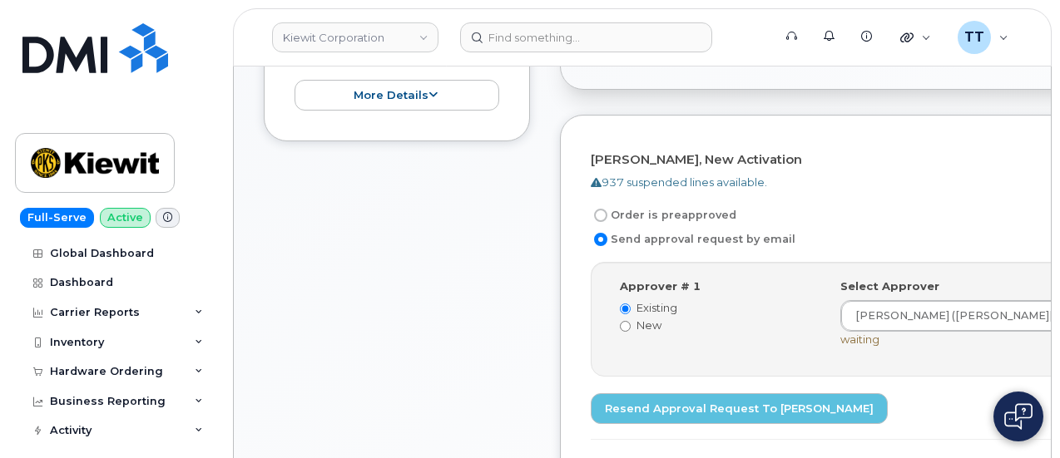
scroll to position [749, 0]
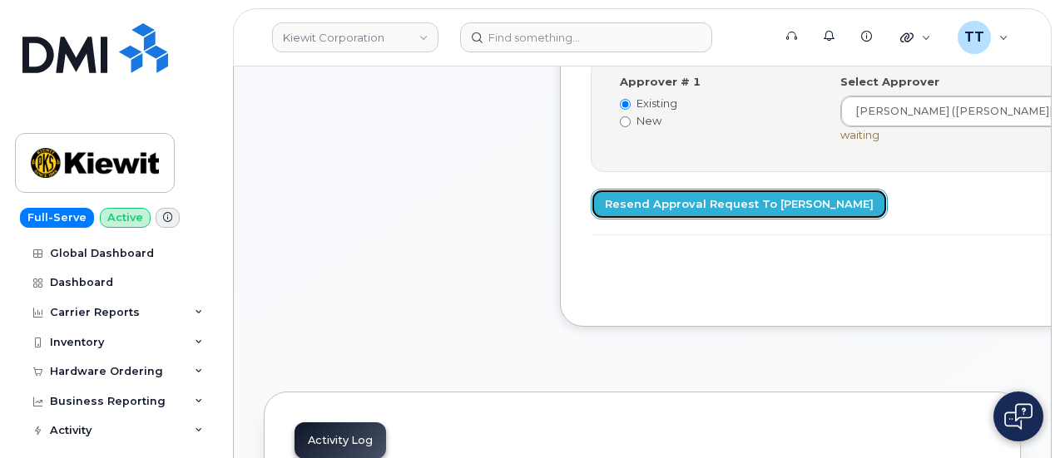
click at [695, 204] on link "Resend Approval Request to Renae Botello" at bounding box center [739, 204] width 297 height 31
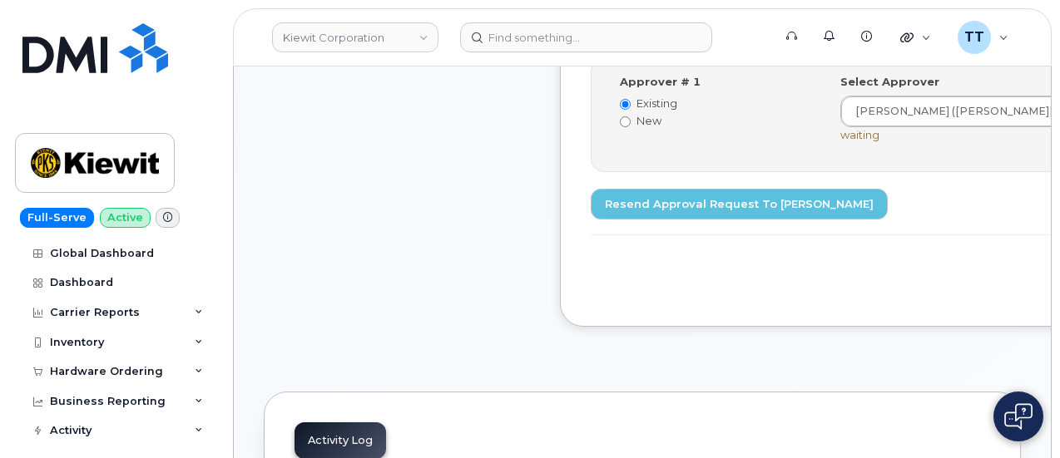
click at [697, 255] on form "Edwin Harrell, New Activation 937 suspended lines available. Order is preapprov…" at bounding box center [937, 118] width 693 height 355
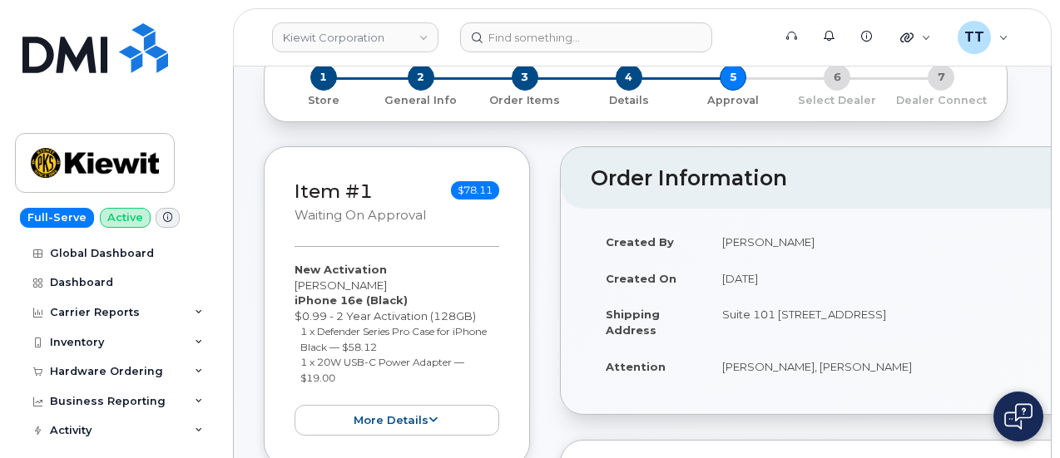
scroll to position [83, 0]
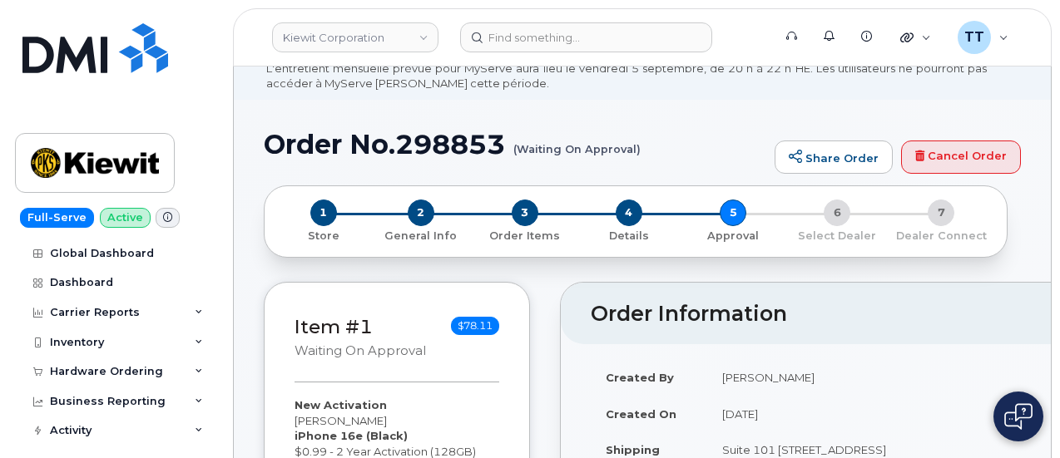
click at [426, 147] on h1 "Order No.298853 (Waiting On Approval)" at bounding box center [515, 144] width 502 height 29
click at [426, 146] on h1 "Order No.298853 (Waiting On Approval)" at bounding box center [515, 144] width 502 height 29
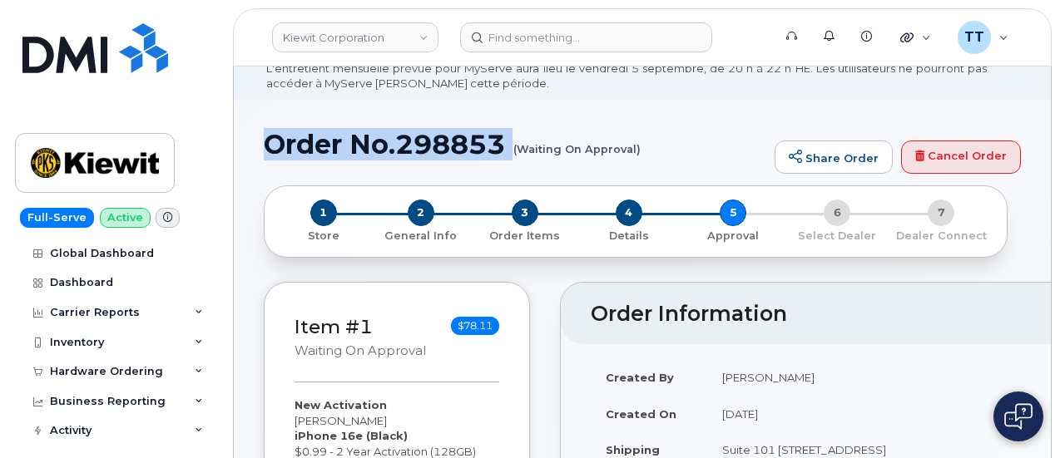
click at [426, 146] on h1 "Order No.298853 (Waiting On Approval)" at bounding box center [515, 144] width 502 height 29
copy h1 "Order No.298853"
drag, startPoint x: 747, startPoint y: 45, endPoint x: 715, endPoint y: 29, distance: 35.3
click at [747, 45] on form at bounding box center [610, 37] width 301 height 30
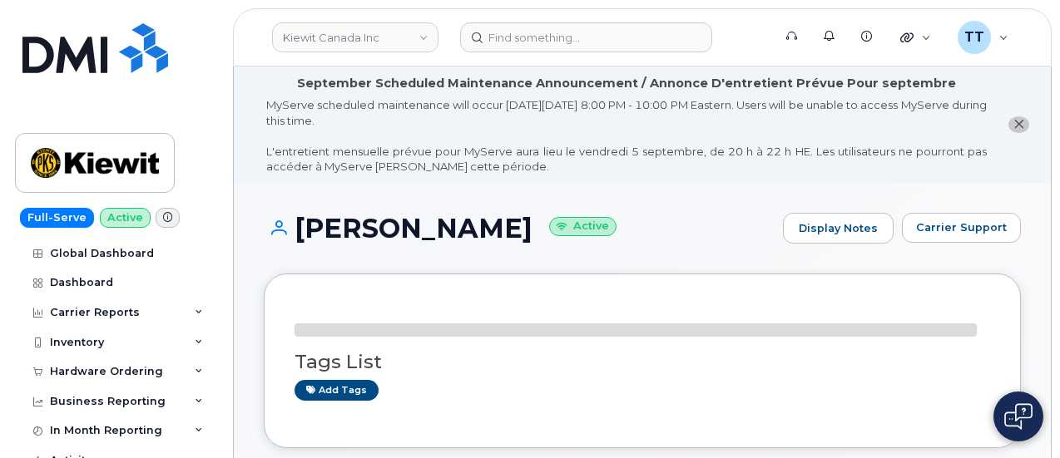
drag, startPoint x: 750, startPoint y: 42, endPoint x: 710, endPoint y: 80, distance: 54.7
click at [750, 42] on form at bounding box center [610, 37] width 301 height 30
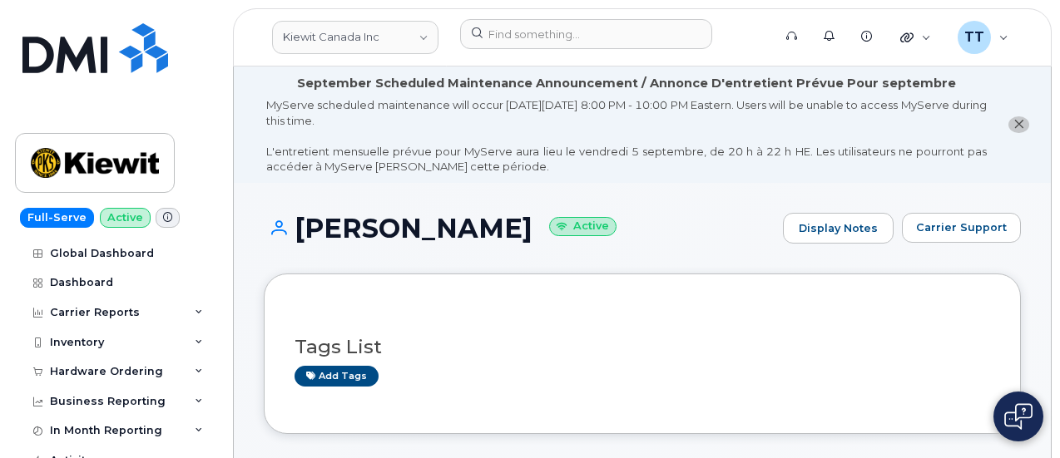
click at [383, 215] on h1 "Nelson Doseixo Active" at bounding box center [519, 228] width 511 height 29
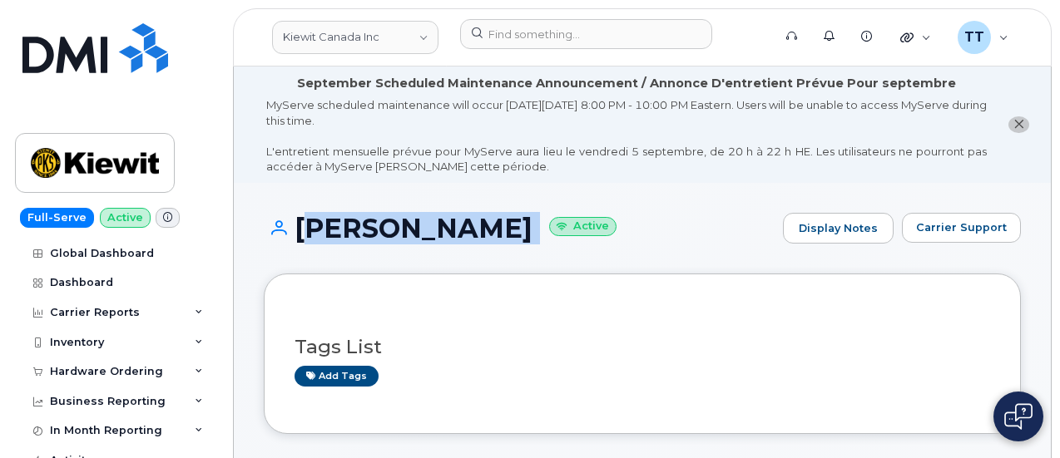
click at [383, 215] on h1 "Nelson Doseixo Active" at bounding box center [519, 228] width 511 height 29
copy h1 "Nelson Doseixo"
click at [497, 254] on div "Nelson Doseixo Active Display Notes Carrier Support" at bounding box center [642, 244] width 757 height 62
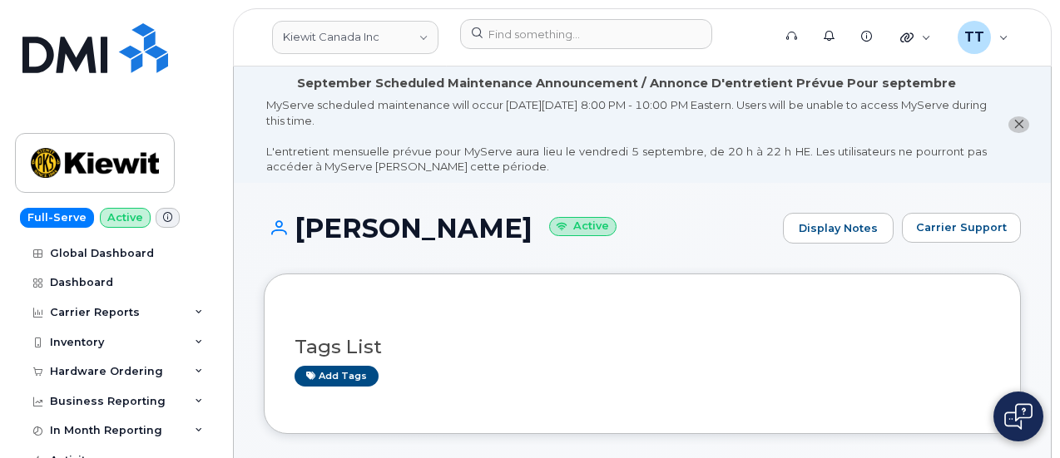
click at [353, 234] on h1 "Nelson Doseixo Active" at bounding box center [519, 228] width 511 height 29
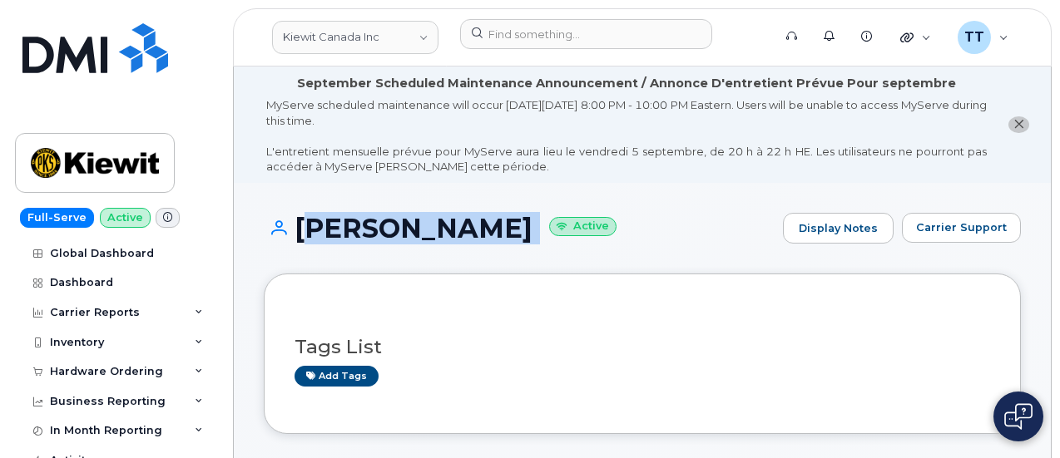
click at [353, 234] on h1 "Nelson Doseixo Active" at bounding box center [519, 228] width 511 height 29
copy h1 "Nelson Doseixo"
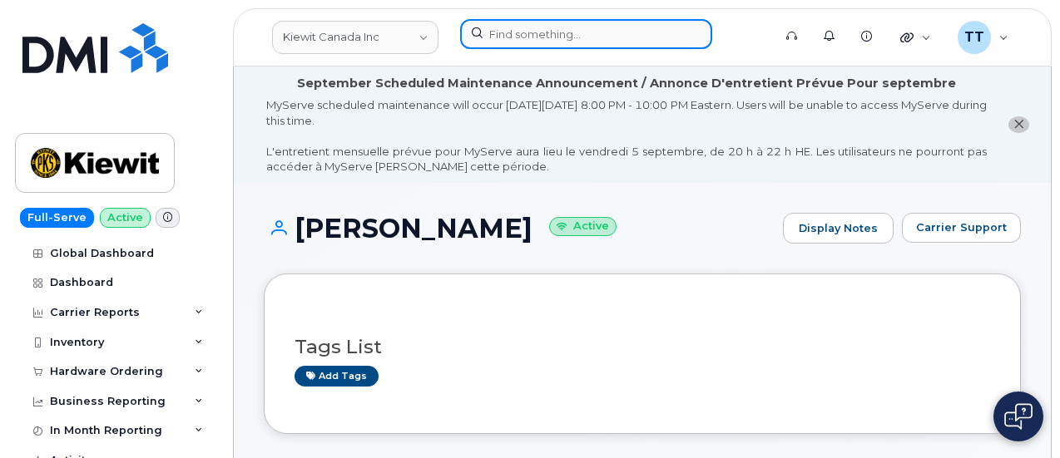
click at [643, 33] on input at bounding box center [586, 34] width 252 height 30
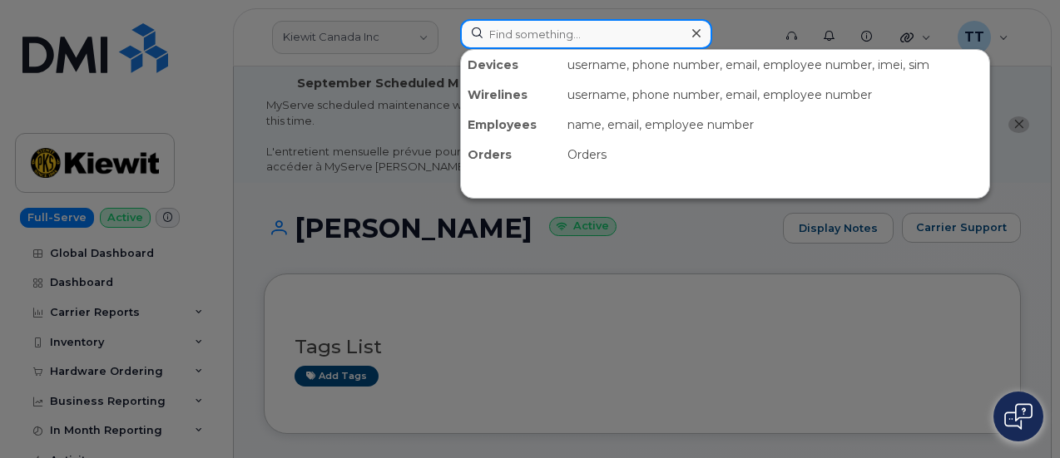
paste input "805-396-4593"
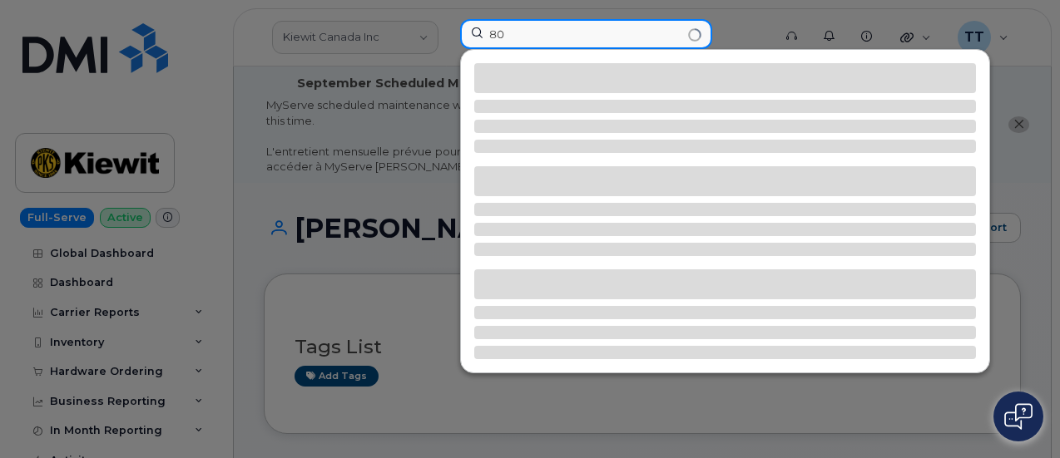
type input "8"
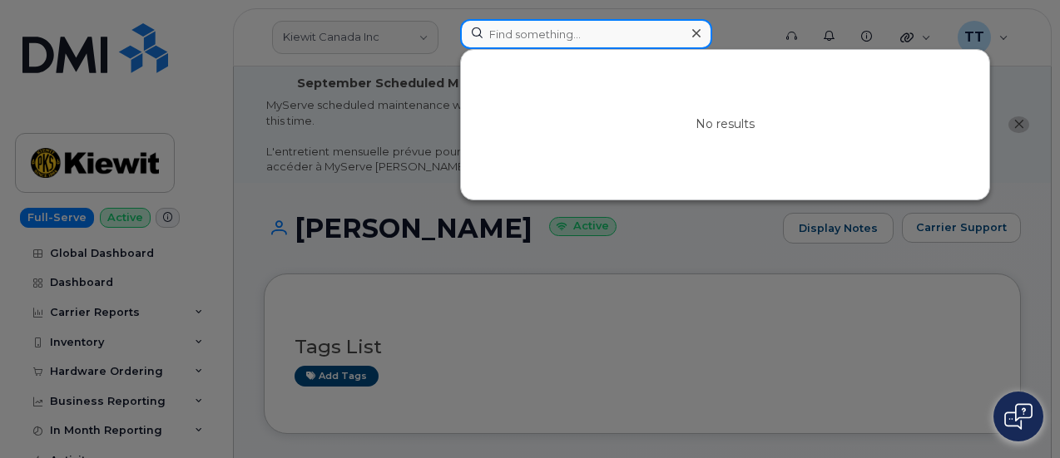
click at [512, 29] on input at bounding box center [586, 34] width 252 height 30
click at [522, 37] on input at bounding box center [586, 34] width 252 height 30
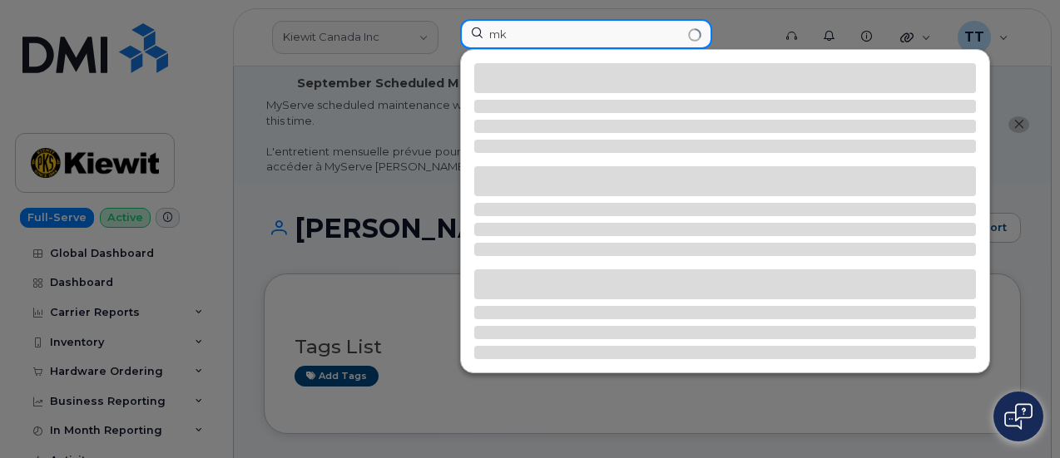
type input "m"
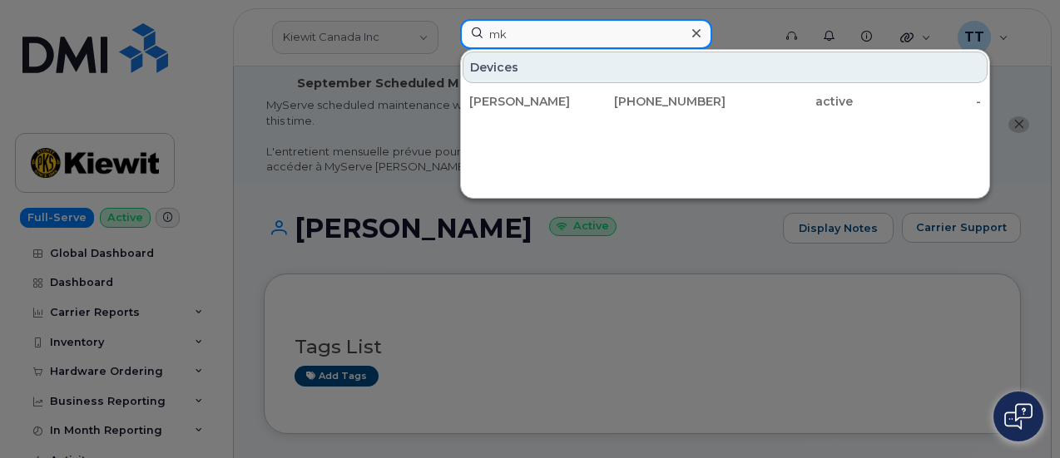
type input "m"
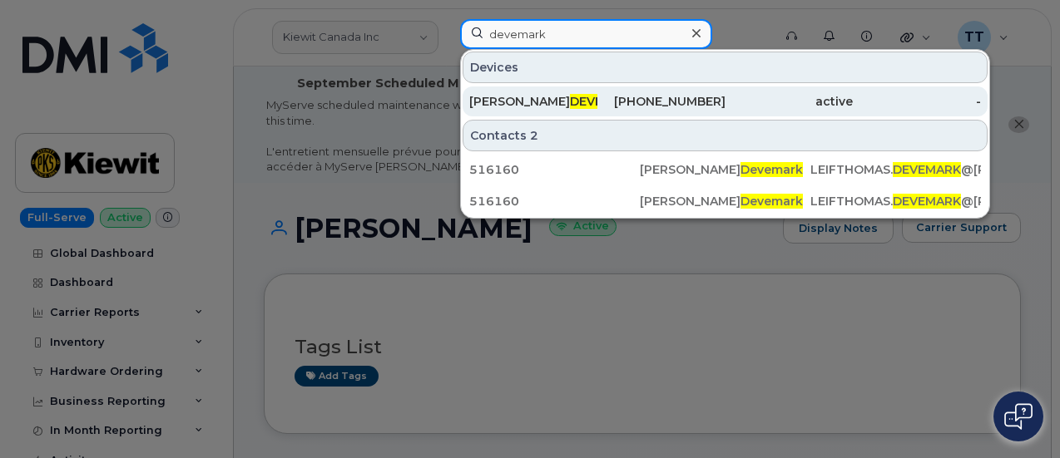
type input "devemark"
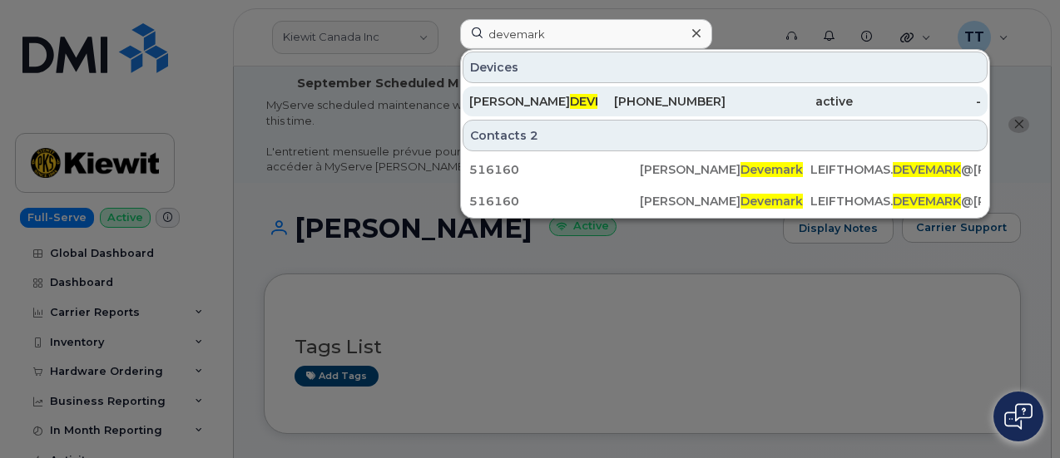
click at [519, 96] on div "LEIF THOMAS DEVEMARK" at bounding box center [533, 101] width 128 height 17
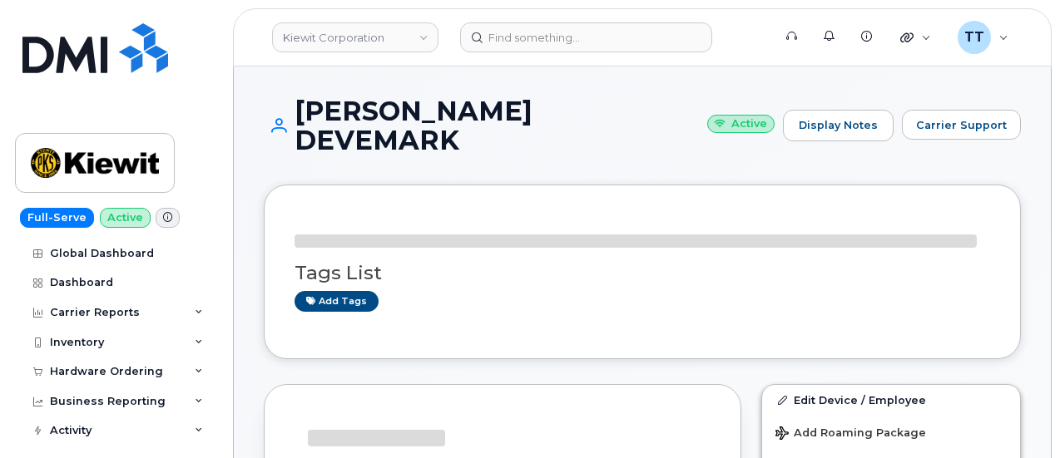
click at [473, 111] on h1 "[PERSON_NAME] DEVEMARK Active" at bounding box center [519, 125] width 511 height 58
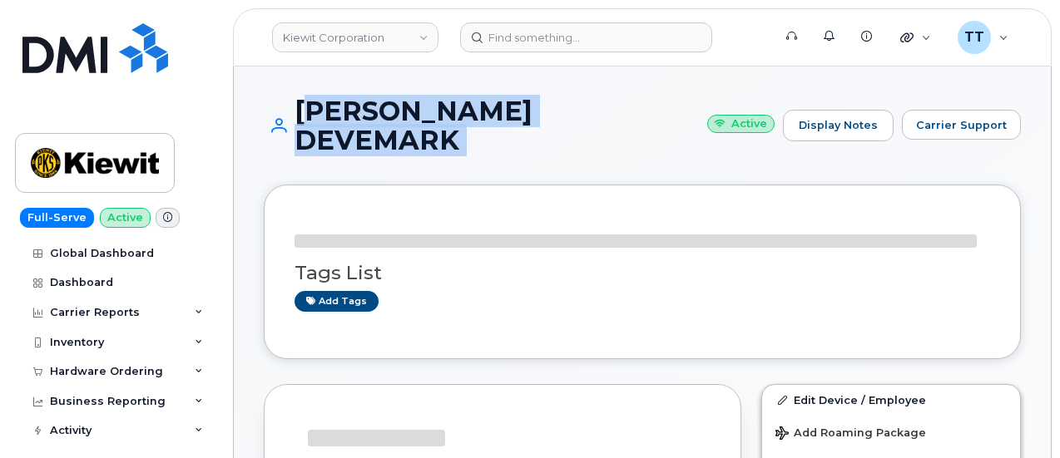
click at [473, 111] on h1 "[PERSON_NAME] DEVEMARK Active" at bounding box center [519, 125] width 511 height 58
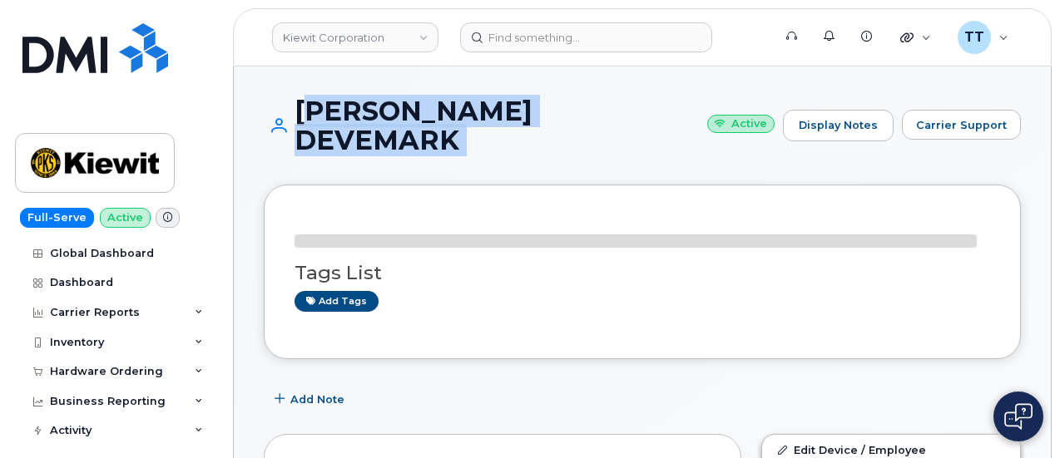
click at [419, 131] on div "[PERSON_NAME] DEVEMARK Active Display Notes Carrier Support" at bounding box center [642, 140] width 757 height 88
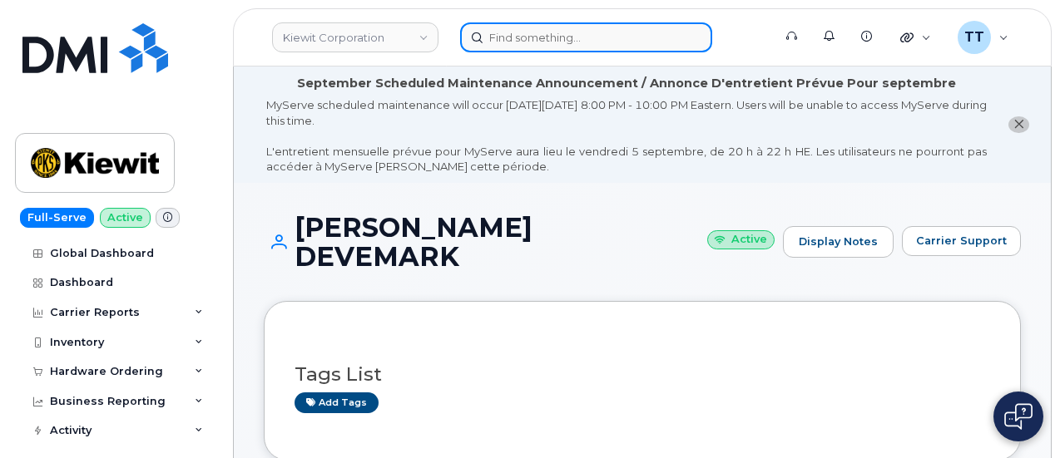
click at [532, 34] on input at bounding box center [586, 37] width 252 height 30
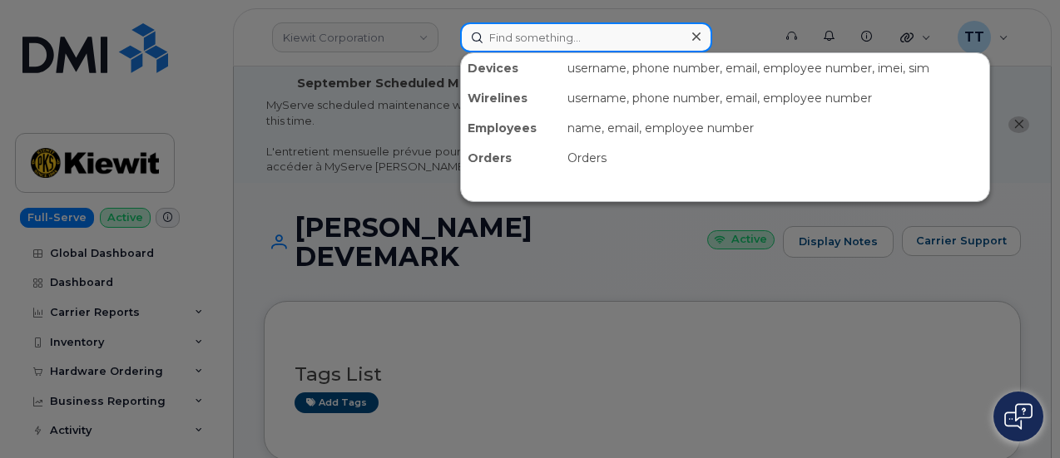
paste input "[PERSON_NAME]"
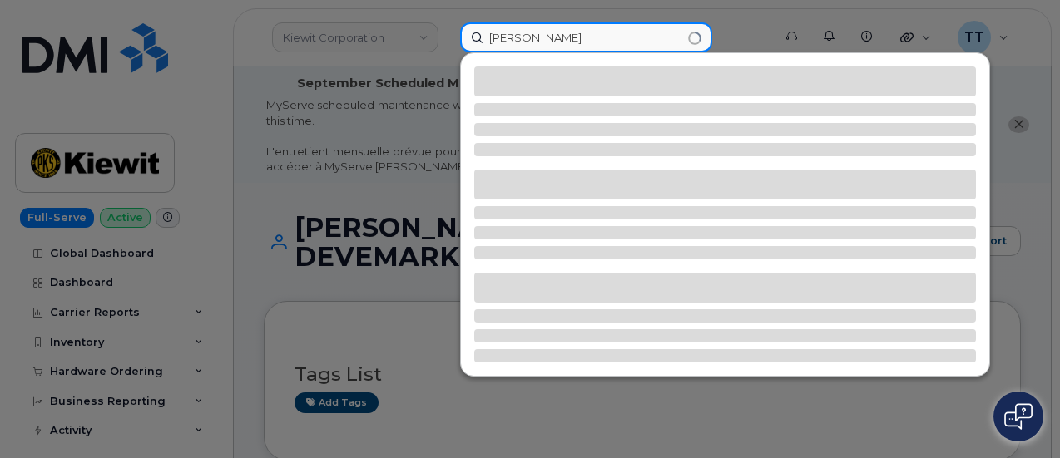
type input "J"
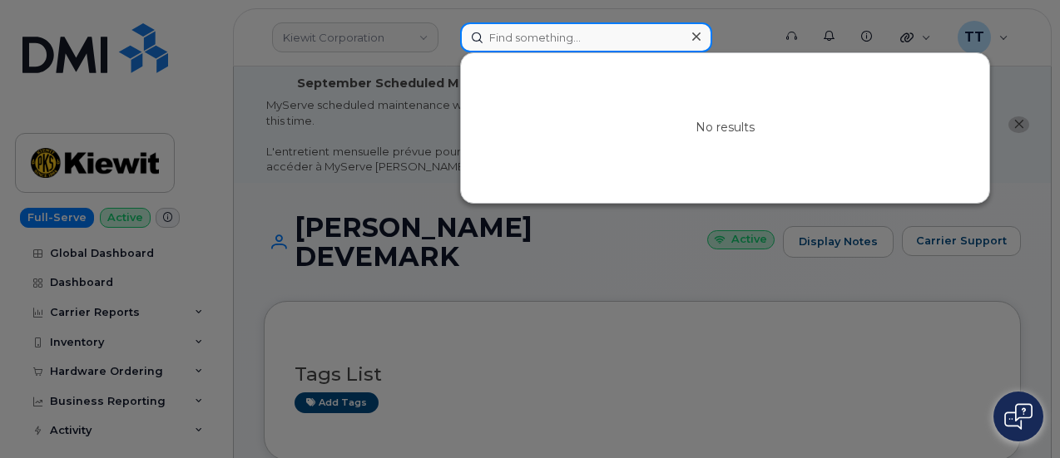
click at [568, 42] on input at bounding box center [586, 37] width 252 height 30
paste input "1421"
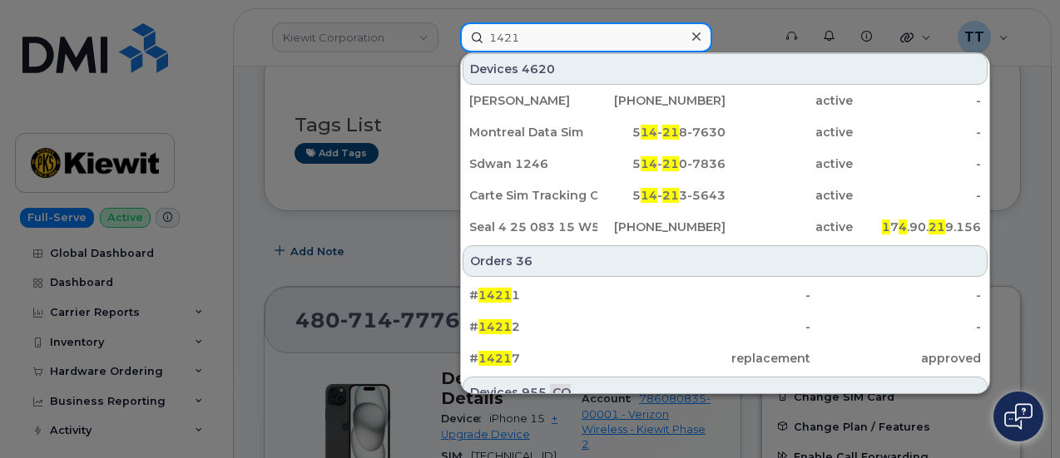
scroll to position [70, 0]
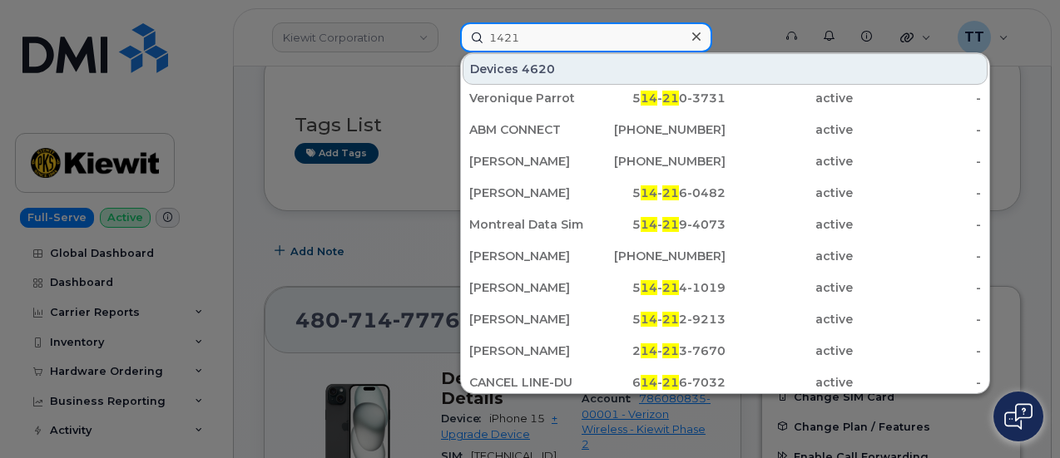
type input "1421"
click at [527, 37] on input "1421" at bounding box center [586, 37] width 252 height 30
click at [525, 37] on input "1421" at bounding box center [586, 37] width 252 height 30
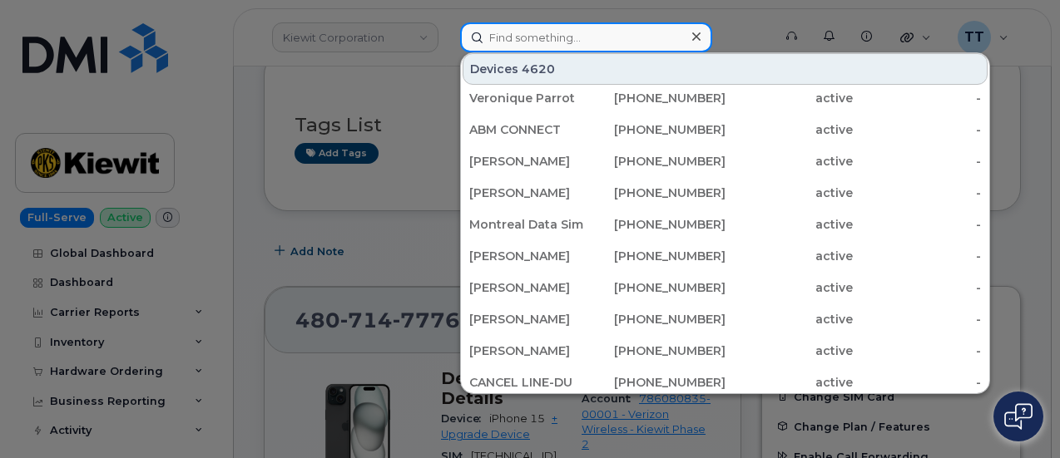
scroll to position [0, 0]
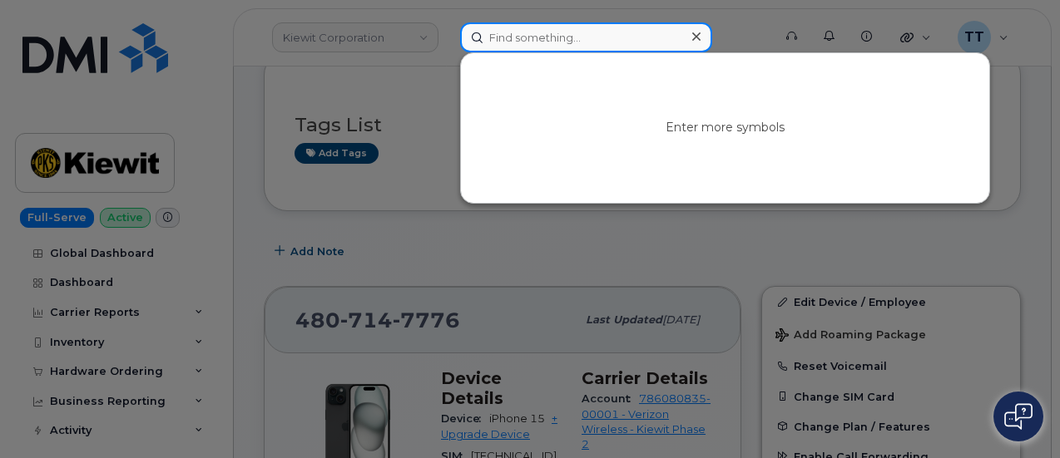
click at [560, 32] on input at bounding box center [586, 37] width 252 height 30
paste input "10-173351284397509"
type input "10-173351284397509"
click at [606, 36] on input "10-173351284397509" at bounding box center [586, 37] width 252 height 30
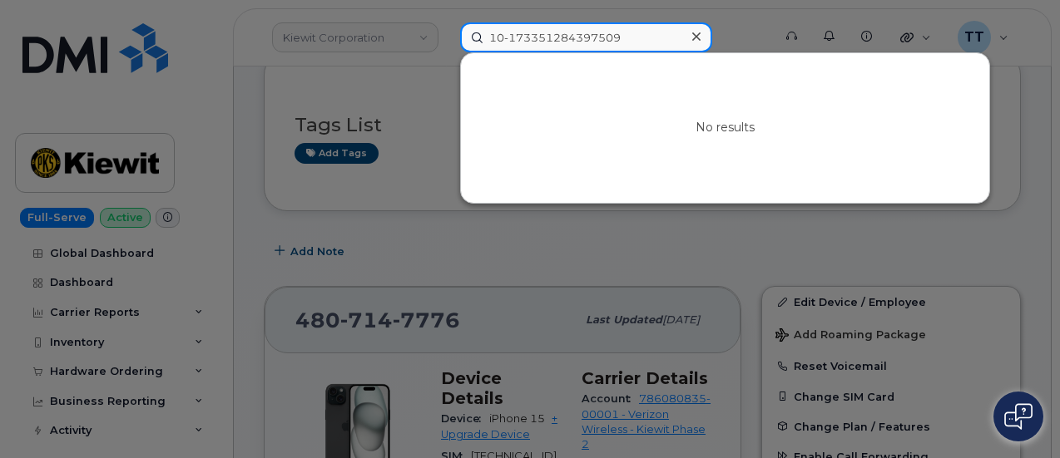
click at [606, 36] on input "10-173351284397509" at bounding box center [586, 37] width 252 height 30
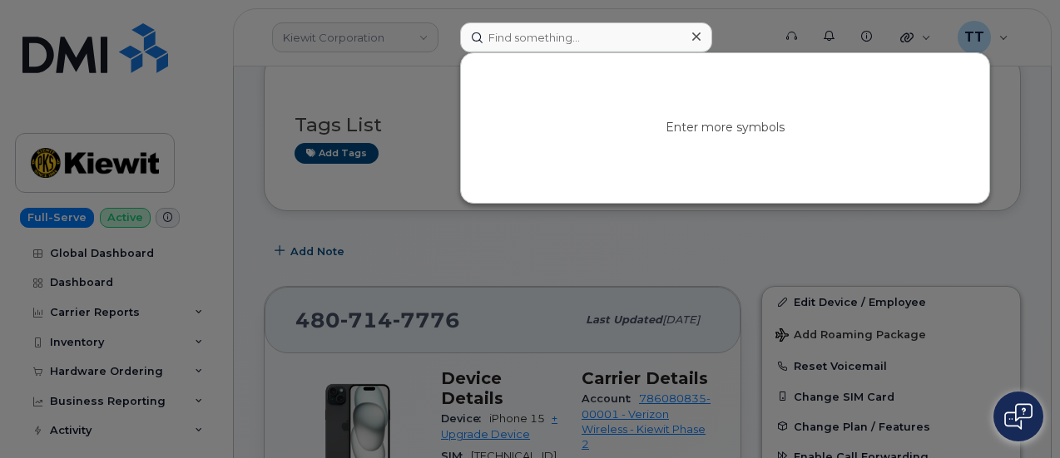
click at [695, 40] on icon at bounding box center [696, 36] width 8 height 13
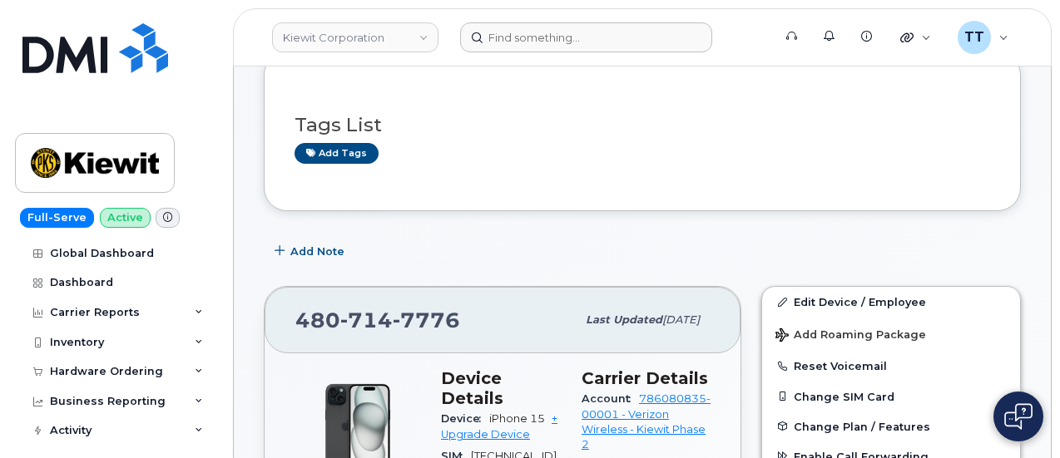
click at [752, 36] on form at bounding box center [610, 37] width 301 height 30
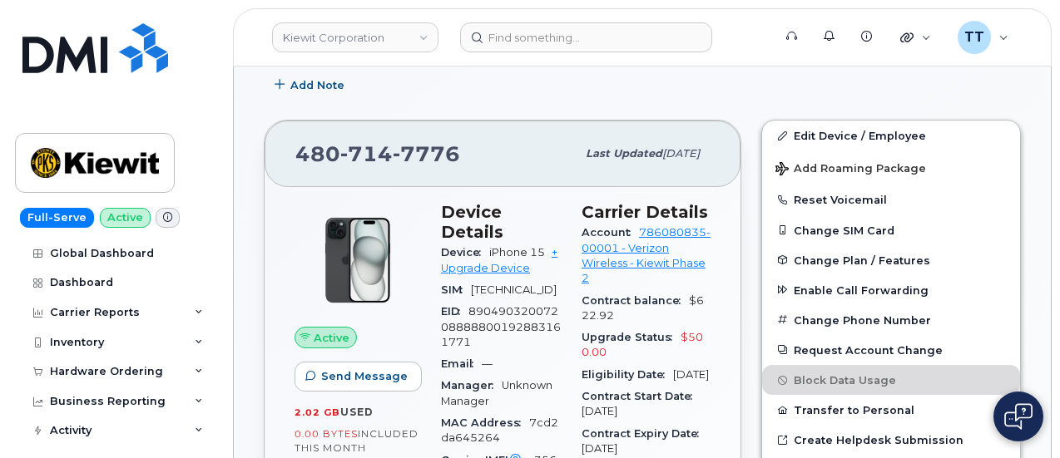
scroll to position [83, 0]
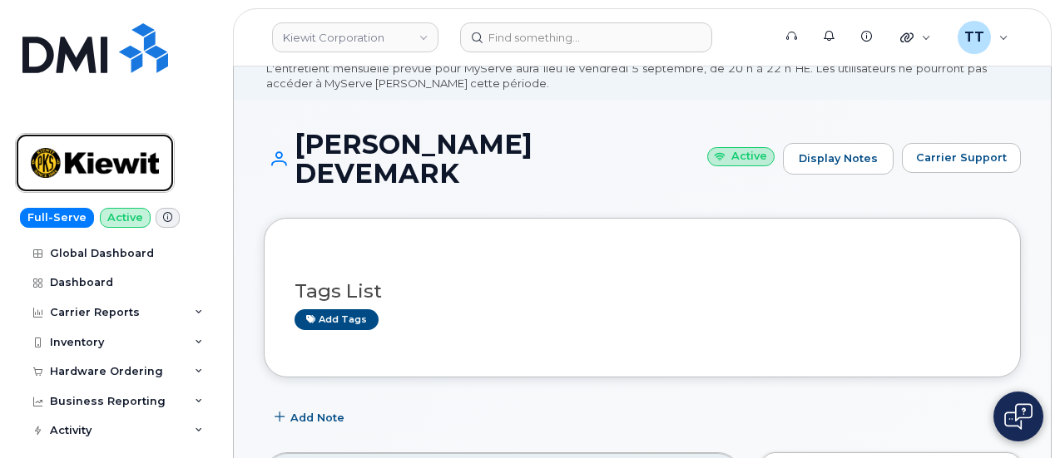
click at [106, 172] on img at bounding box center [95, 163] width 128 height 48
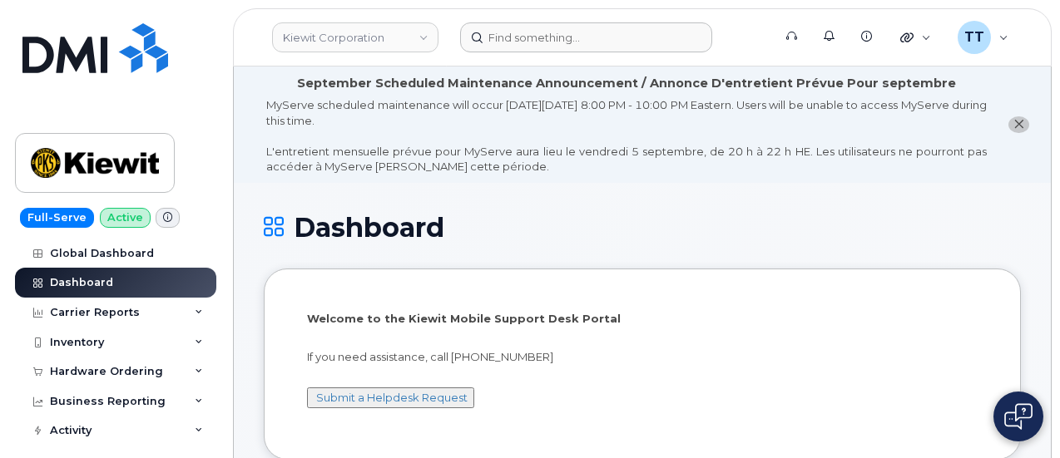
click at [725, 27] on form at bounding box center [610, 37] width 301 height 30
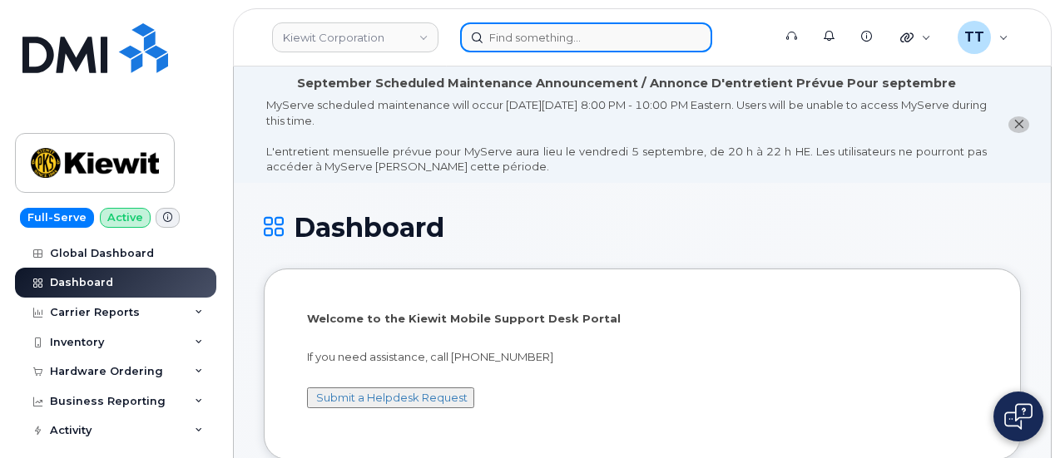
click at [519, 42] on input at bounding box center [586, 37] width 252 height 30
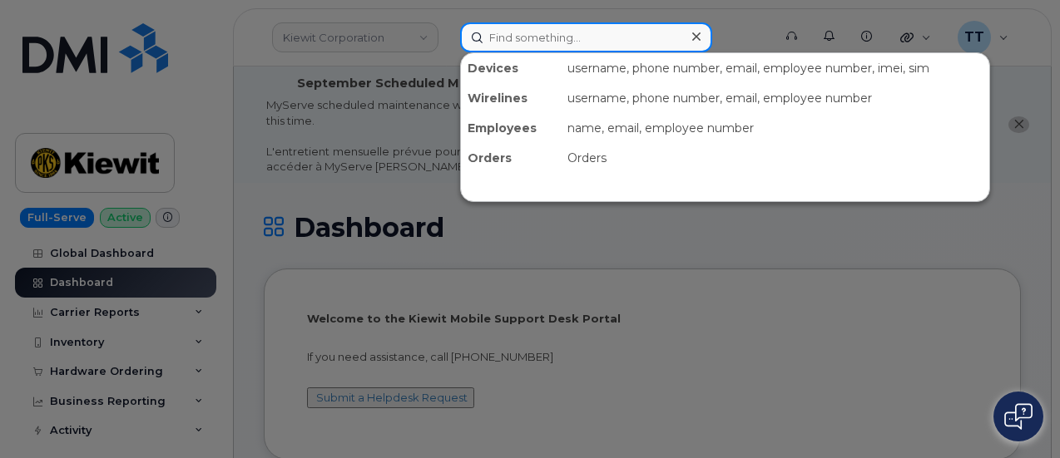
paste input "909-438-7884"
type input "909-438-7884"
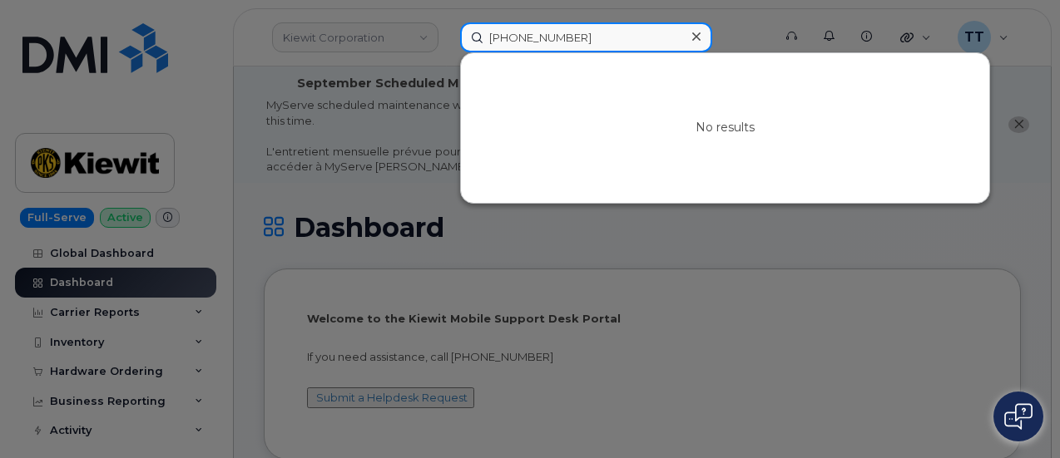
click at [551, 39] on input "909-438-7884" at bounding box center [586, 37] width 252 height 30
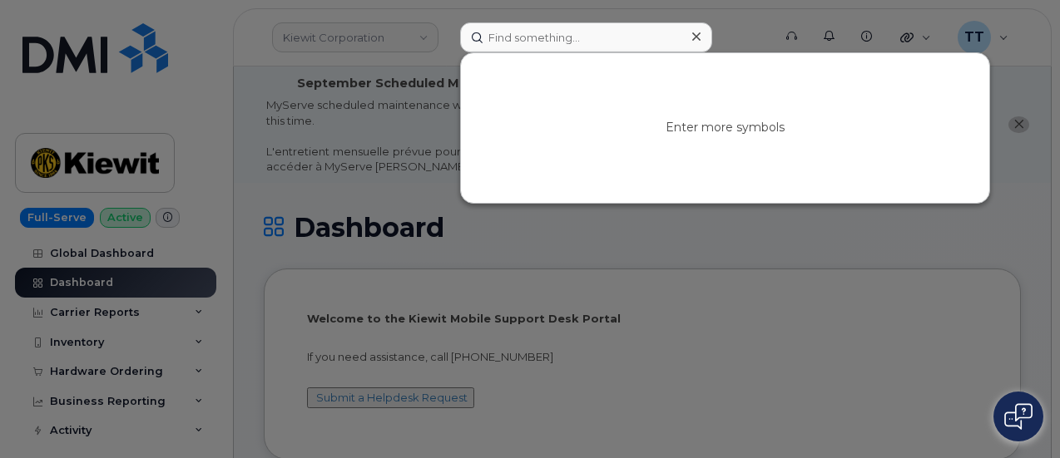
drag, startPoint x: 367, startPoint y: 34, endPoint x: 507, endPoint y: 32, distance: 139.7
click at [370, 34] on div at bounding box center [530, 229] width 1060 height 458
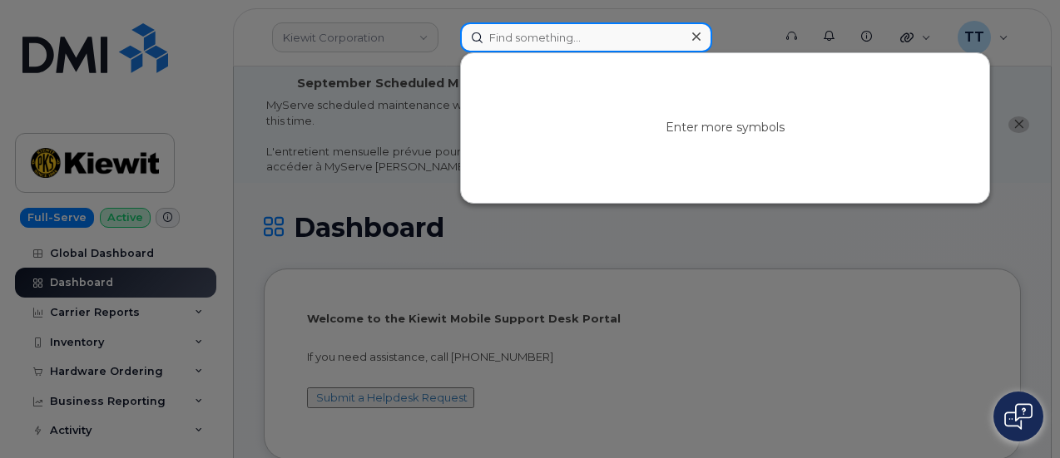
paste input "808-208-3149"
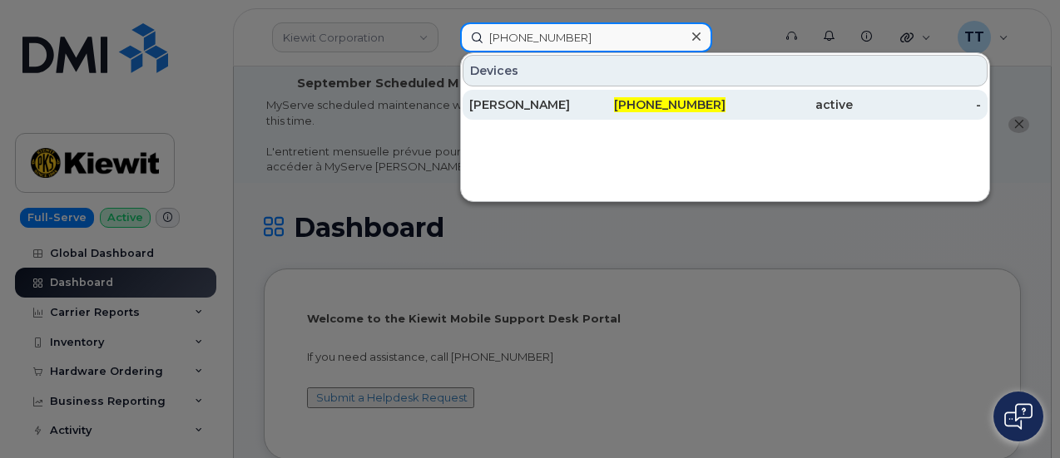
type input "808-208-3149"
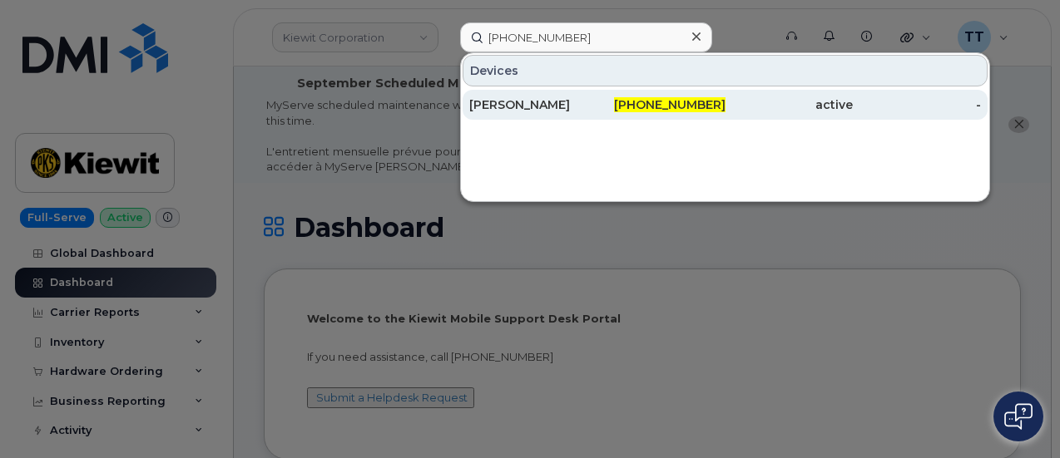
click at [584, 106] on div "ADRIANA BORRAYO" at bounding box center [533, 104] width 128 height 17
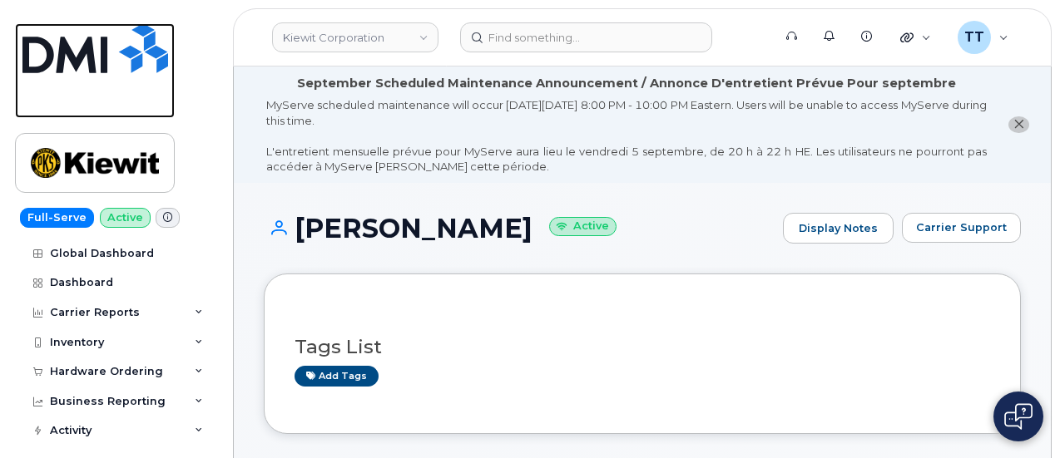
click at [89, 76] on link at bounding box center [95, 70] width 160 height 95
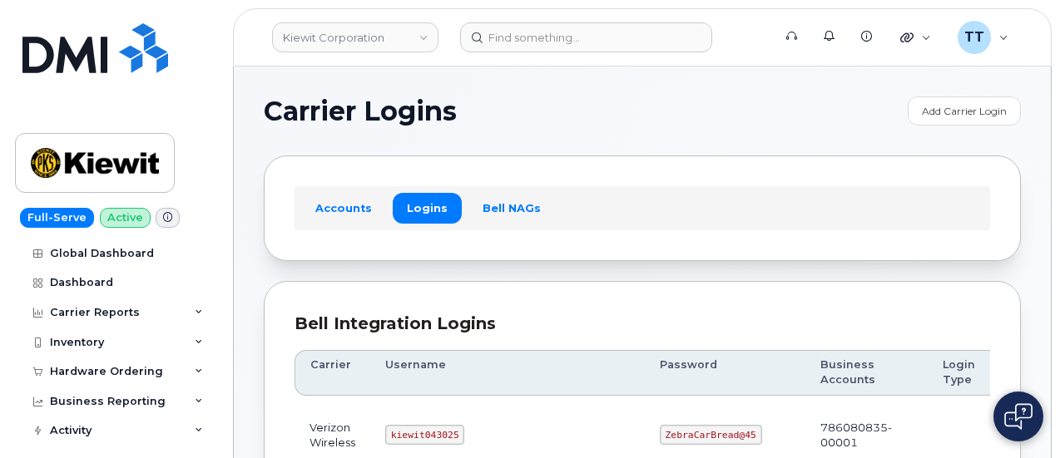
click at [419, 428] on code "kiewit043025" at bounding box center [424, 435] width 79 height 20
click at [419, 429] on code "kiewit043025" at bounding box center [424, 435] width 79 height 20
click at [419, 430] on code "kiewit043025" at bounding box center [424, 435] width 79 height 20
copy code "kiewit043025"
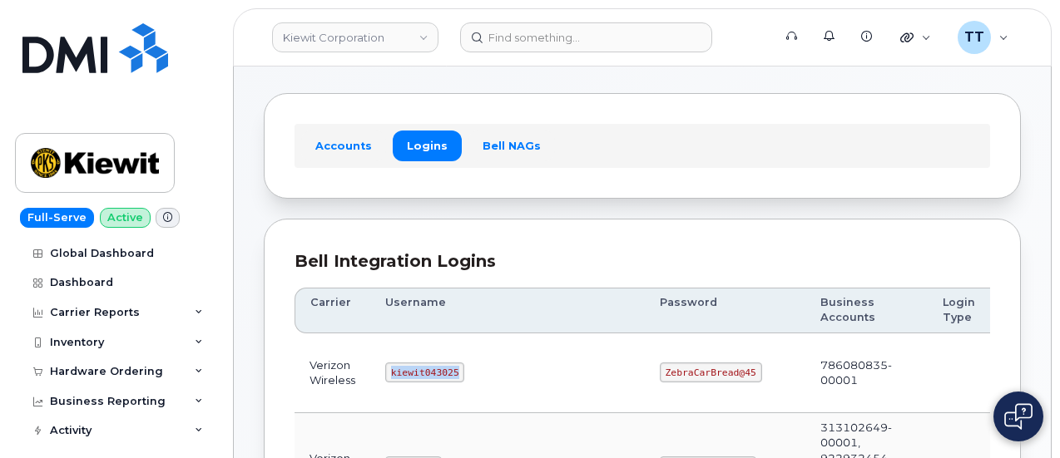
scroll to position [83, 0]
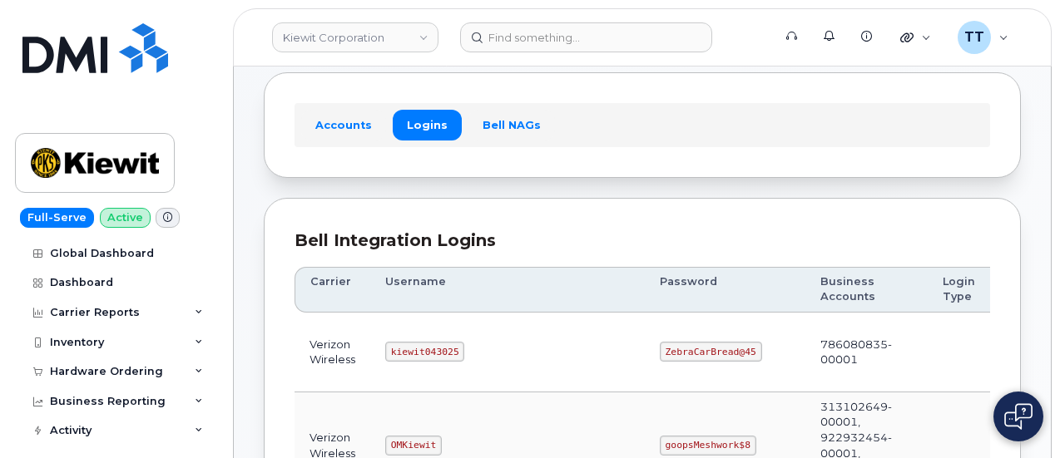
click at [660, 347] on code "ZebraCarBread@45" at bounding box center [711, 352] width 102 height 20
drag, startPoint x: 614, startPoint y: 347, endPoint x: 601, endPoint y: 347, distance: 13.3
click at [660, 347] on code "ZebraCarBread@45" at bounding box center [711, 352] width 102 height 20
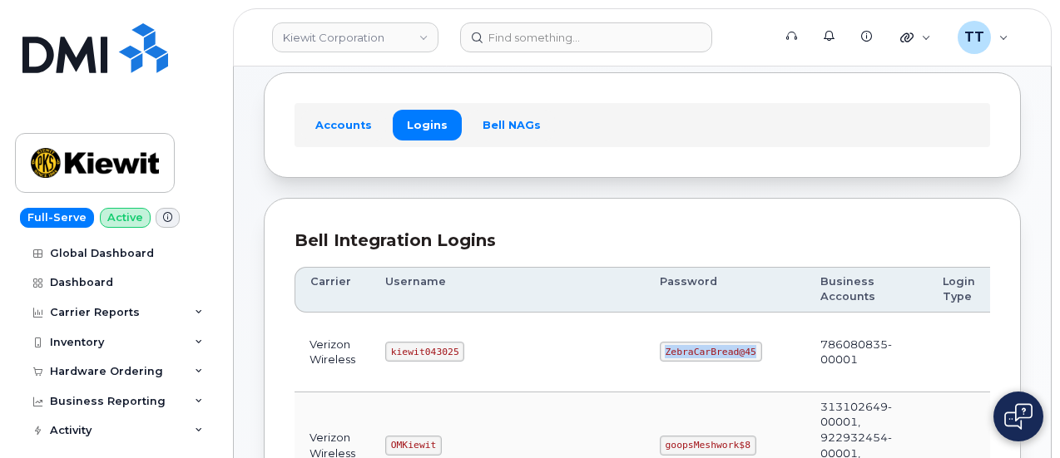
click at [660, 347] on code "ZebraCarBread@45" at bounding box center [711, 352] width 102 height 20
copy code "ZebraCarBread@45"
click at [502, 330] on td "kiewit043025" at bounding box center [507, 353] width 274 height 80
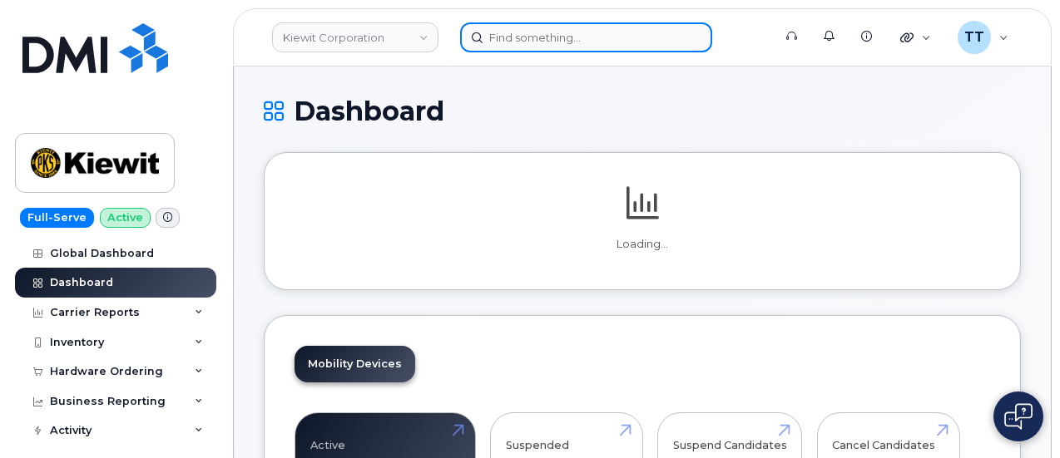
click at [546, 37] on input at bounding box center [586, 37] width 252 height 30
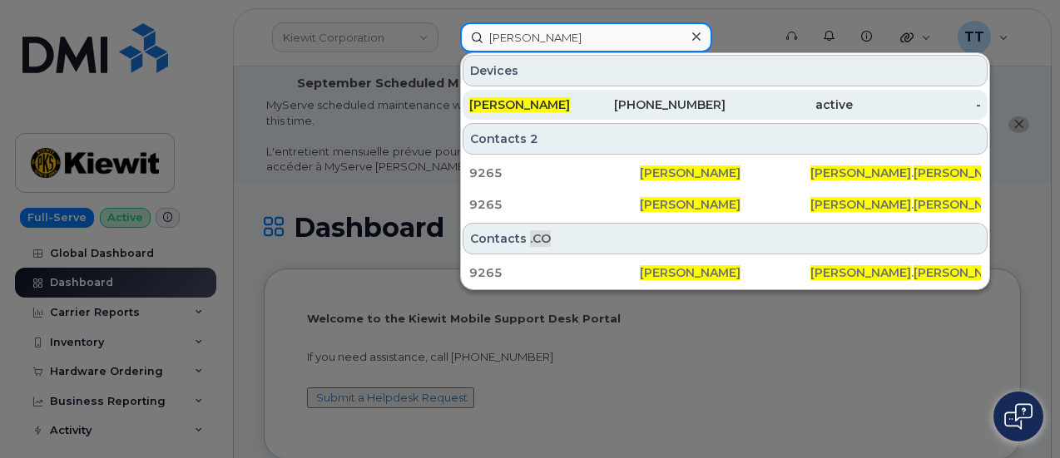
type input "[PERSON_NAME]"
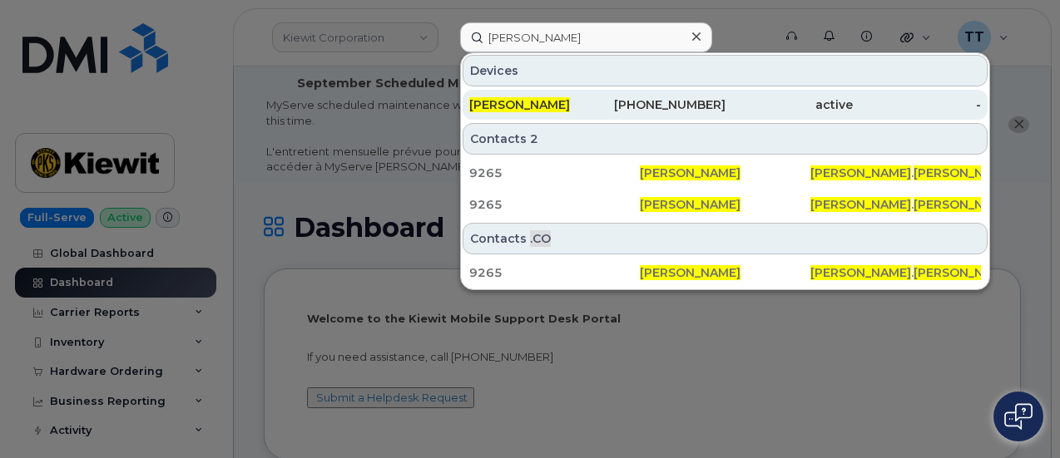
click at [551, 104] on span "[PERSON_NAME]" at bounding box center [519, 104] width 101 height 15
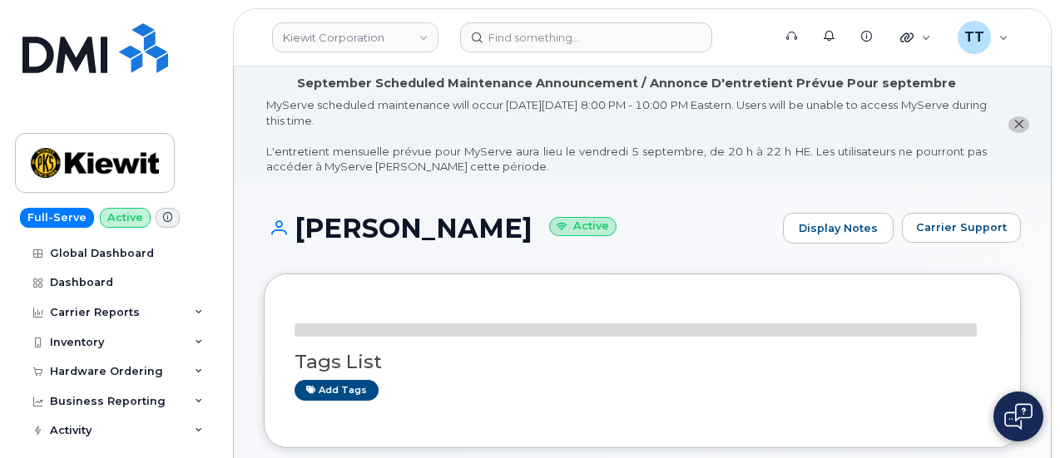
click at [368, 230] on h1 "Greg Uyematsu Active" at bounding box center [519, 228] width 511 height 29
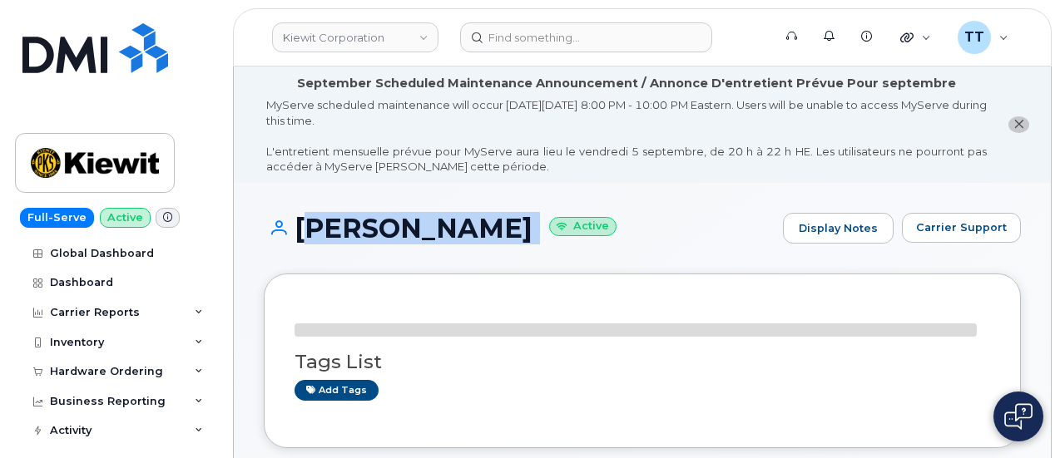
click at [368, 230] on h1 "Greg Uyematsu Active" at bounding box center [519, 228] width 511 height 29
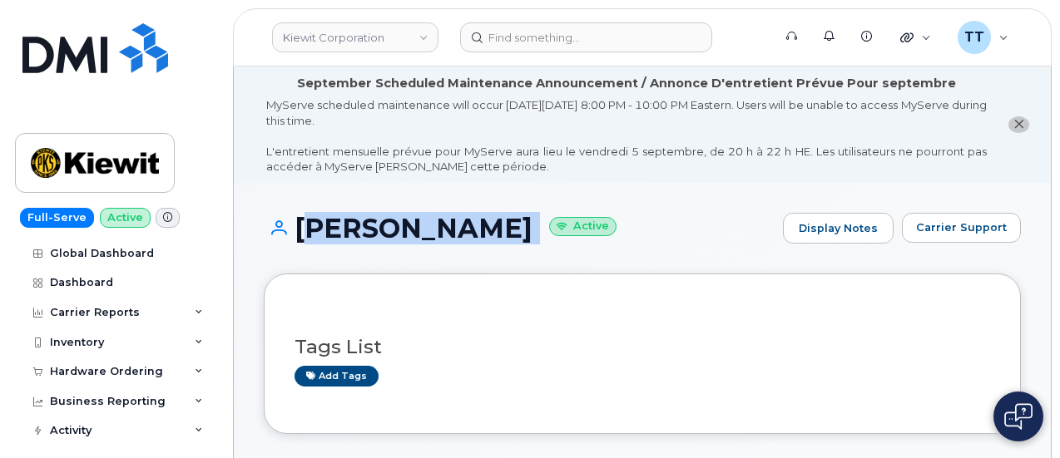
copy h1 "Greg Uyematsu"
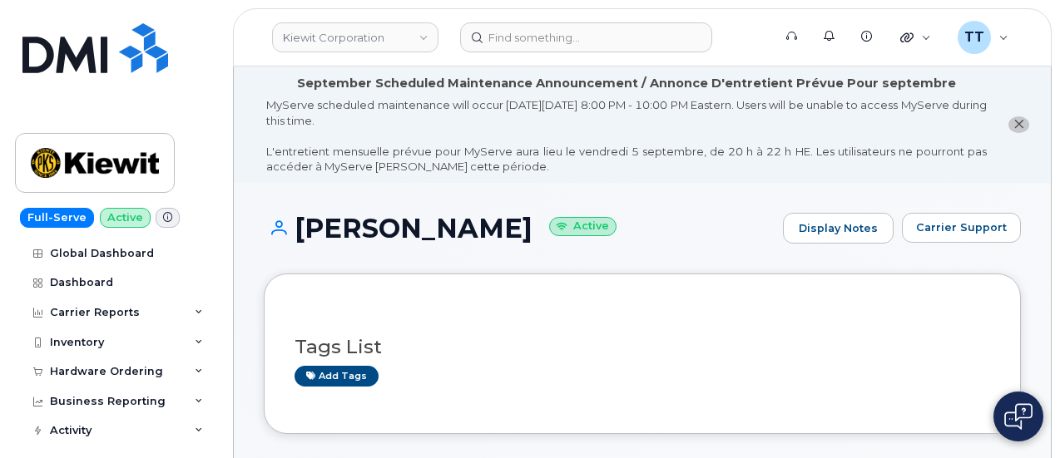
click at [477, 274] on div "Tags List Add tags" at bounding box center [642, 354] width 757 height 160
click at [264, 46] on div "Kiewit Corporation" at bounding box center [355, 37] width 183 height 33
click at [355, 237] on h1 "Greg Uyematsu Active" at bounding box center [519, 228] width 511 height 29
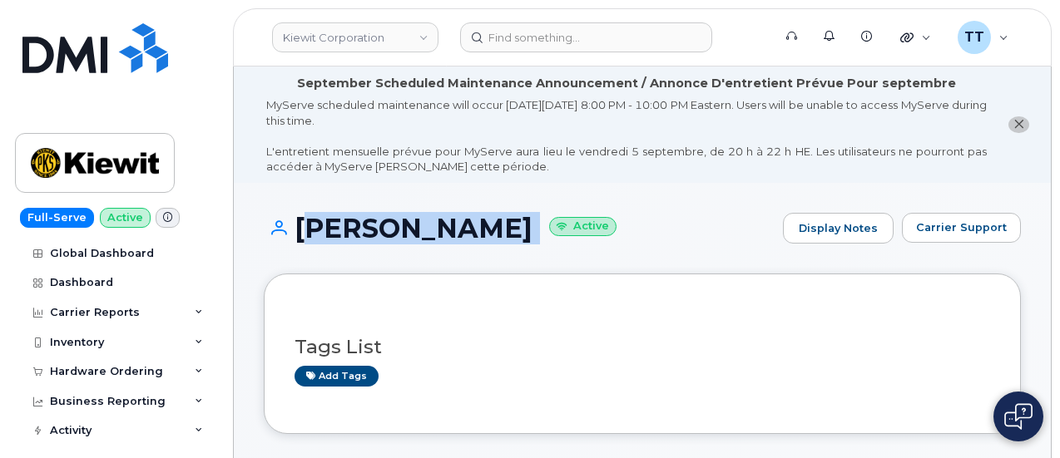
click at [355, 237] on h1 "Greg Uyematsu Active" at bounding box center [519, 228] width 511 height 29
copy h1 "Greg Uyematsu"
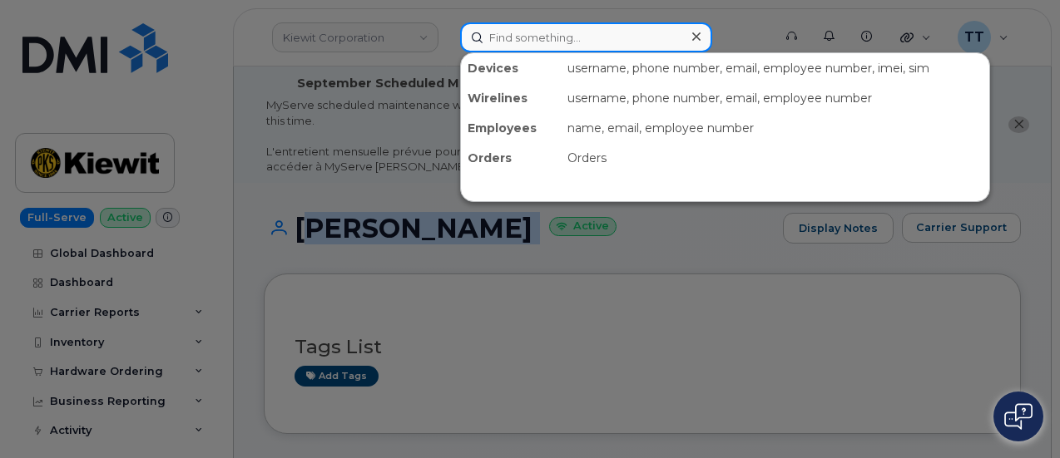
click at [541, 37] on input at bounding box center [586, 37] width 252 height 30
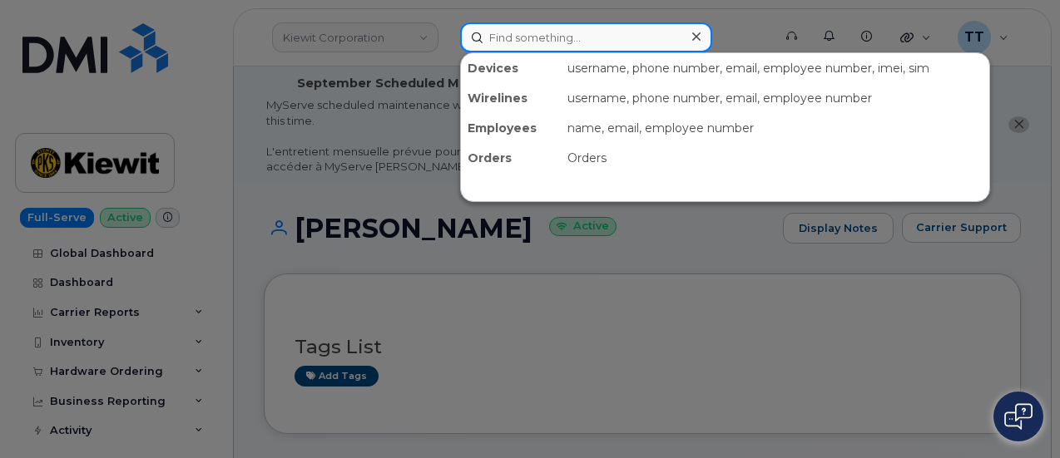
paste input "808-208-3149"
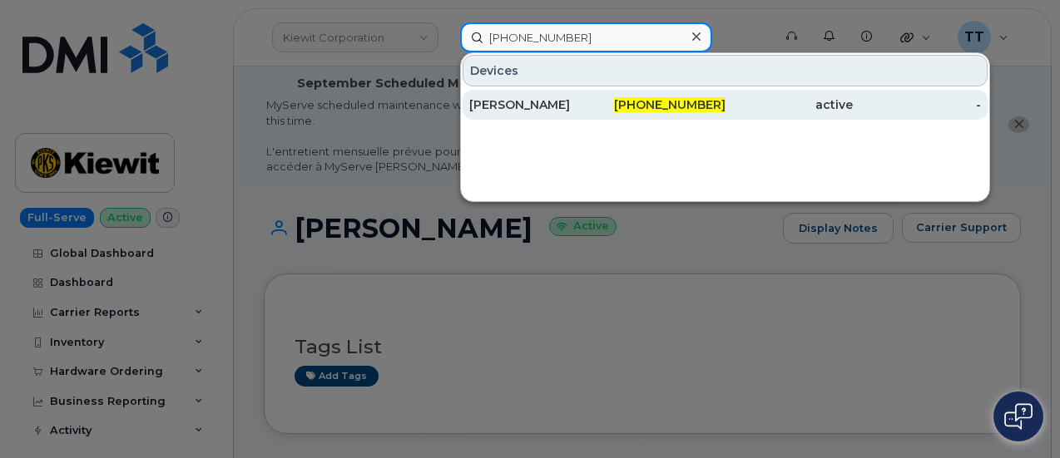
type input "808-208-3149"
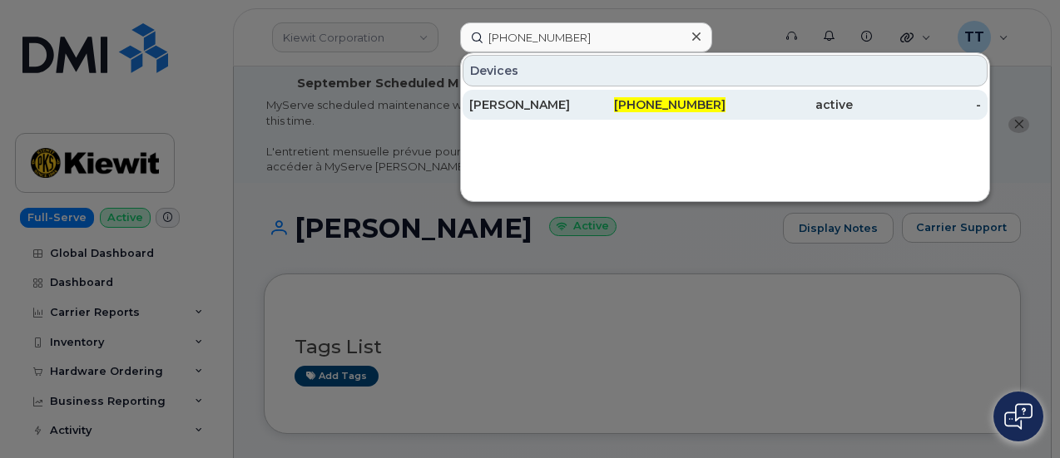
click at [552, 104] on div "[PERSON_NAME]" at bounding box center [533, 104] width 128 height 17
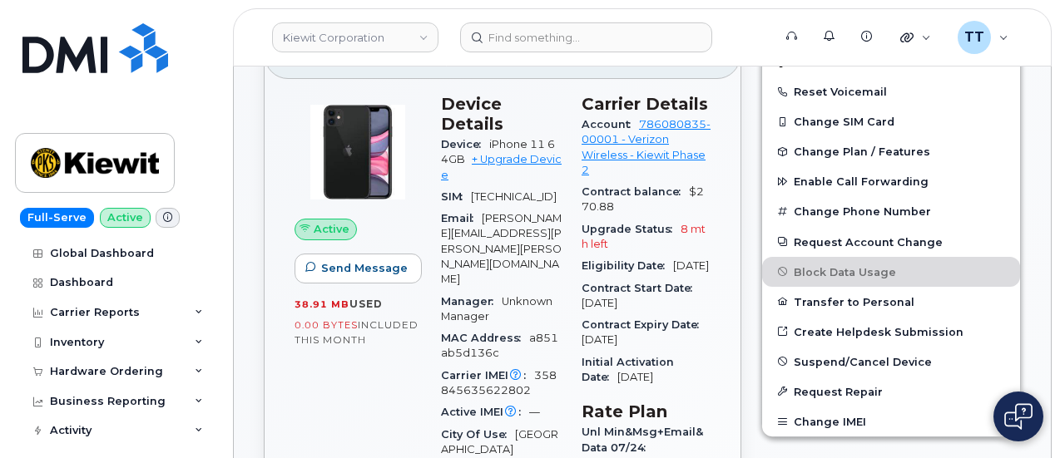
scroll to position [499, 0]
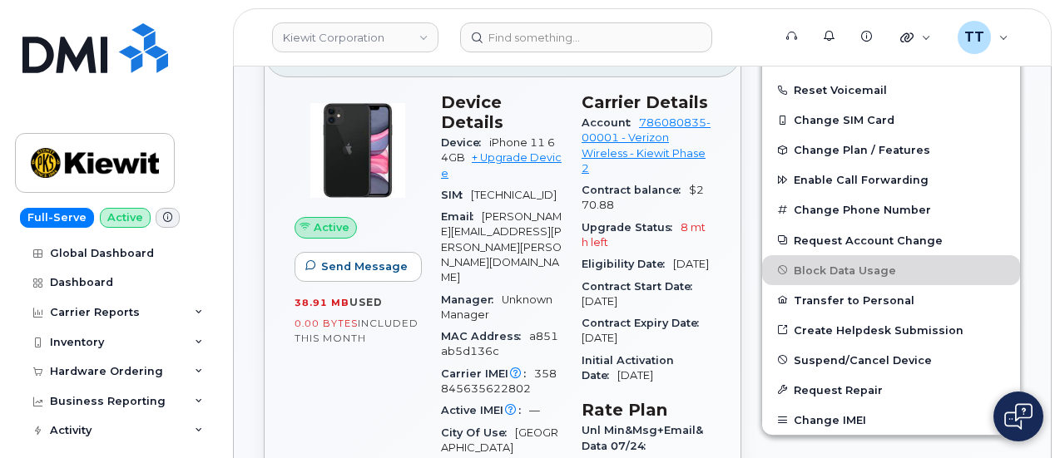
click at [501, 368] on span "358845635622802" at bounding box center [499, 381] width 116 height 27
copy span "358845635622802"
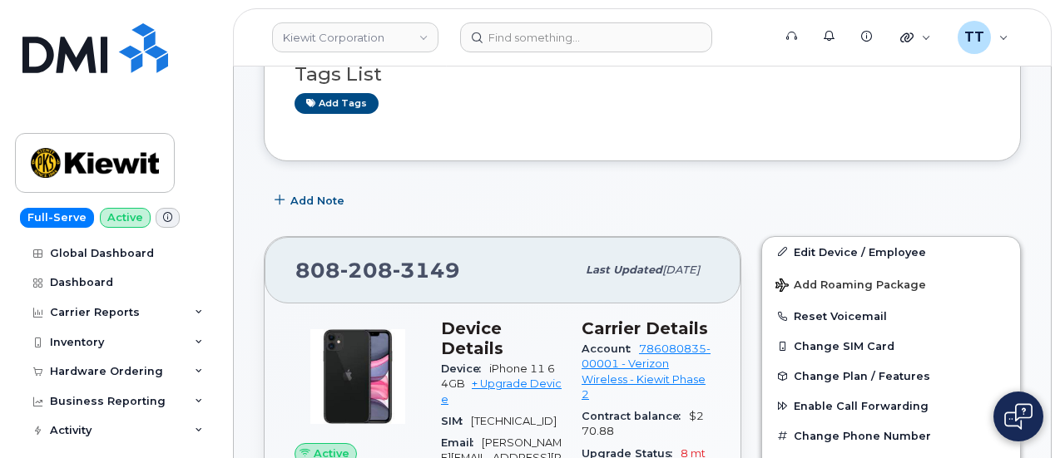
scroll to position [333, 0]
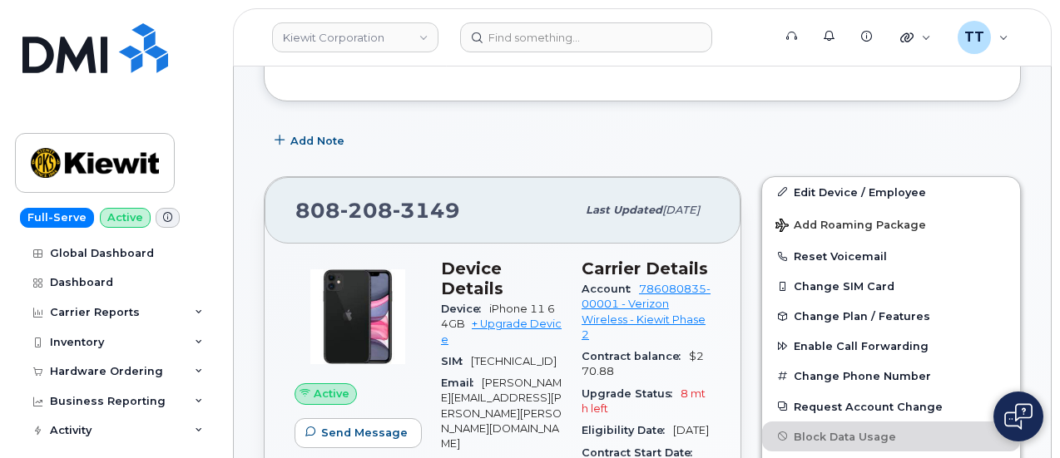
click at [393, 205] on span "208" at bounding box center [426, 210] width 67 height 25
copy span "[PHONE_NUMBER]"
click at [367, 185] on div "[PHONE_NUMBER] Last updated [DATE]" at bounding box center [503, 210] width 476 height 67
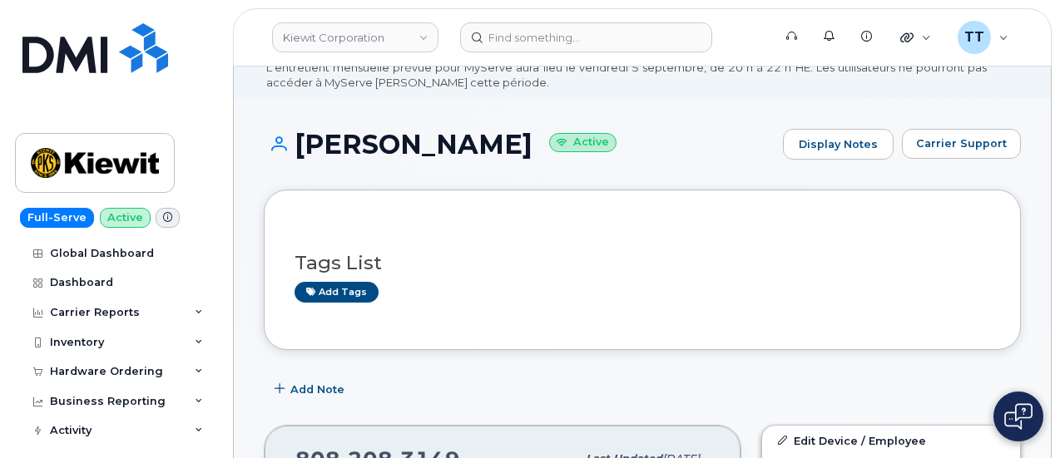
scroll to position [83, 0]
click at [395, 150] on h1 "[PERSON_NAME] Active" at bounding box center [519, 145] width 511 height 29
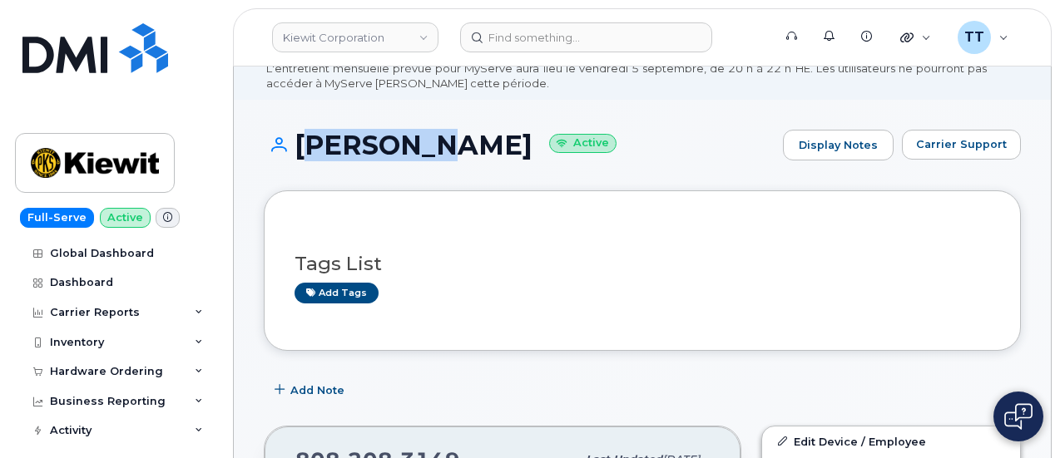
click at [395, 150] on h1 "[PERSON_NAME] Active" at bounding box center [519, 145] width 511 height 29
click at [413, 167] on div "[PERSON_NAME] Active Display Notes Carrier Support" at bounding box center [642, 161] width 757 height 62
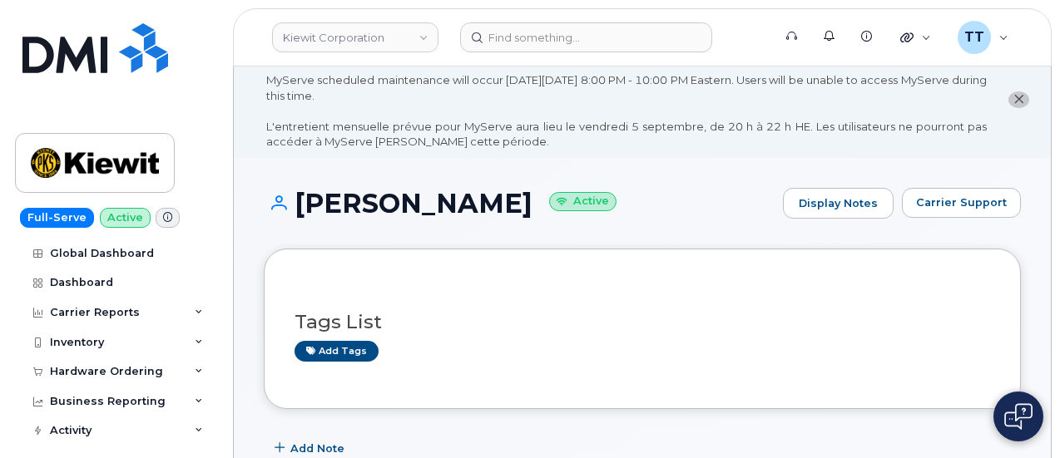
scroll to position [0, 0]
